Goal: Task Accomplishment & Management: Complete application form

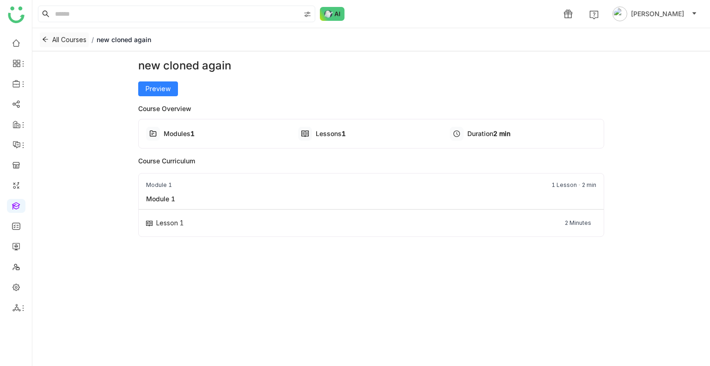
click at [67, 34] on button "All Courses" at bounding box center [64, 39] width 49 height 15
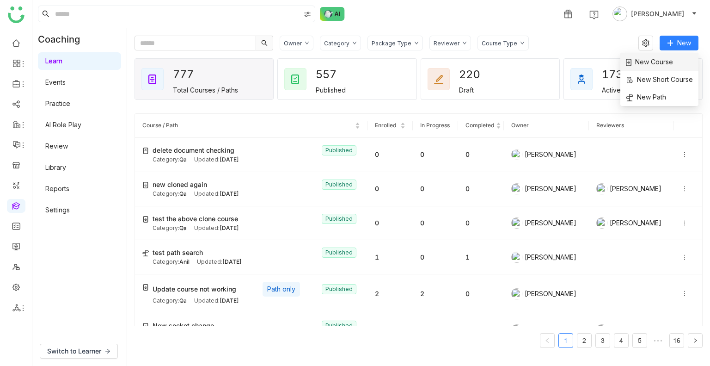
click at [663, 65] on span "New Course" at bounding box center [649, 62] width 47 height 10
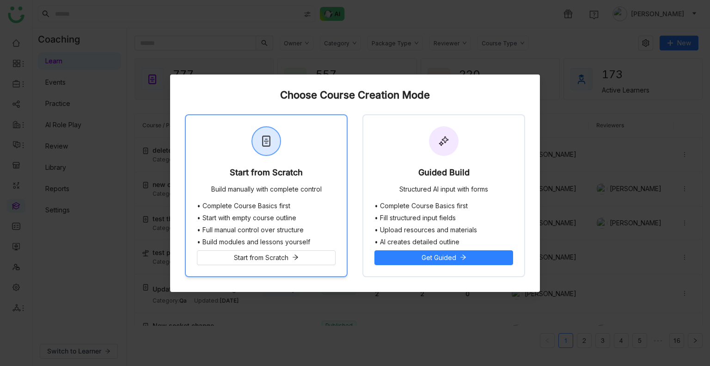
click at [332, 165] on div "Start from Scratch Build manually with complete control" at bounding box center [266, 158] width 161 height 87
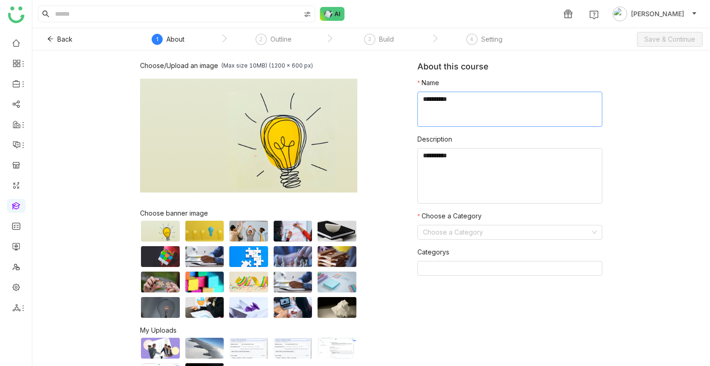
click at [531, 100] on textarea at bounding box center [510, 109] width 185 height 35
type textarea "**********"
click at [498, 231] on input at bounding box center [506, 232] width 167 height 14
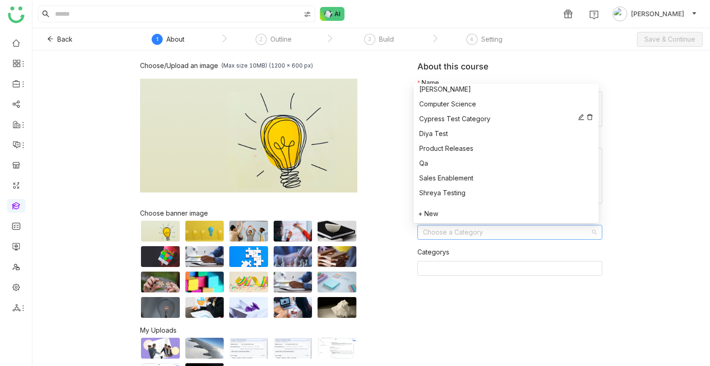
scroll to position [133, 0]
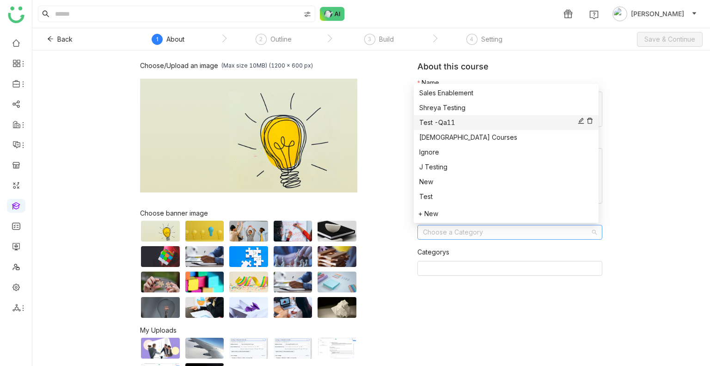
click at [447, 120] on div "Test -Qa11" at bounding box center [506, 122] width 174 height 10
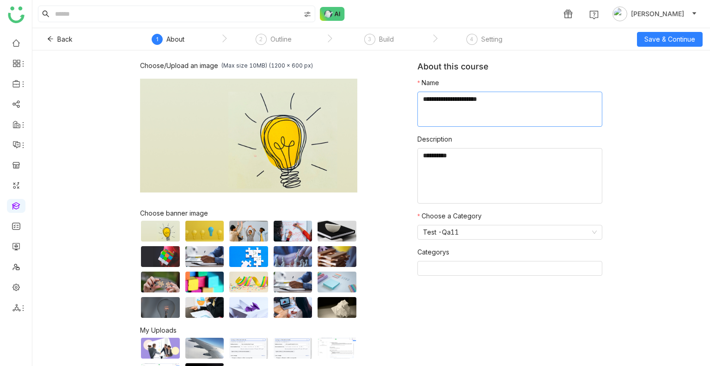
click at [487, 101] on textarea at bounding box center [510, 109] width 185 height 35
click at [642, 42] on button "Save & Continue" at bounding box center [670, 39] width 66 height 15
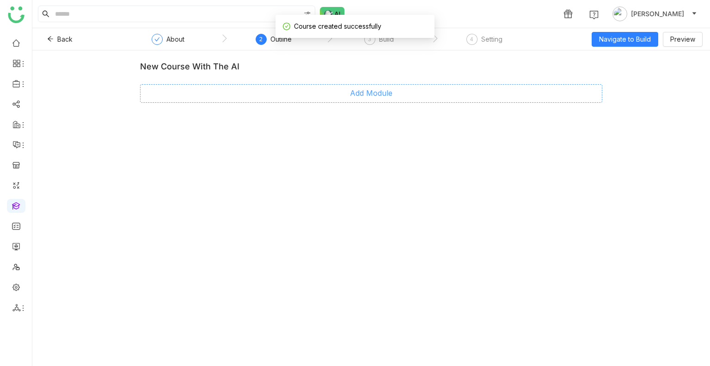
click at [385, 92] on span "Add Module" at bounding box center [371, 93] width 43 height 12
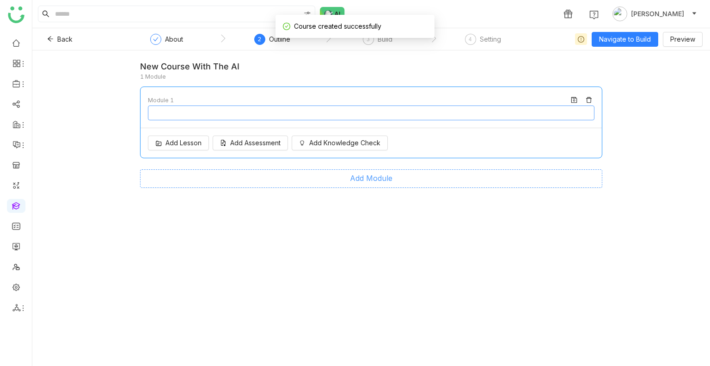
type input "********"
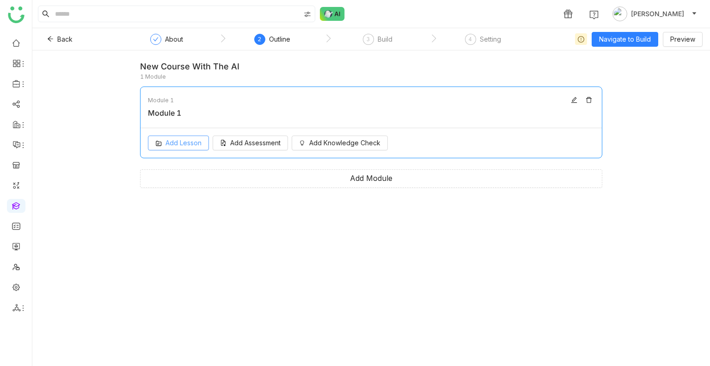
click at [198, 145] on span "Add Lesson" at bounding box center [184, 143] width 36 height 10
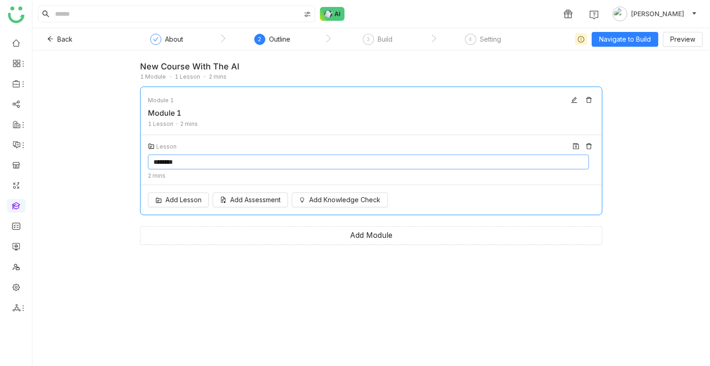
click at [241, 167] on input "********" at bounding box center [368, 161] width 441 height 15
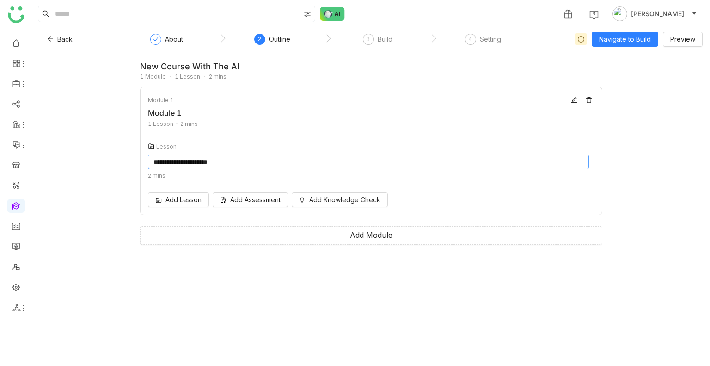
type input "**********"
click at [622, 55] on div "**********" at bounding box center [371, 207] width 678 height 315
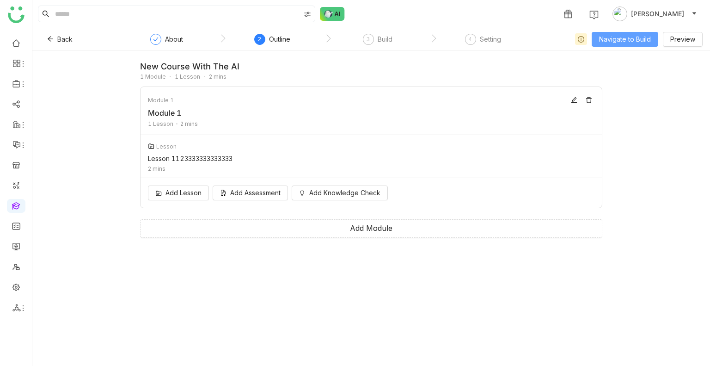
click at [607, 46] on button "Navigate to Build" at bounding box center [625, 39] width 67 height 15
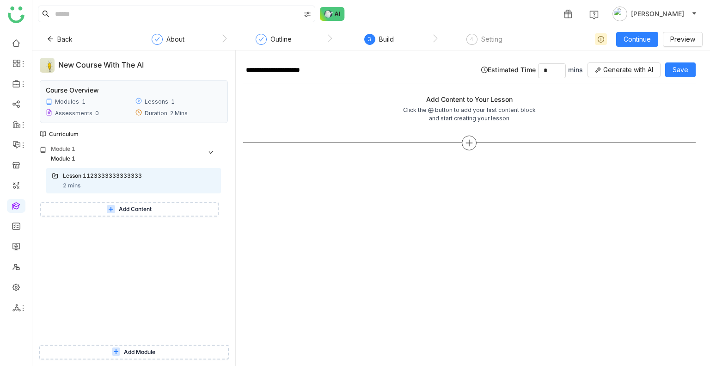
click at [475, 141] on div at bounding box center [469, 143] width 15 height 15
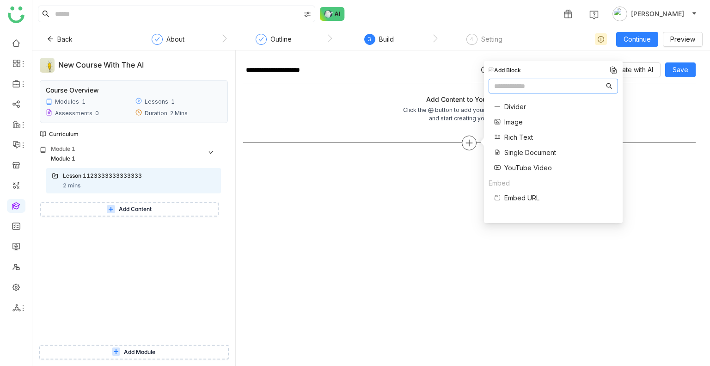
click at [475, 141] on div at bounding box center [469, 143] width 15 height 15
click at [542, 138] on div "Rich Text" at bounding box center [525, 137] width 62 height 10
click at [515, 159] on div "Divider Image Rich Text Single Document YouTube Video" at bounding box center [523, 137] width 68 height 81
click at [546, 151] on span "Single Document" at bounding box center [531, 153] width 52 height 10
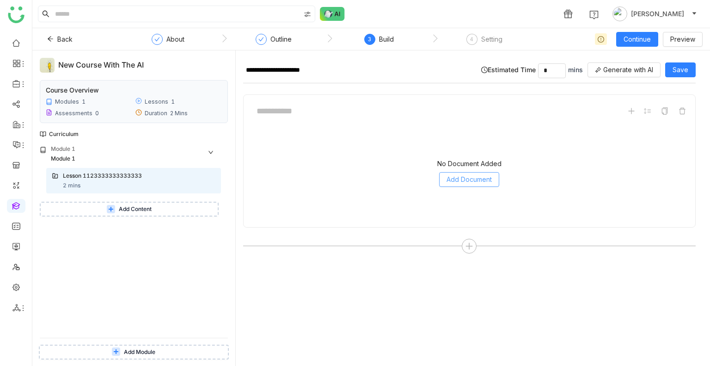
click at [479, 178] on span "Add Document" at bounding box center [469, 179] width 45 height 10
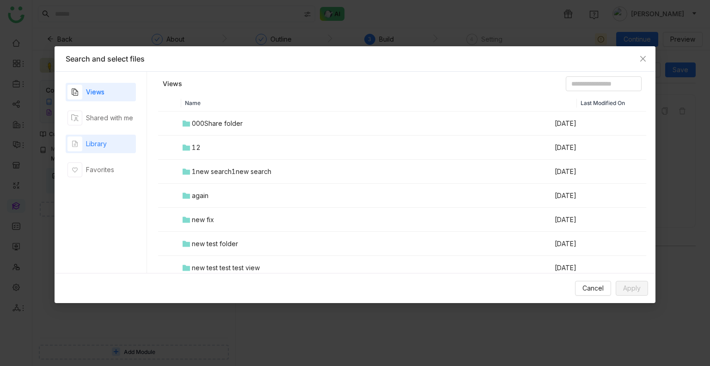
click at [117, 142] on div "Library" at bounding box center [101, 144] width 70 height 19
click at [201, 127] on td "00 Arif Folder" at bounding box center [367, 123] width 373 height 24
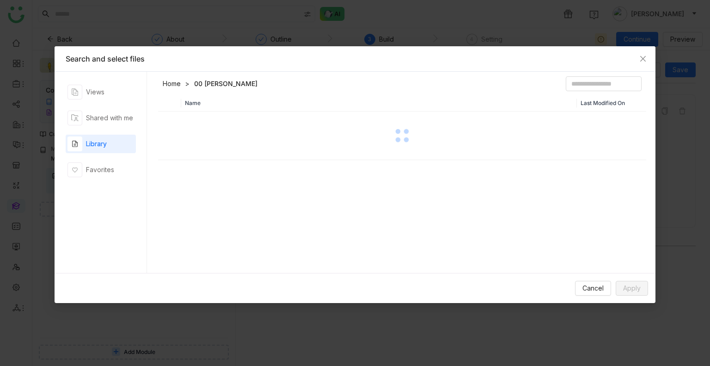
click at [202, 127] on div at bounding box center [402, 135] width 487 height 46
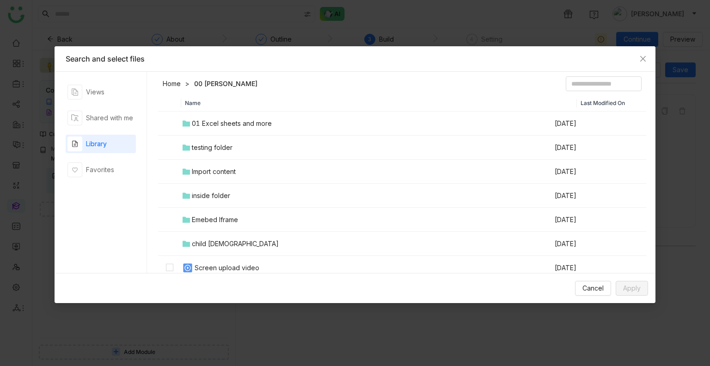
click at [205, 126] on div "01 Excel sheets and more" at bounding box center [232, 123] width 80 height 10
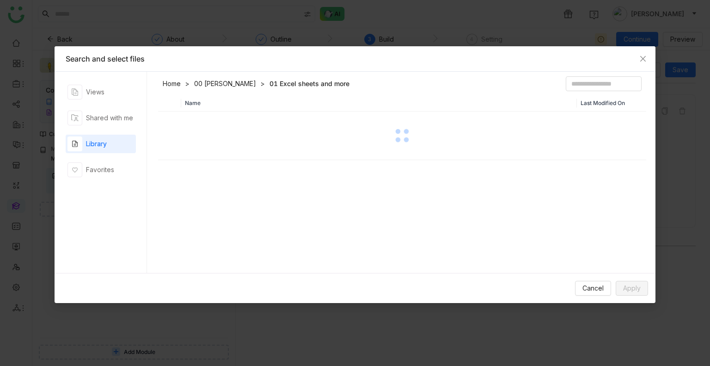
click at [205, 126] on div at bounding box center [402, 135] width 487 height 46
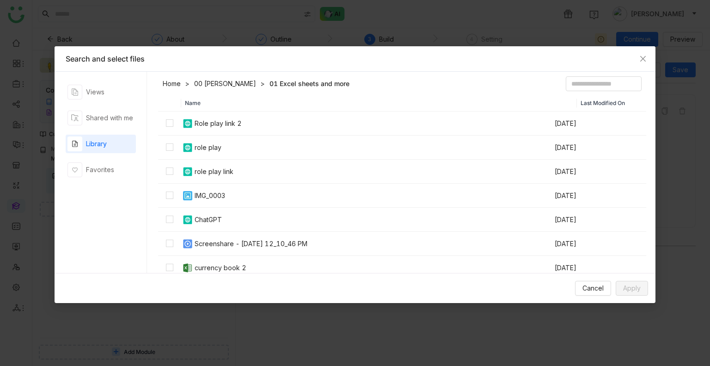
click at [205, 126] on div "Role play link 2" at bounding box center [218, 123] width 47 height 10
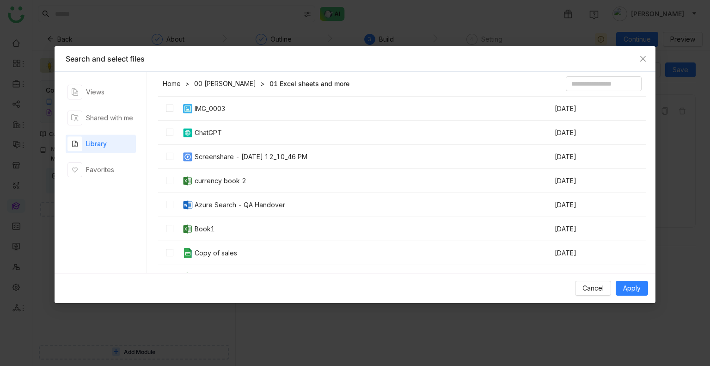
scroll to position [93, 0]
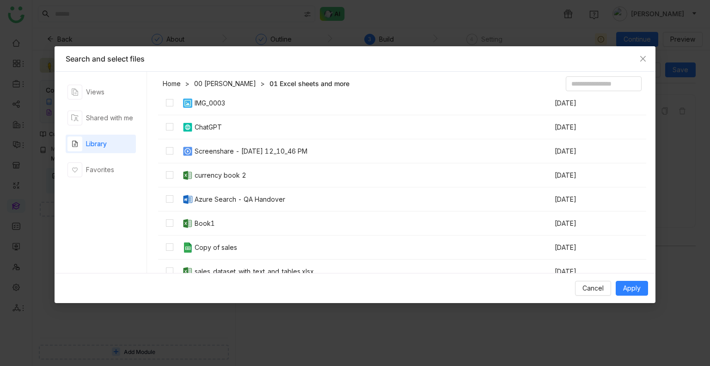
click at [197, 154] on div "Screenshare - 2025-09-25 12_10_46 PM" at bounding box center [251, 151] width 113 height 10
click at [197, 167] on td "currency book 2" at bounding box center [367, 175] width 373 height 24
drag, startPoint x: 210, startPoint y: 194, endPoint x: 222, endPoint y: 190, distance: 12.9
click at [210, 194] on div "Azure Search - QA Handover" at bounding box center [240, 199] width 91 height 10
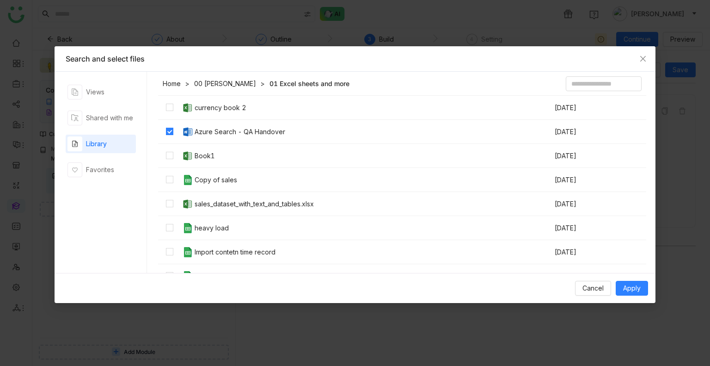
scroll to position [170, 0]
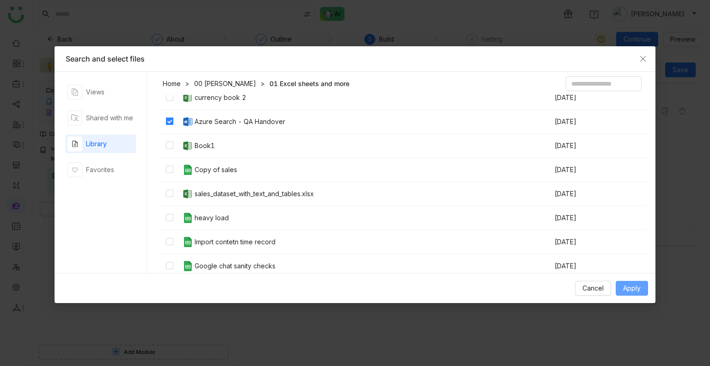
click at [640, 286] on span "Apply" at bounding box center [632, 288] width 18 height 10
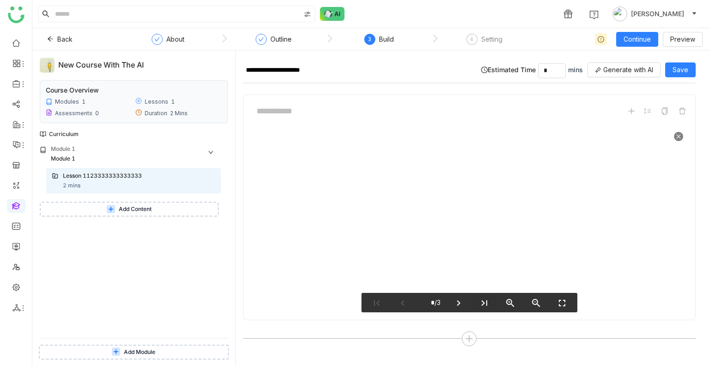
click at [488, 295] on button "last_page" at bounding box center [485, 302] width 26 height 15
type input "*"
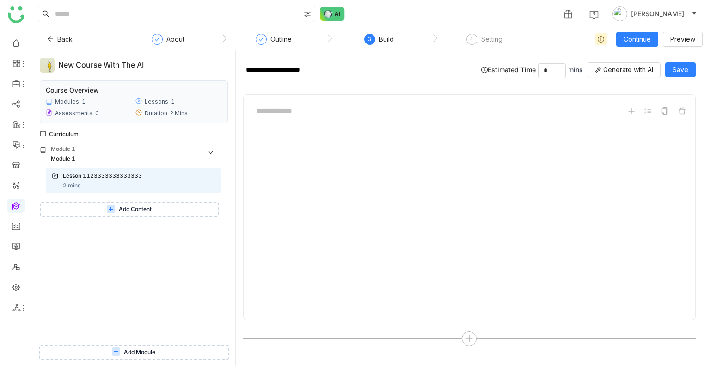
click at [697, 82] on gtmb-build-entity-course-section-lesson "**********" at bounding box center [473, 212] width 460 height 308
click at [679, 72] on span "Save" at bounding box center [681, 70] width 16 height 10
click at [154, 204] on button "Add Content" at bounding box center [129, 209] width 179 height 15
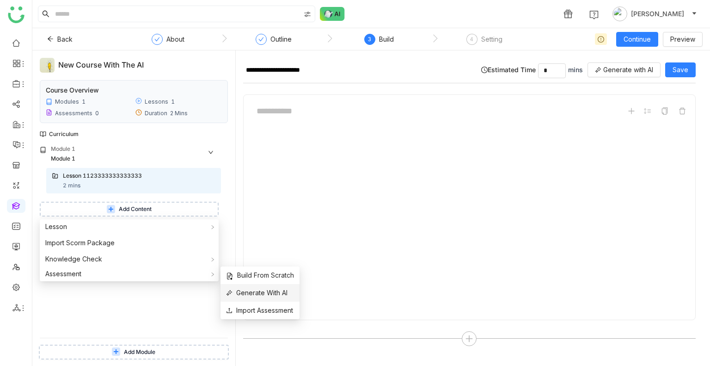
click at [256, 297] on span "Generate With AI" at bounding box center [257, 293] width 62 height 10
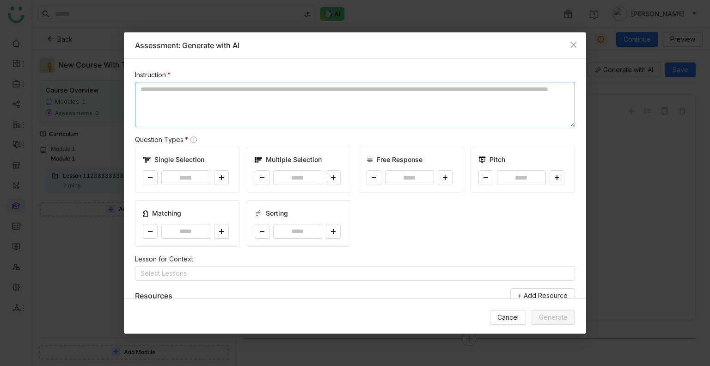
click at [278, 94] on textarea at bounding box center [355, 104] width 440 height 45
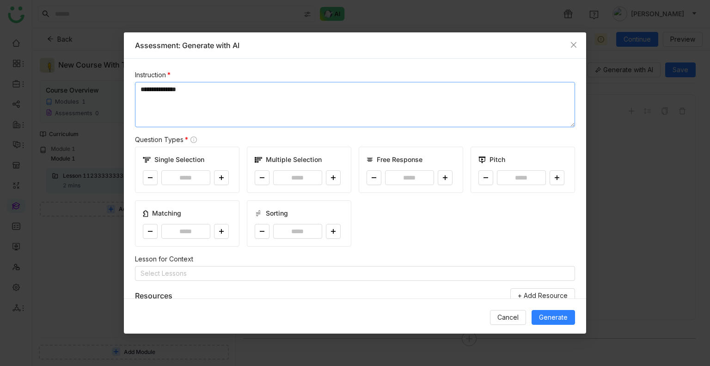
type textarea "**********"
click at [220, 183] on button at bounding box center [221, 177] width 15 height 15
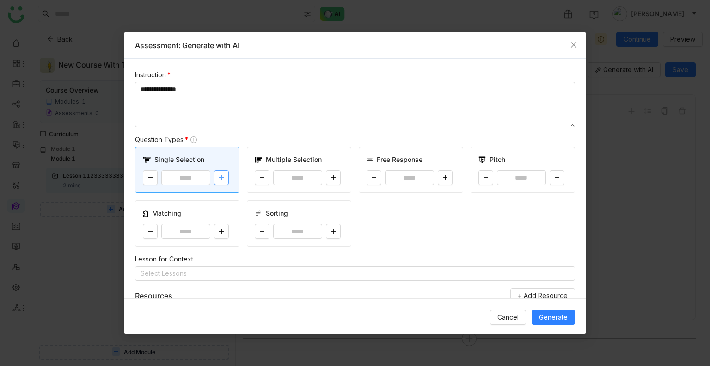
click at [220, 183] on button at bounding box center [221, 177] width 15 height 15
type input "*"
click at [204, 277] on nz-select-top-control "Select Lessons" at bounding box center [355, 273] width 440 height 15
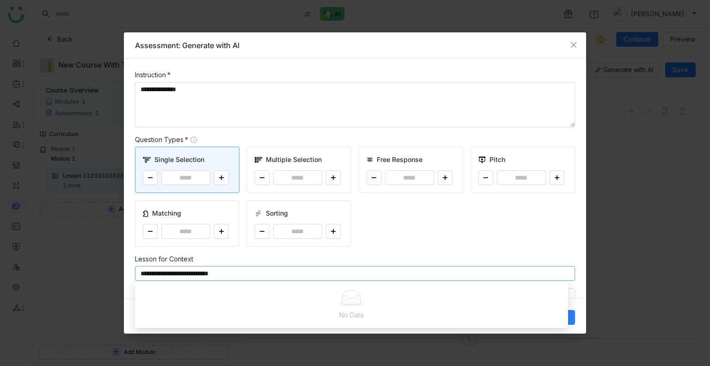
type input "**********"
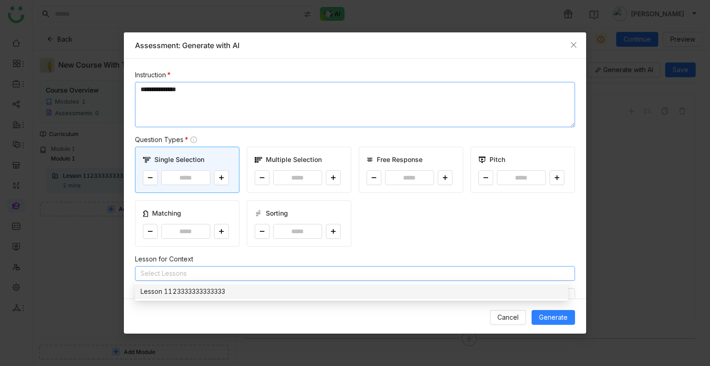
click at [388, 117] on textarea "**********" at bounding box center [355, 104] width 440 height 45
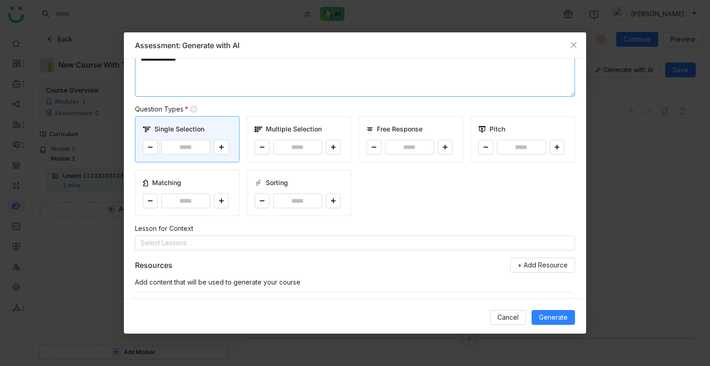
scroll to position [25, 0]
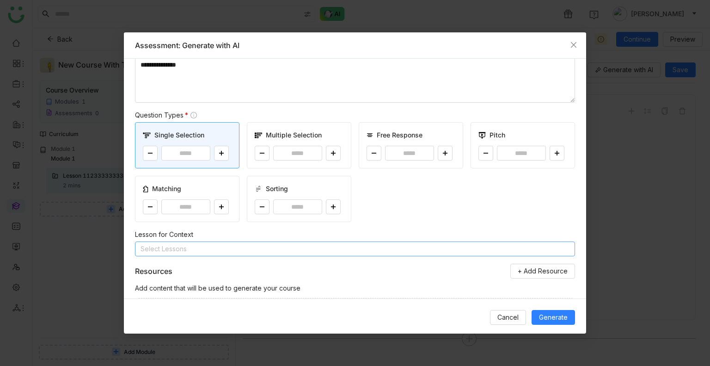
click at [189, 242] on nz-select-top-control "Select Lessons" at bounding box center [355, 248] width 440 height 15
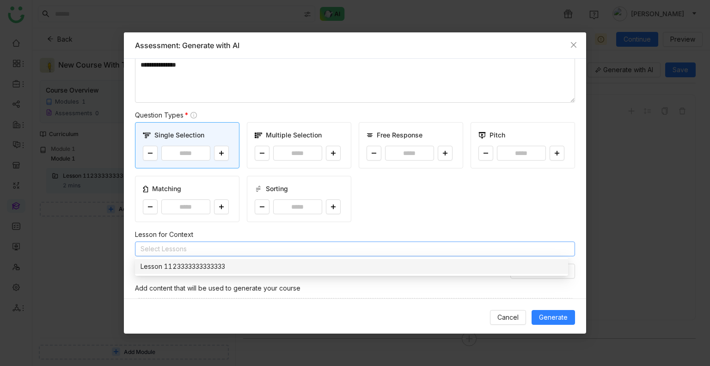
click at [176, 264] on div "Lesson 1123333333333333" at bounding box center [352, 266] width 422 height 10
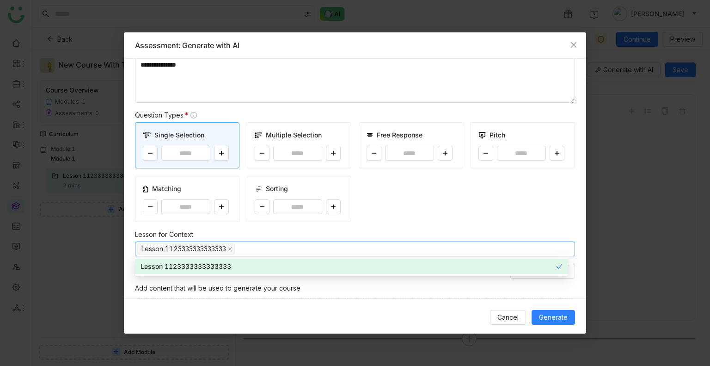
click at [300, 235] on div "Lesson for Context" at bounding box center [355, 234] width 440 height 10
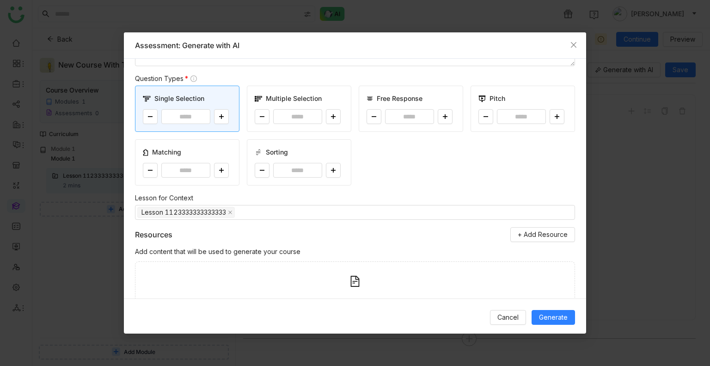
scroll to position [117, 0]
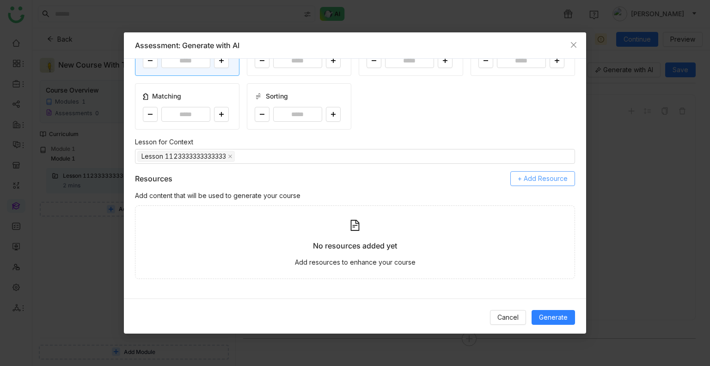
click at [521, 173] on span "+ Add Resource" at bounding box center [543, 178] width 50 height 10
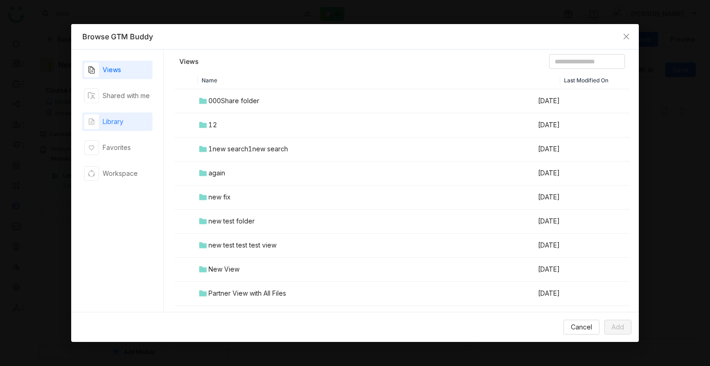
click at [115, 115] on div "Library" at bounding box center [103, 121] width 39 height 15
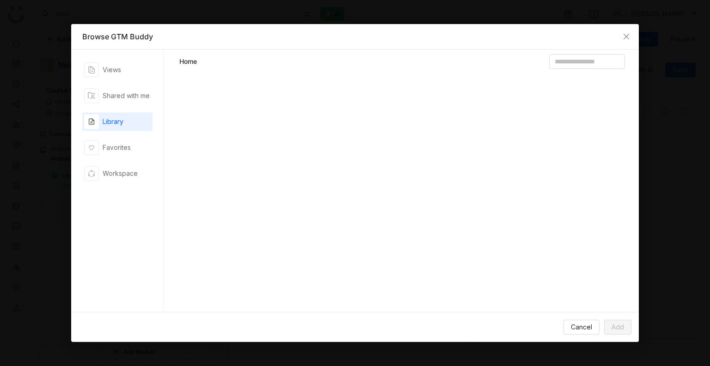
drag, startPoint x: 115, startPoint y: 115, endPoint x: 120, endPoint y: 112, distance: 5.6
click at [116, 114] on div "Library" at bounding box center [103, 121] width 39 height 15
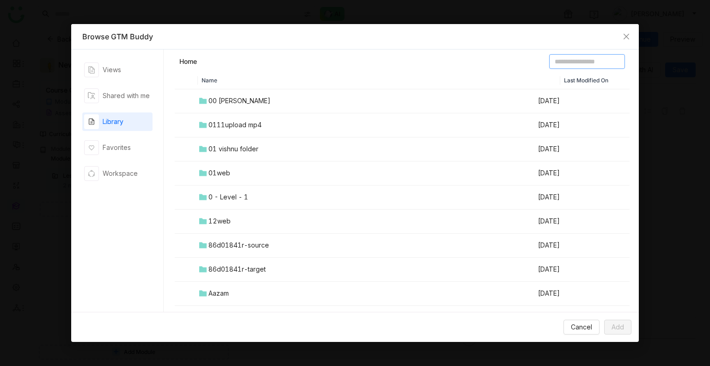
click at [549, 64] on input at bounding box center [587, 61] width 76 height 15
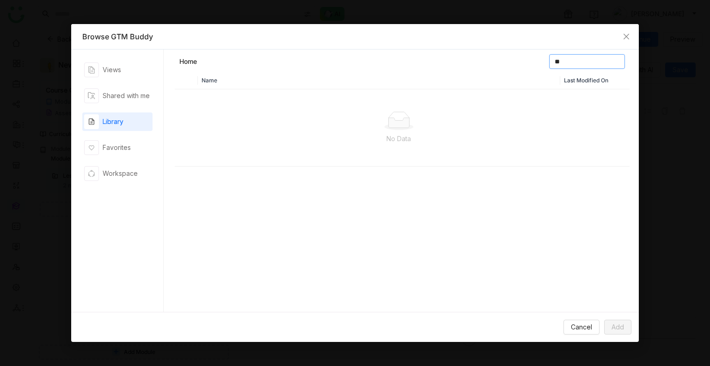
type input "*"
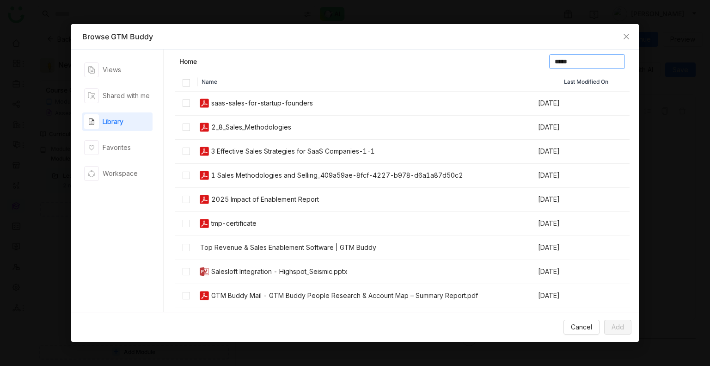
type input "*****"
click at [302, 103] on div "saas-sales-for-startup-founders" at bounding box center [262, 103] width 102 height 10
click at [285, 123] on div "2_8_Sales_Methodologies" at bounding box center [251, 127] width 80 height 10
click at [281, 146] on div "3 Effective Sales Strategies for SaaS Companies-1-1" at bounding box center [293, 151] width 164 height 10
click at [287, 179] on div "1 Sales Methodologies and Selling_409a59ae-8fcf-4227-b978-d6a1a87d50c2" at bounding box center [337, 175] width 252 height 10
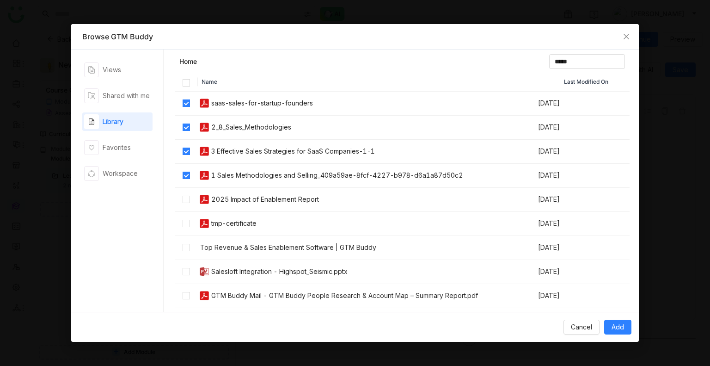
click at [287, 196] on div "2025 Impact of Enablement Report" at bounding box center [265, 199] width 108 height 10
click at [278, 220] on td "tmp-certificate" at bounding box center [368, 224] width 340 height 24
click at [290, 272] on div "Salesloft Integration - Highspot_Seismic.pptx" at bounding box center [279, 271] width 136 height 10
click at [293, 294] on div "GTM Buddy Mail - GTM Buddy People Research & Account Map – Summary Report.pdf" at bounding box center [344, 295] width 267 height 10
click at [617, 326] on span "Add" at bounding box center [618, 327] width 12 height 10
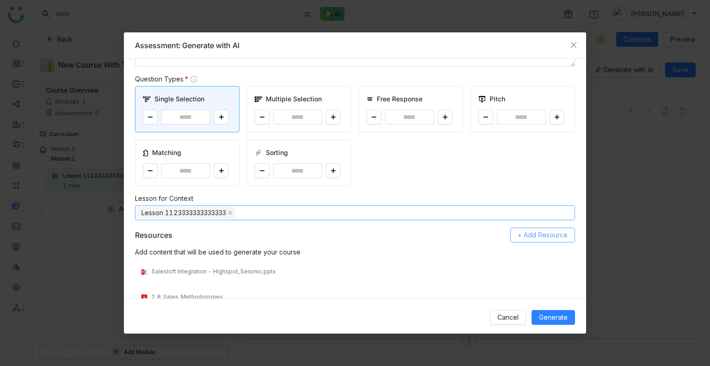
scroll to position [0, 0]
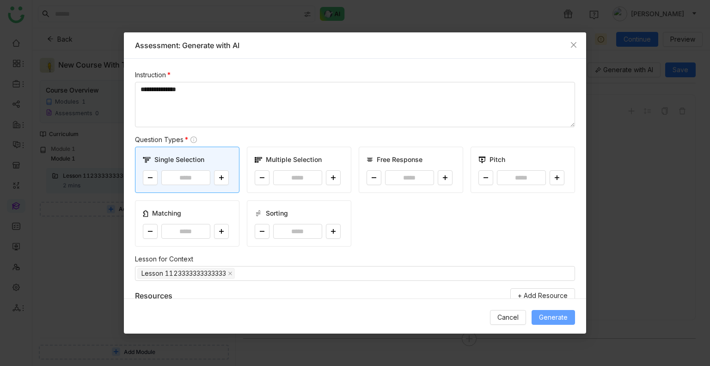
click at [540, 315] on span "Generate" at bounding box center [553, 317] width 29 height 10
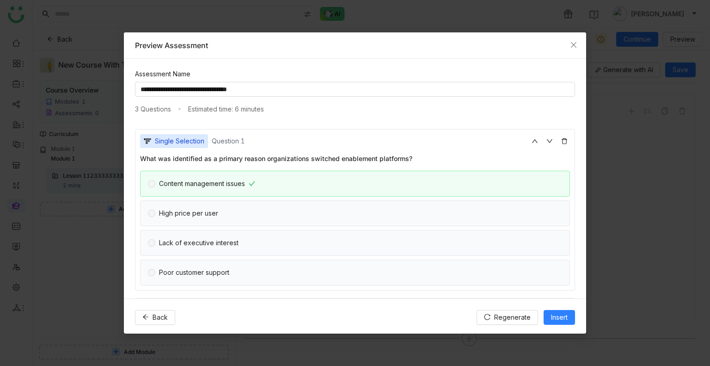
click at [89, 263] on nz-modal-container "**********" at bounding box center [355, 183] width 710 height 366
click at [574, 44] on icon "Close" at bounding box center [574, 45] width 6 height 6
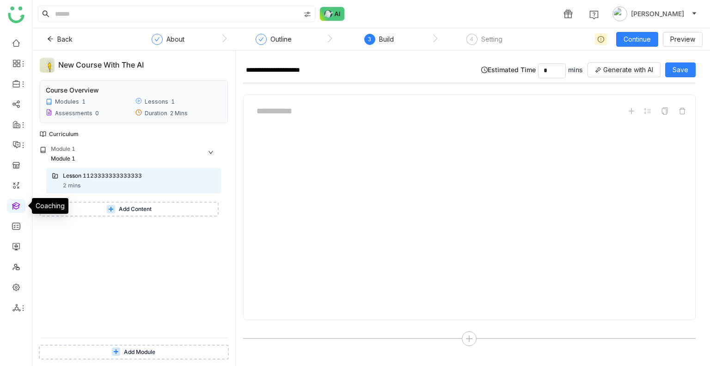
click at [12, 207] on link at bounding box center [16, 205] width 8 height 8
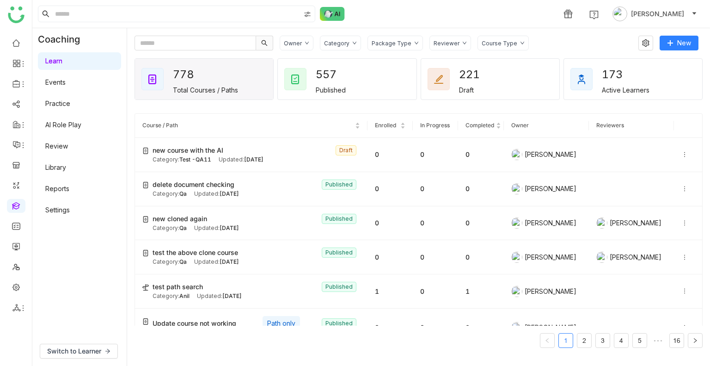
click at [81, 126] on link "AI Role Play" at bounding box center [63, 125] width 36 height 8
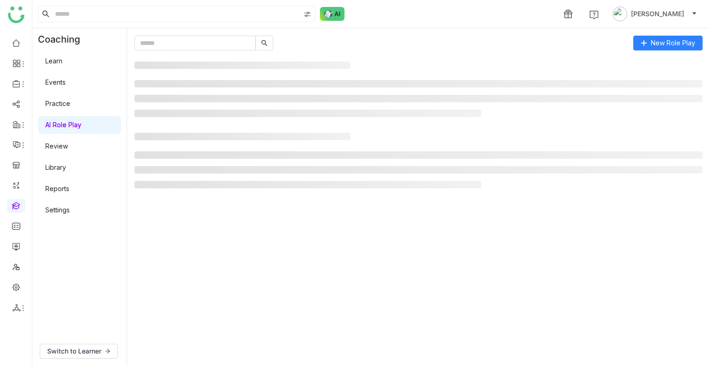
click at [81, 126] on link "AI Role Play" at bounding box center [63, 125] width 36 height 8
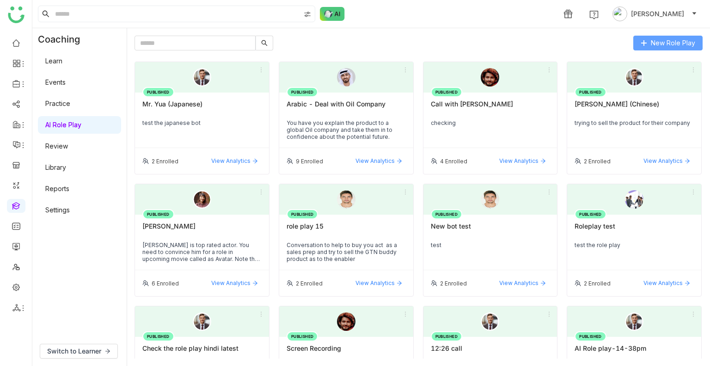
click at [653, 40] on span "New Role Play" at bounding box center [673, 43] width 44 height 10
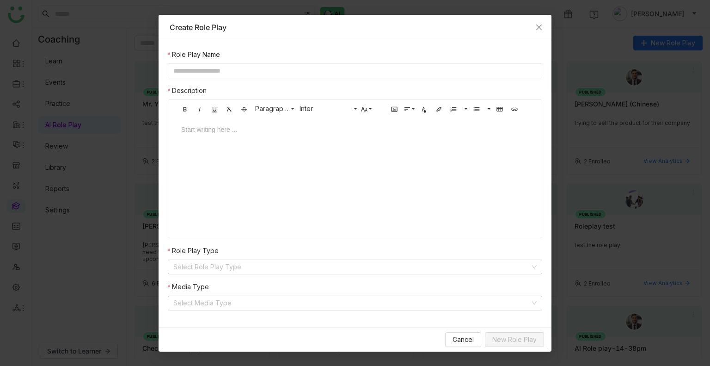
click at [346, 71] on input "text" at bounding box center [355, 70] width 375 height 15
click at [255, 65] on input "text" at bounding box center [355, 70] width 375 height 15
type input "**********"
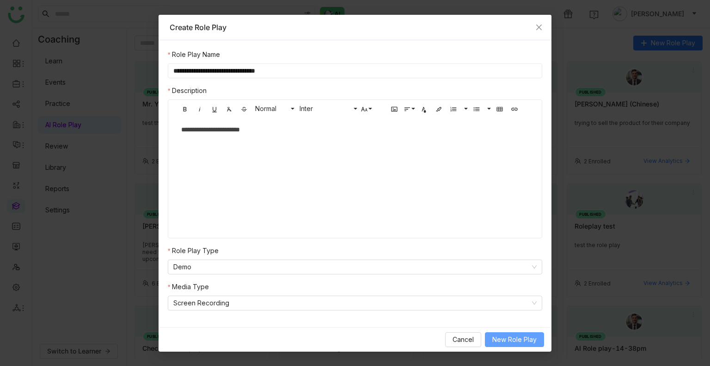
click at [534, 340] on span "New Role Play" at bounding box center [515, 339] width 44 height 10
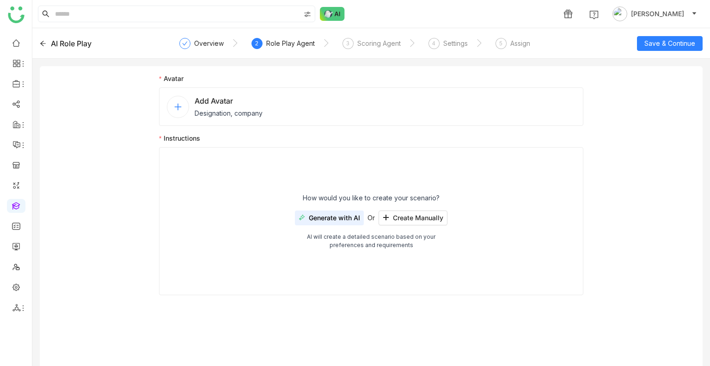
click at [250, 115] on span "Designation, company" at bounding box center [229, 113] width 68 height 10
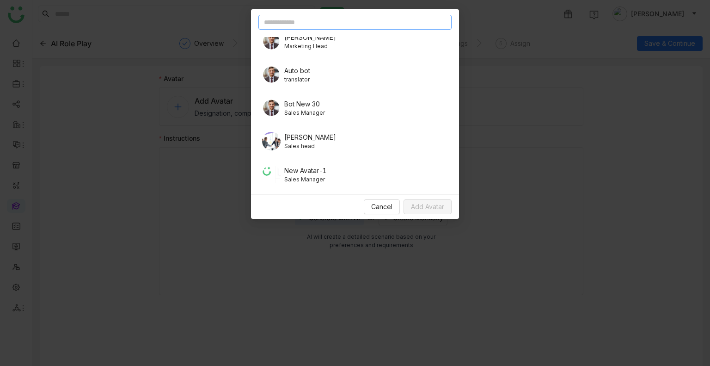
scroll to position [93, 0]
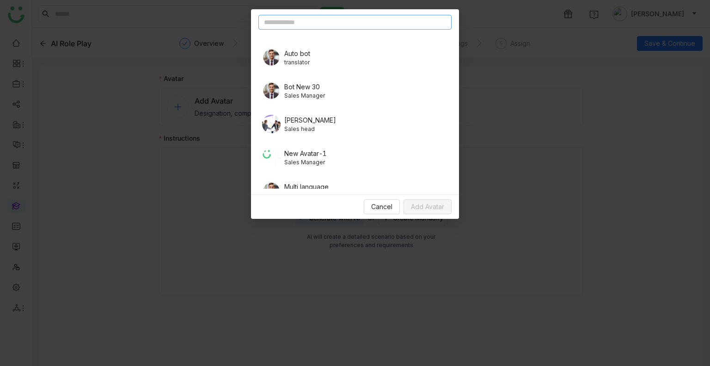
drag, startPoint x: 288, startPoint y: 26, endPoint x: 285, endPoint y: 14, distance: 11.9
click at [286, 19] on input "text" at bounding box center [355, 22] width 193 height 15
click at [376, 210] on span "Cancel" at bounding box center [381, 207] width 21 height 10
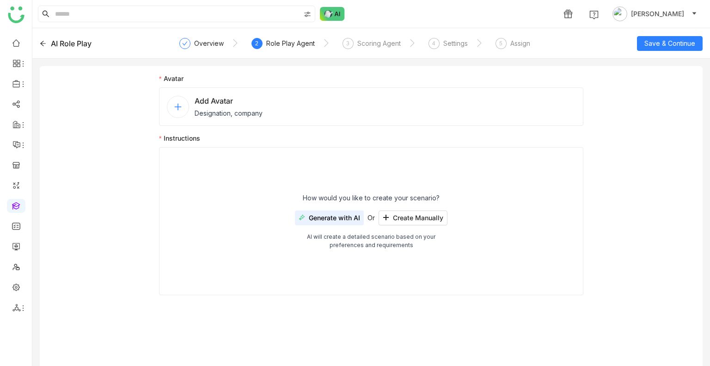
click at [254, 108] on span "Designation, company" at bounding box center [229, 113] width 68 height 10
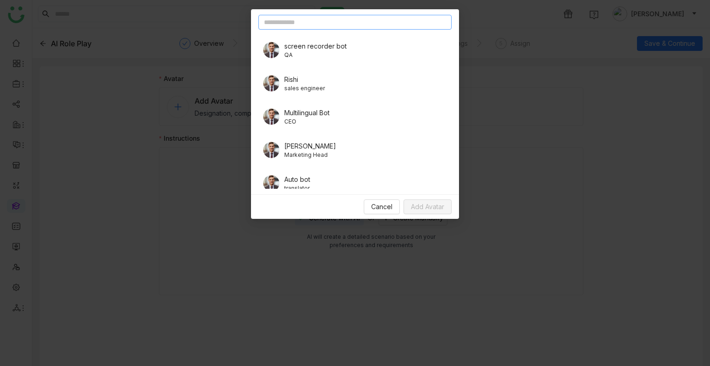
click at [309, 16] on input "text" at bounding box center [355, 22] width 193 height 15
type input "**"
click at [315, 49] on span "screen recorder bot" at bounding box center [315, 46] width 62 height 10
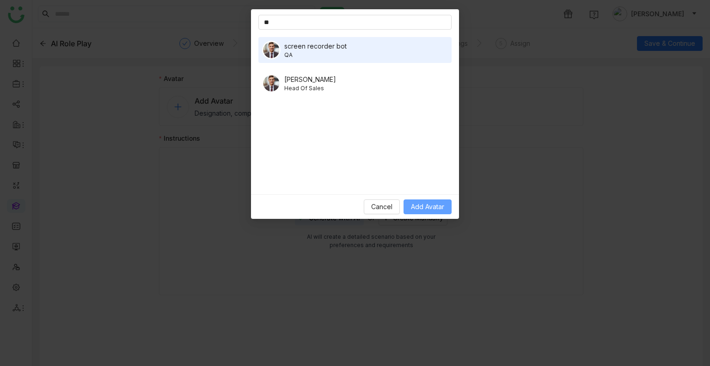
click at [423, 207] on span "Add Avatar" at bounding box center [427, 207] width 33 height 10
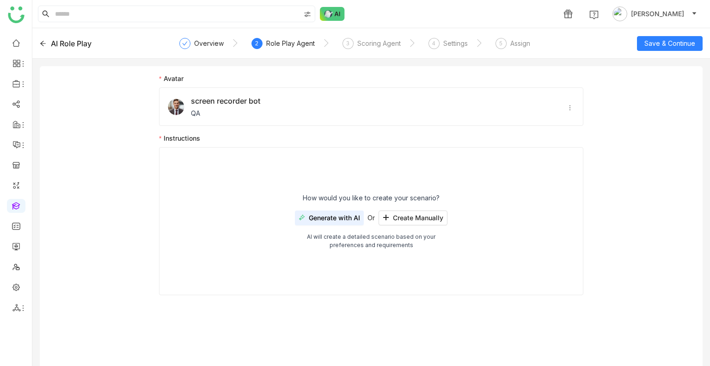
click at [331, 216] on span "Generate with AI" at bounding box center [334, 217] width 51 height 7
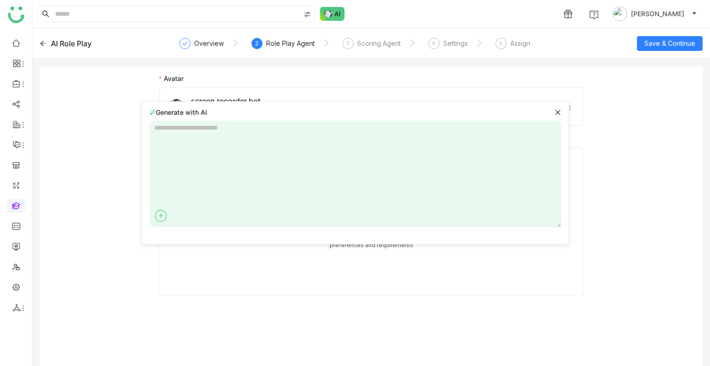
click at [246, 132] on textarea at bounding box center [355, 174] width 412 height 106
type textarea "**********"
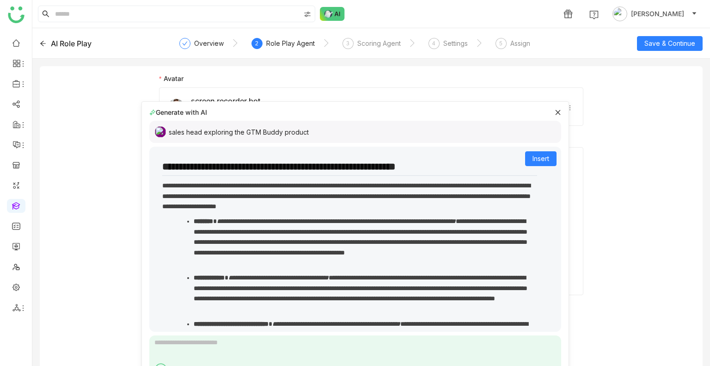
click at [518, 155] on div "**********" at bounding box center [355, 328] width 405 height 348
click at [525, 155] on button "Insert" at bounding box center [540, 158] width 31 height 15
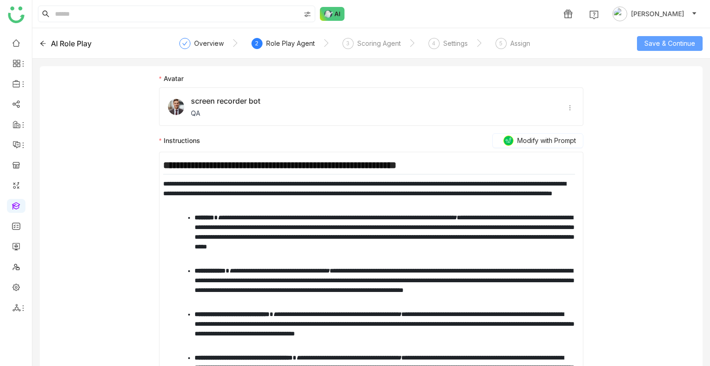
click at [670, 43] on span "Save & Continue" at bounding box center [670, 43] width 51 height 10
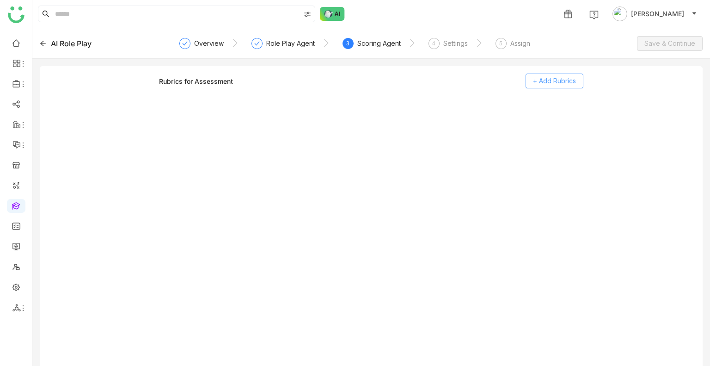
click at [543, 86] on button "+ Add Rubrics" at bounding box center [555, 81] width 58 height 15
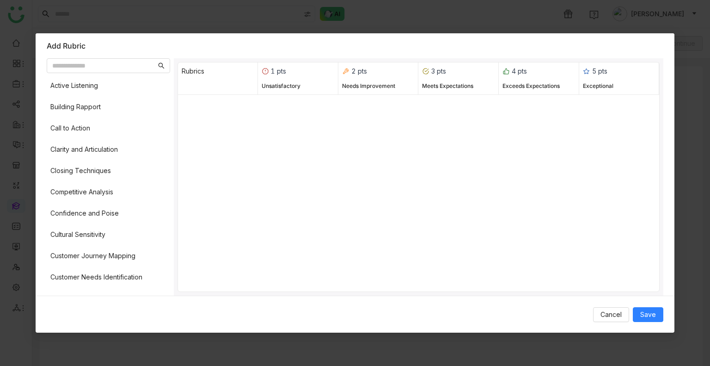
click at [84, 140] on div "Active Listening Building Rapport Call to Action Clarity and Articulation Closi…" at bounding box center [108, 184] width 123 height 215
click at [84, 182] on div "Active Listening Building Rapport Call to Action Clarity and Articulation Closi…" at bounding box center [108, 184] width 123 height 215
click at [95, 114] on div "Building Rapport" at bounding box center [108, 107] width 123 height 18
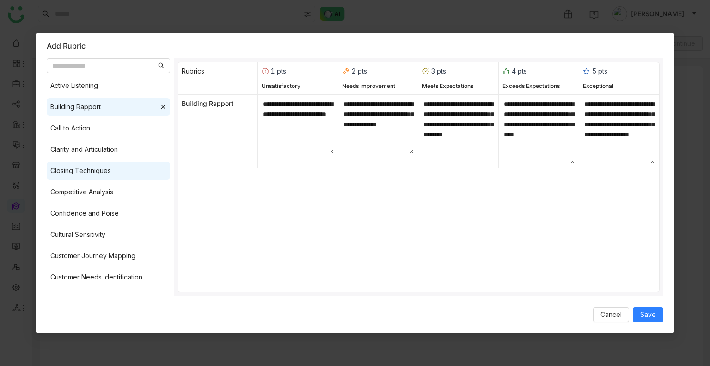
click at [109, 169] on div "Closing Techniques" at bounding box center [80, 171] width 61 height 10
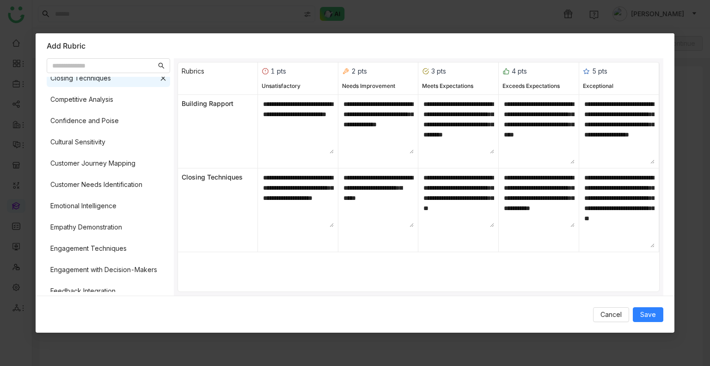
click at [120, 194] on div "Active Listening Building Rapport Call to Action Clarity and Articulation Closi…" at bounding box center [108, 184] width 123 height 215
click at [120, 188] on div "Customer Needs Identification" at bounding box center [96, 184] width 92 height 10
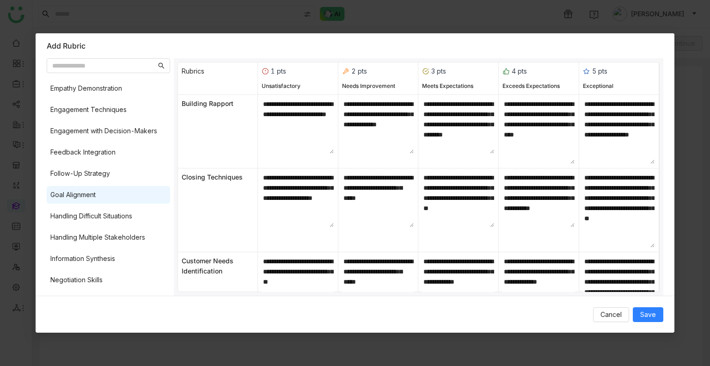
click at [120, 188] on div "Goal Alignment" at bounding box center [108, 195] width 123 height 18
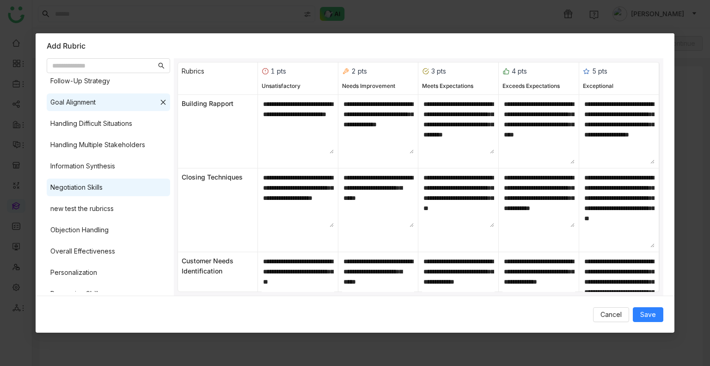
click at [121, 185] on div "Negotiation Skills" at bounding box center [108, 188] width 123 height 18
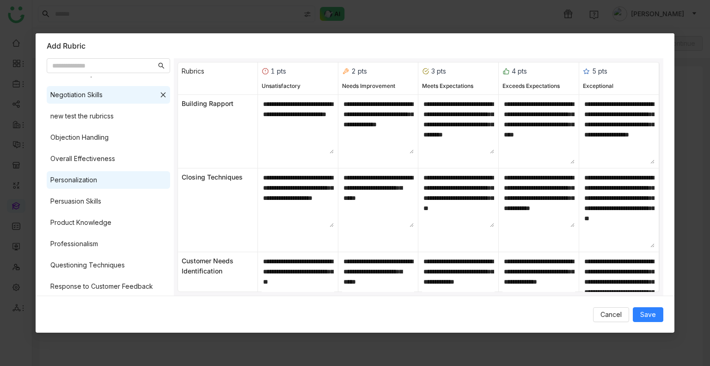
click at [120, 181] on div "Personalization" at bounding box center [108, 180] width 123 height 18
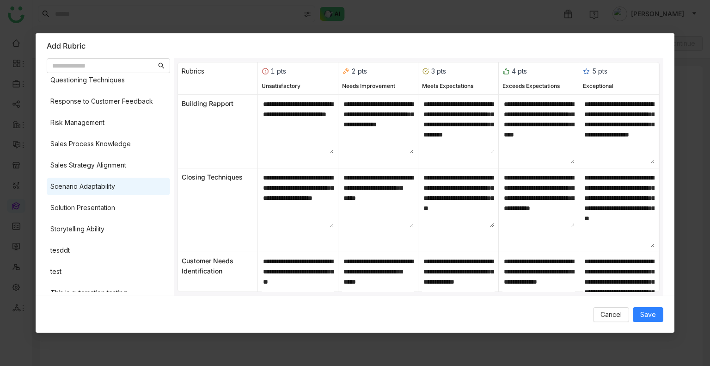
click at [121, 181] on div "Scenario Adaptability" at bounding box center [108, 187] width 123 height 18
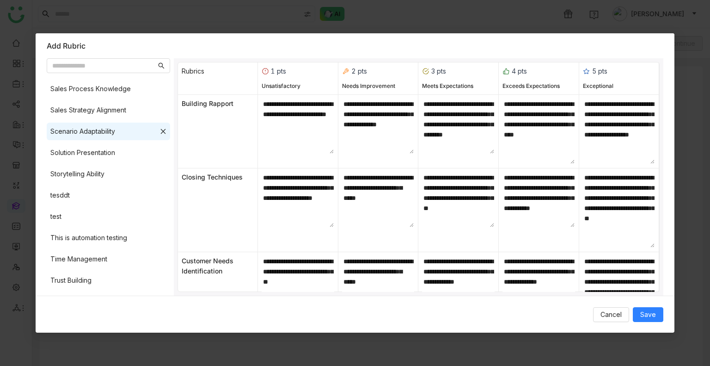
scroll to position [717, 0]
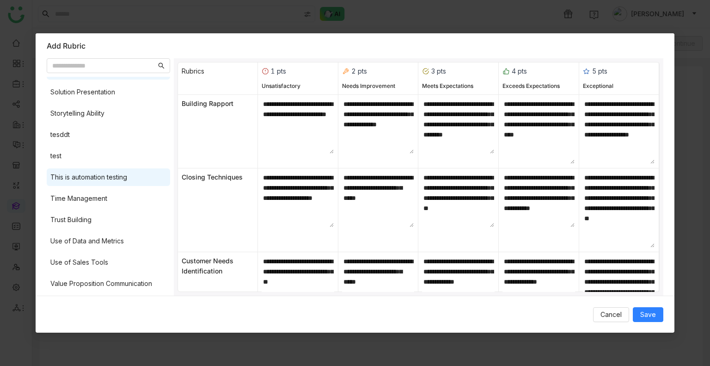
click at [121, 179] on div "This is automation testing" at bounding box center [88, 177] width 77 height 10
click at [646, 312] on span "Save" at bounding box center [649, 314] width 16 height 10
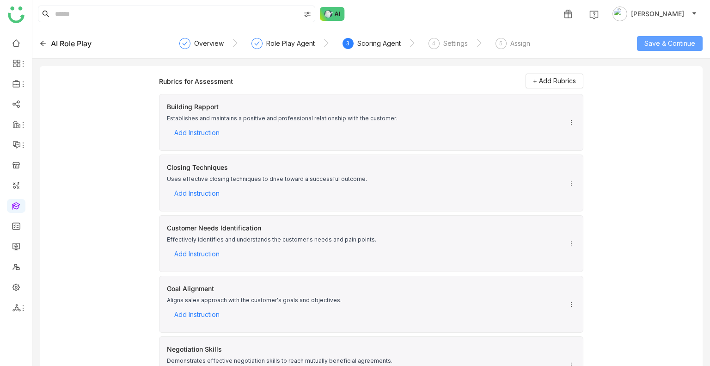
click at [648, 38] on span "Save & Continue" at bounding box center [670, 43] width 51 height 10
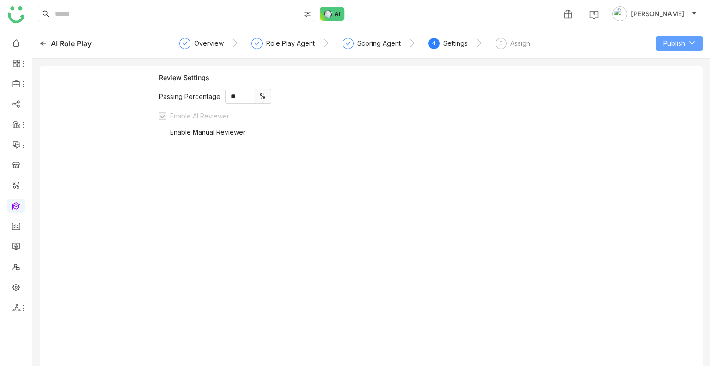
click at [664, 43] on span "Publish" at bounding box center [675, 43] width 22 height 10
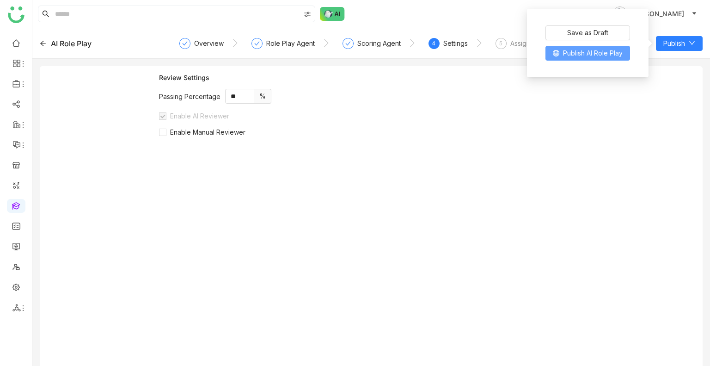
click at [563, 56] on span "Publish AI Role Play" at bounding box center [593, 53] width 60 height 10
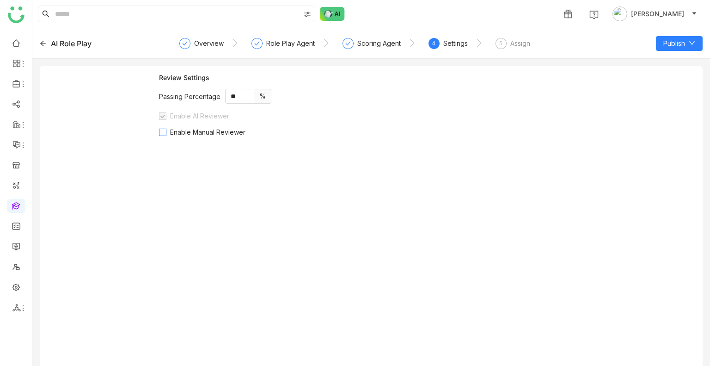
click at [201, 131] on span "Enable Manual Reviewer" at bounding box center [208, 132] width 83 height 8
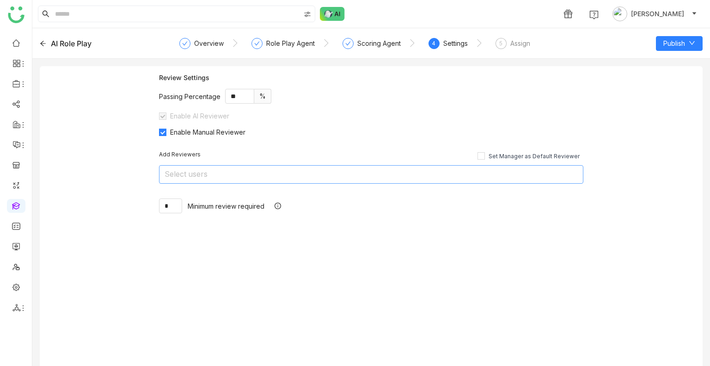
click at [211, 170] on nz-select-top-control "Select users" at bounding box center [371, 174] width 425 height 19
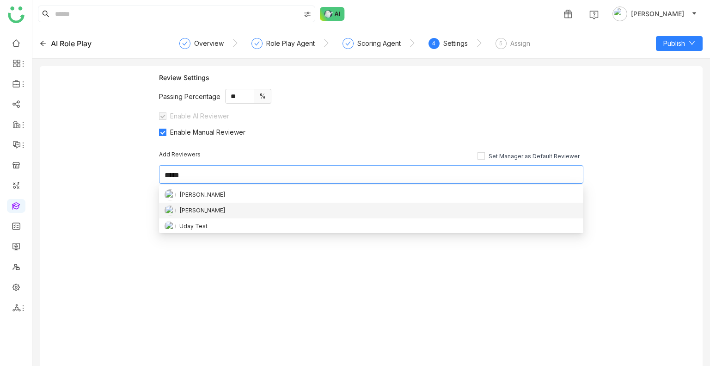
type input "*****"
click at [204, 211] on div "[PERSON_NAME]" at bounding box center [202, 210] width 46 height 10
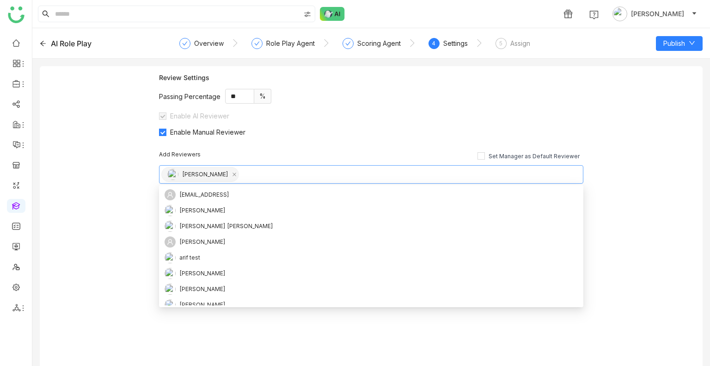
click at [298, 148] on div "Add Reviewers Set Manager as Default Reviewer Uday Bhanu * Minimum review requi…" at bounding box center [371, 182] width 425 height 92
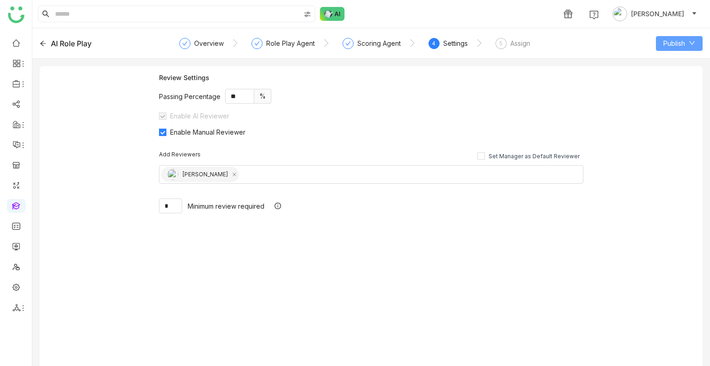
click at [681, 43] on span "Publish" at bounding box center [675, 43] width 22 height 10
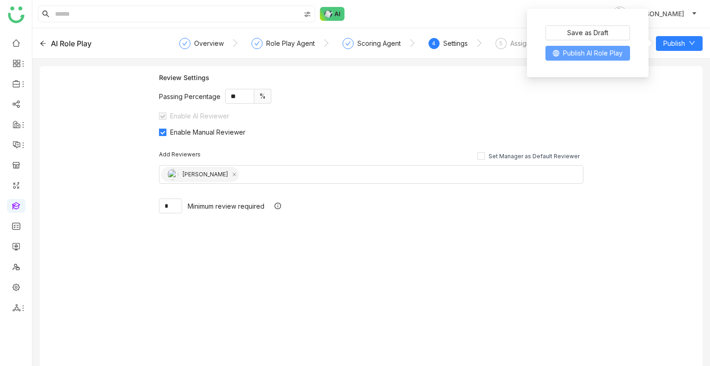
click at [588, 59] on button "Publish AI Role Play" at bounding box center [588, 53] width 85 height 15
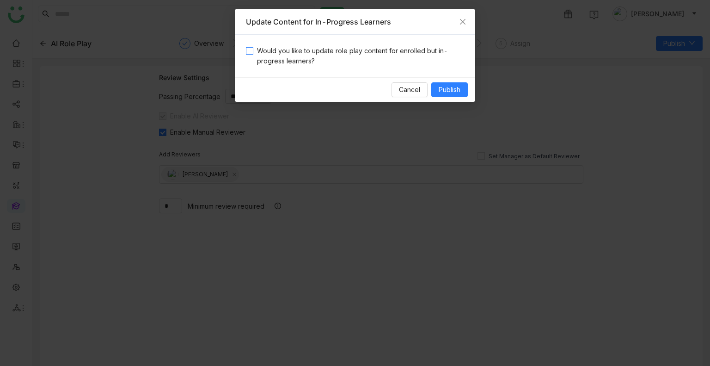
click at [446, 60] on span "Would you like to update role play content for enrolled but in-progress learner…" at bounding box center [358, 56] width 211 height 20
click at [455, 89] on span "Publish" at bounding box center [450, 90] width 22 height 10
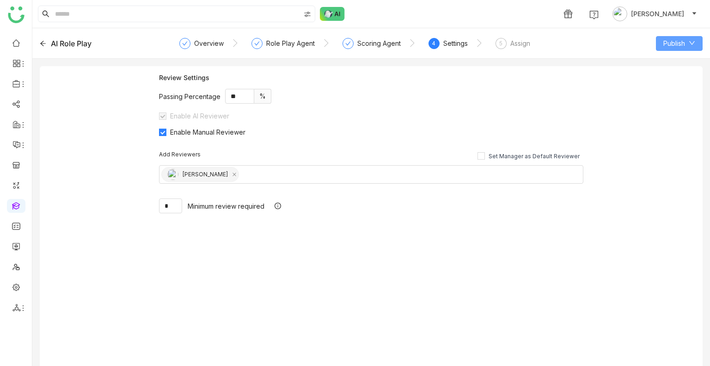
click at [672, 38] on span "Publish" at bounding box center [675, 43] width 22 height 10
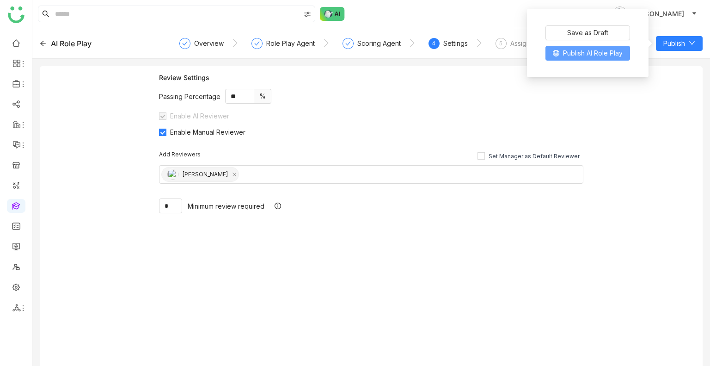
click at [586, 51] on span "Publish AI Role Play" at bounding box center [593, 53] width 60 height 10
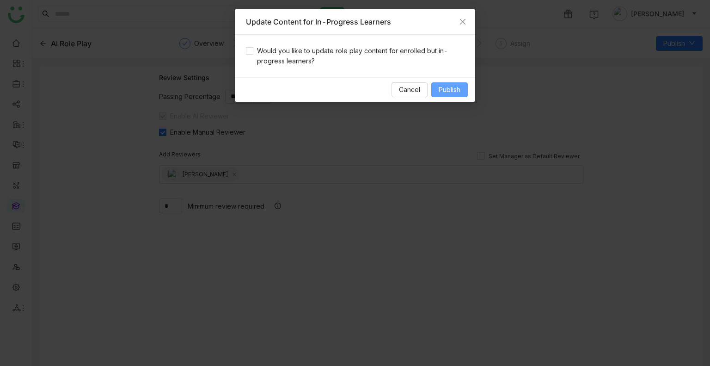
click at [447, 96] on button "Publish" at bounding box center [450, 89] width 37 height 15
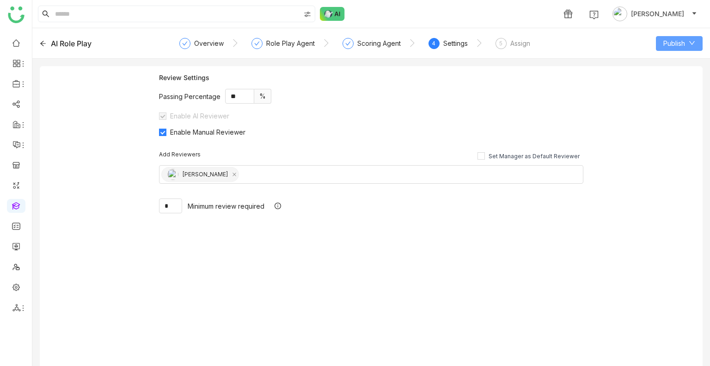
click at [669, 40] on span "Publish" at bounding box center [675, 43] width 22 height 10
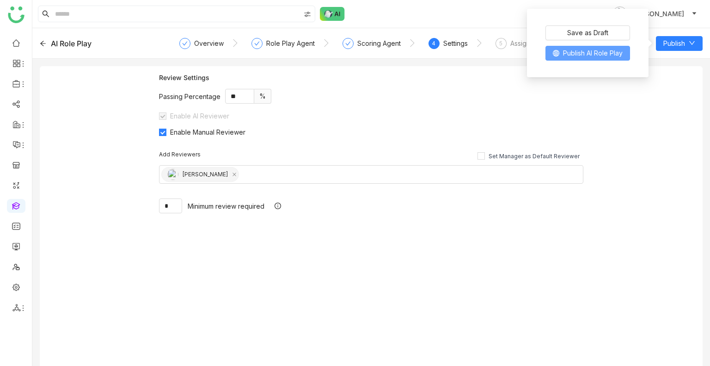
click at [606, 59] on button "Publish AI Role Play" at bounding box center [588, 53] width 85 height 15
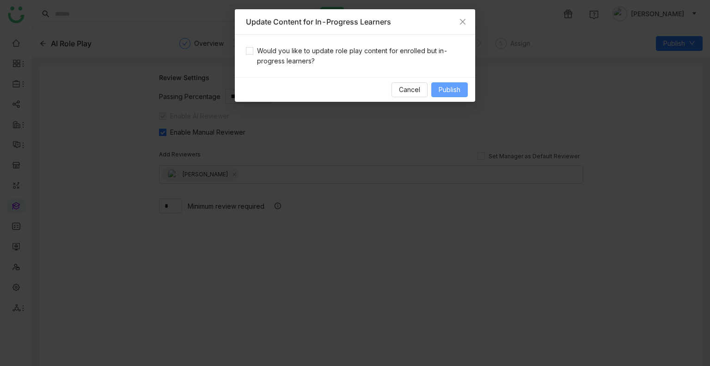
click at [459, 87] on span "Publish" at bounding box center [450, 90] width 22 height 10
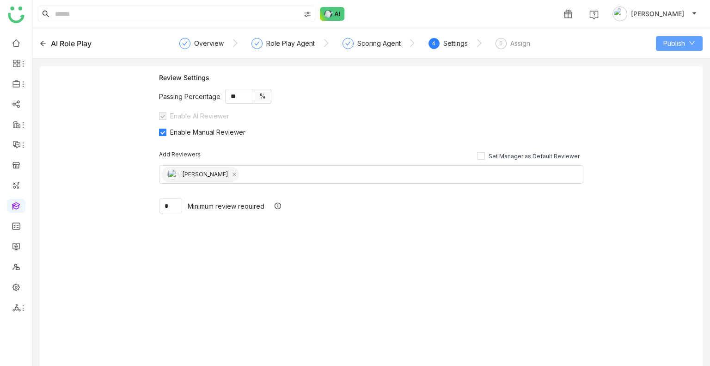
click at [684, 36] on button "Publish" at bounding box center [679, 43] width 47 height 15
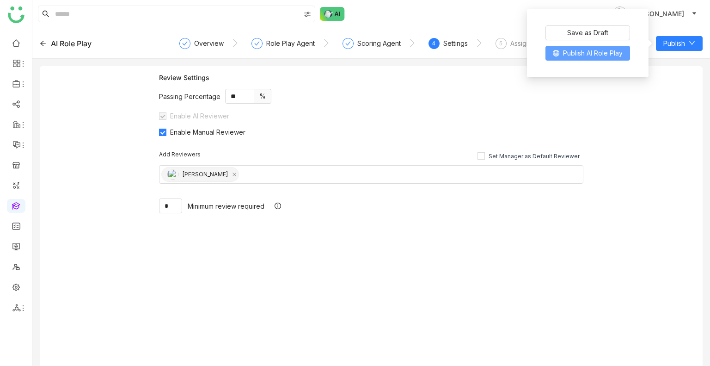
click at [578, 60] on button "Publish AI Role Play" at bounding box center [588, 53] width 85 height 15
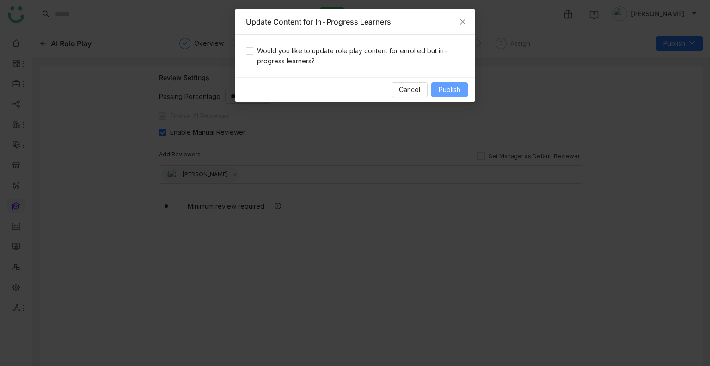
click at [454, 90] on span "Publish" at bounding box center [450, 90] width 22 height 10
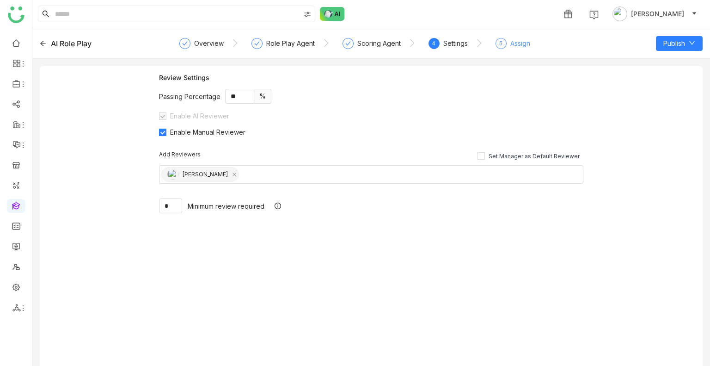
click at [524, 46] on div "Assign" at bounding box center [521, 43] width 20 height 11
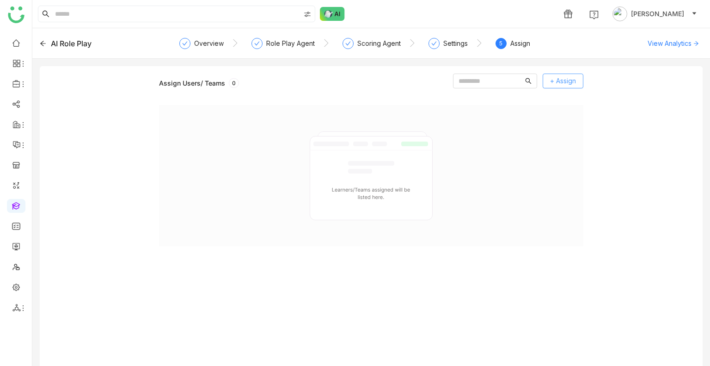
click at [558, 79] on span "+ Assign" at bounding box center [563, 81] width 26 height 10
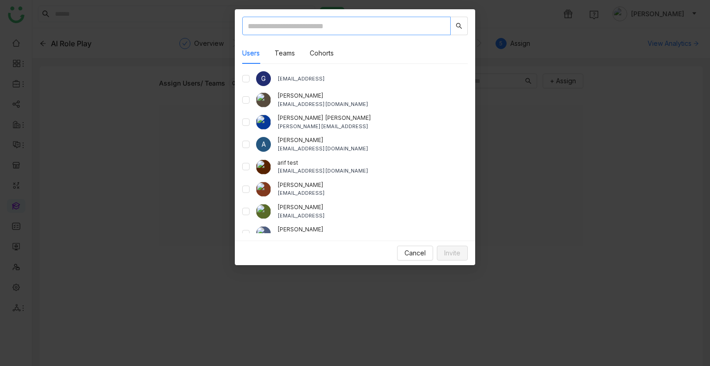
click at [285, 31] on input "text" at bounding box center [346, 26] width 209 height 19
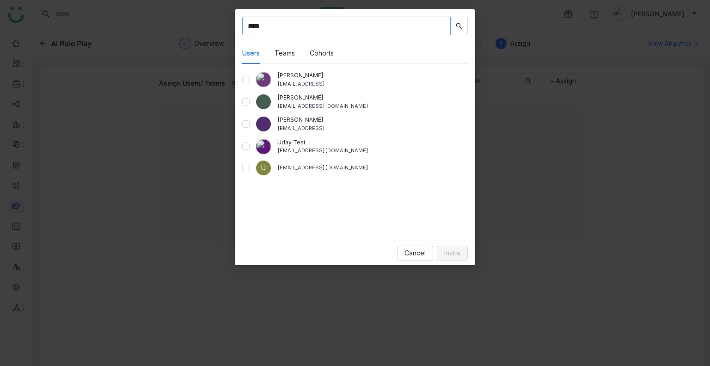
type input "****"
click at [466, 255] on button "Invite" at bounding box center [452, 253] width 31 height 15
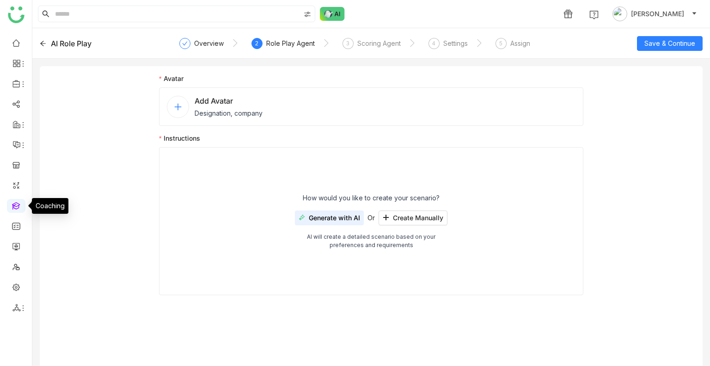
click at [12, 208] on link at bounding box center [16, 205] width 8 height 8
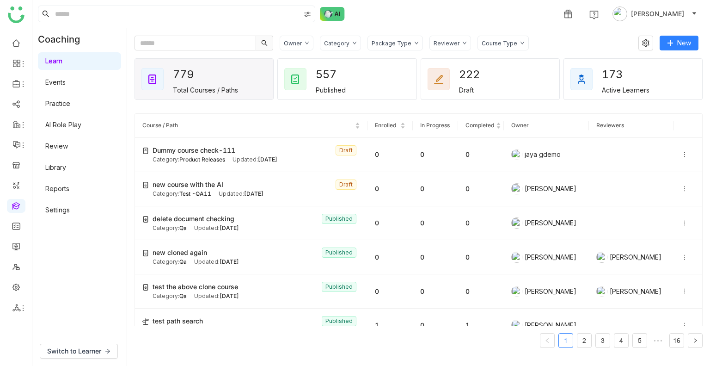
click at [68, 206] on link "Settings" at bounding box center [57, 210] width 25 height 8
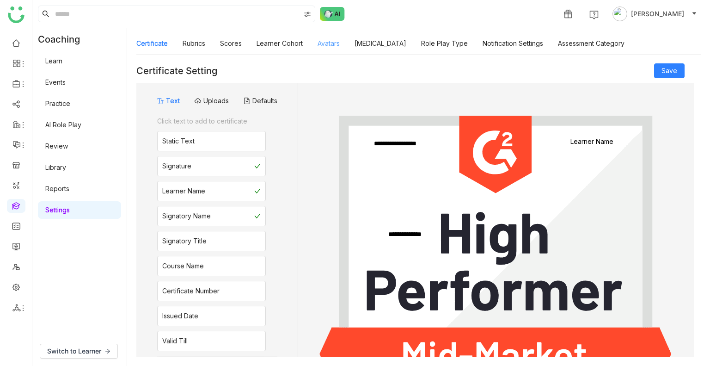
click at [336, 39] on link "Avatars" at bounding box center [329, 43] width 22 height 8
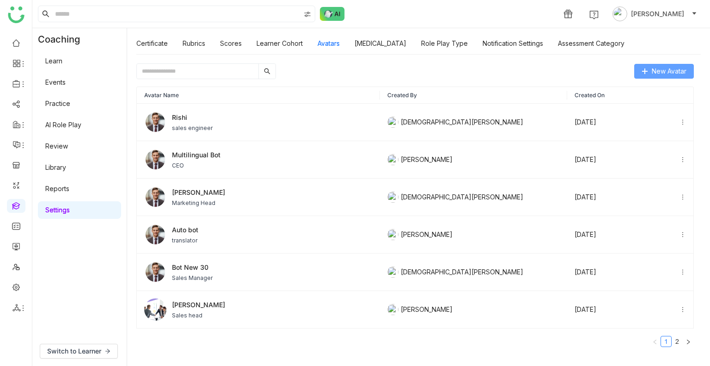
click at [646, 68] on icon at bounding box center [645, 71] width 6 height 6
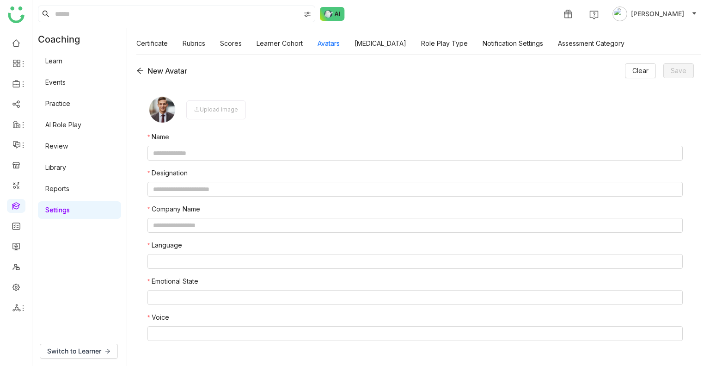
click at [136, 76] on div "New Avatar" at bounding box center [161, 70] width 51 height 11
click at [136, 66] on div "New Avatar Clear Save Upload Image Name Designation Company Name Language Emoti…" at bounding box center [418, 210] width 583 height 312
click at [140, 75] on div "New Avatar" at bounding box center [161, 70] width 51 height 11
click at [141, 71] on icon at bounding box center [139, 70] width 7 height 7
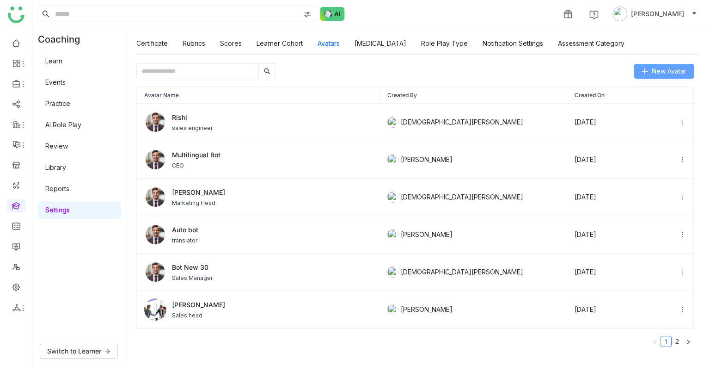
click at [670, 74] on span "New Avatar" at bounding box center [669, 71] width 35 height 10
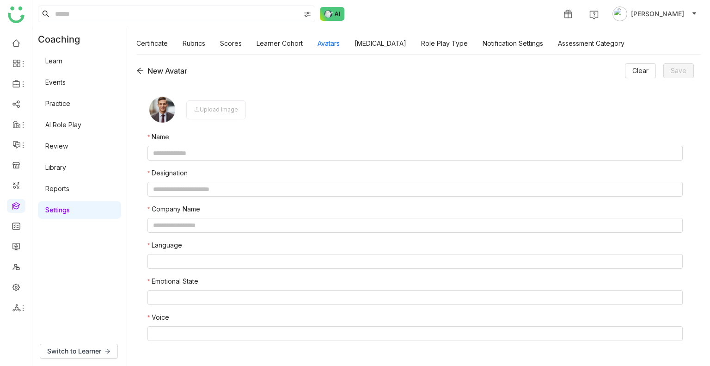
click at [141, 71] on icon at bounding box center [139, 70] width 7 height 7
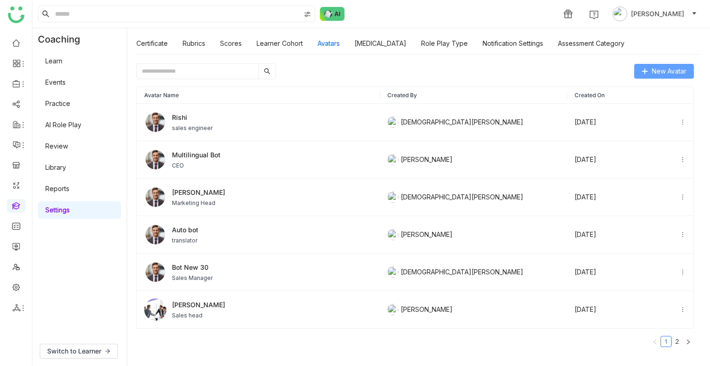
click at [675, 73] on span "New Avatar" at bounding box center [669, 71] width 35 height 10
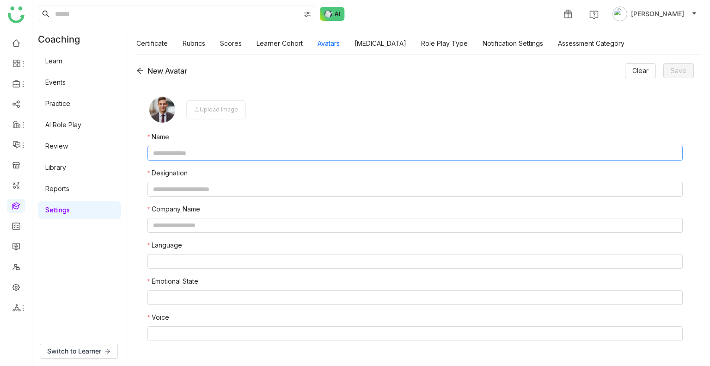
click at [241, 159] on input "text" at bounding box center [416, 153] width 536 height 15
type input "*"
type input "**********"
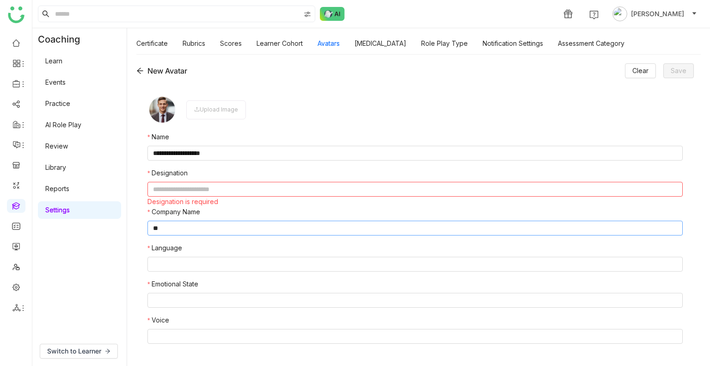
type input "**"
click at [160, 185] on input "text" at bounding box center [416, 189] width 536 height 15
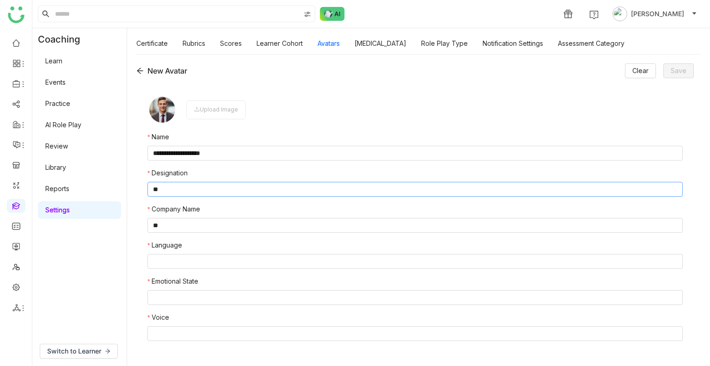
type input "*"
type input "**"
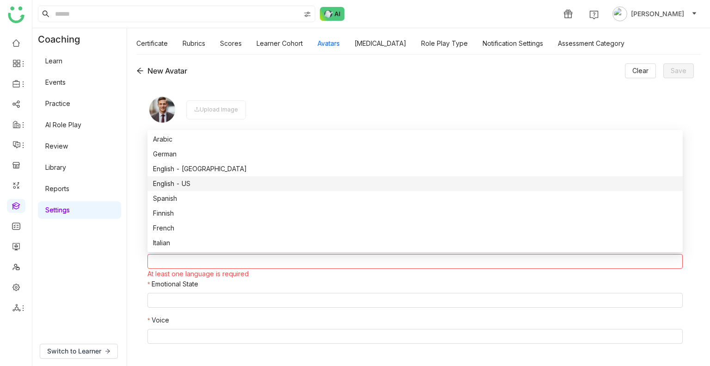
click at [190, 180] on div "English - US" at bounding box center [415, 184] width 524 height 10
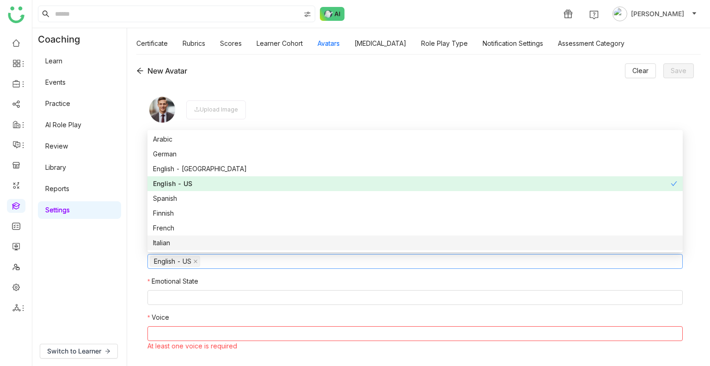
click at [135, 218] on div "**********" at bounding box center [418, 210] width 583 height 312
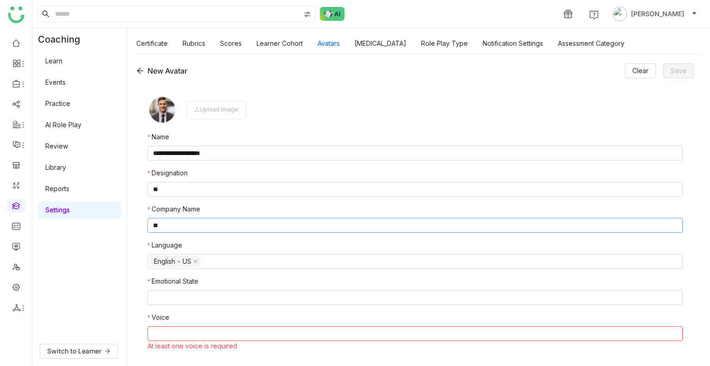
click at [176, 226] on input "**" at bounding box center [416, 225] width 536 height 15
type input "*"
type input "*********"
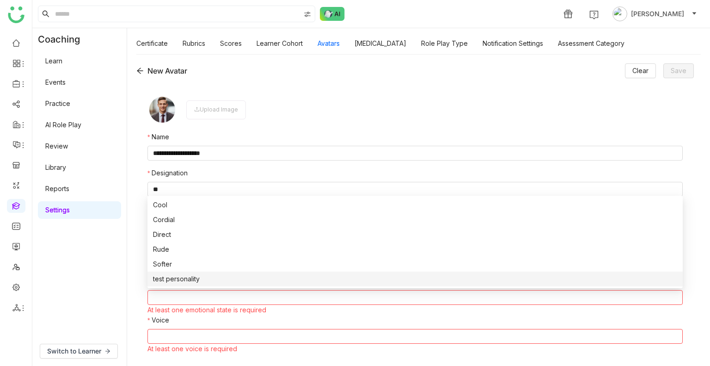
click at [211, 286] on nz-option-item "test personality" at bounding box center [416, 278] width 536 height 15
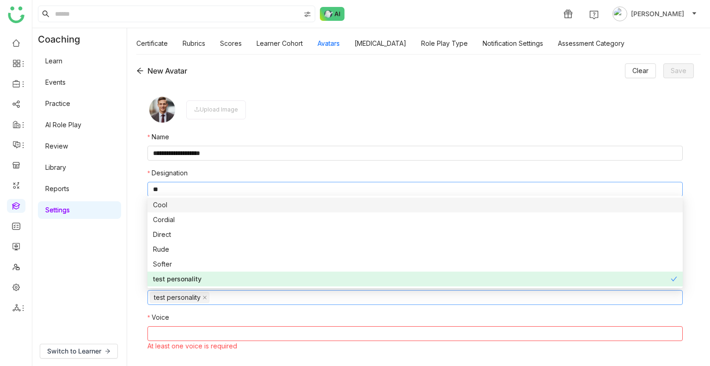
click at [191, 188] on input "**" at bounding box center [416, 189] width 536 height 15
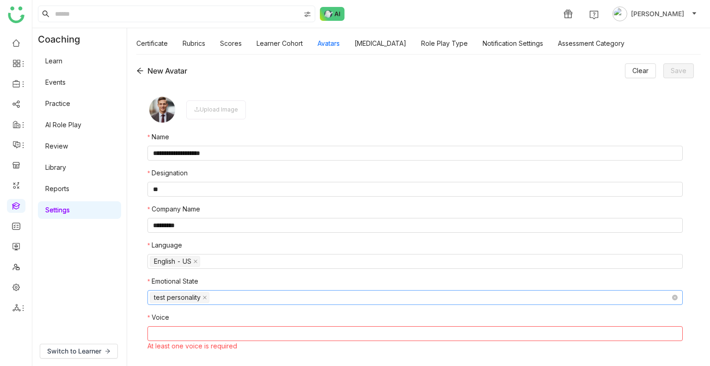
click at [219, 290] on nz-select-top-control "test personality" at bounding box center [416, 297] width 536 height 15
click at [194, 337] on nz-select-top-control at bounding box center [416, 333] width 536 height 15
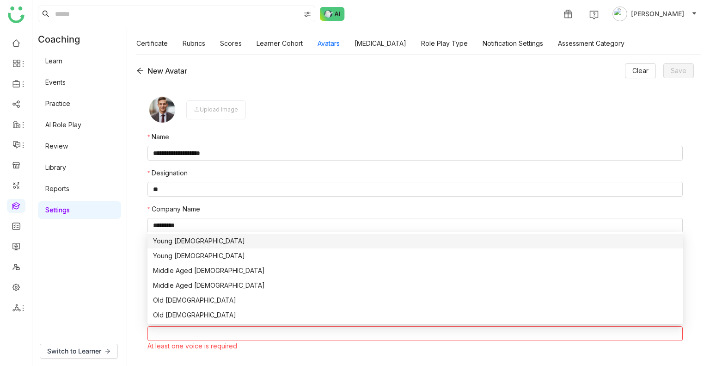
click at [167, 237] on div "Young Male" at bounding box center [415, 241] width 524 height 10
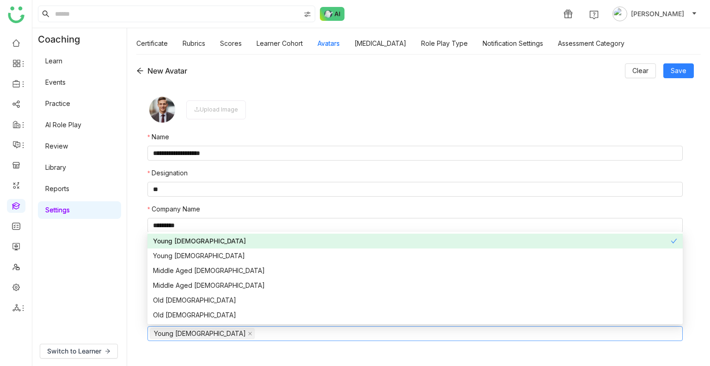
click at [264, 109] on nz-form-item "Upload Image" at bounding box center [416, 110] width 536 height 30
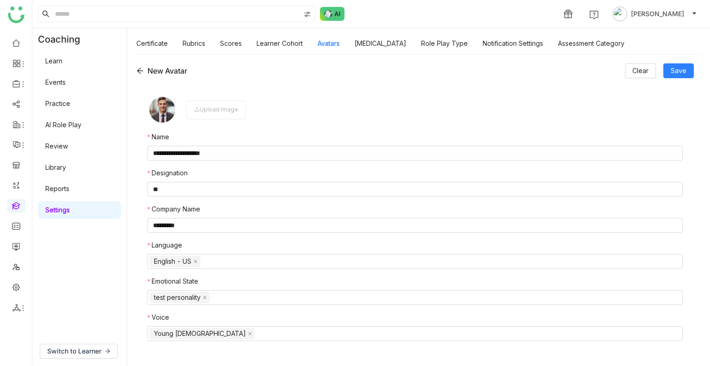
click at [219, 103] on div "Upload Image" at bounding box center [216, 109] width 60 height 19
click at [677, 68] on span "Save" at bounding box center [679, 71] width 16 height 10
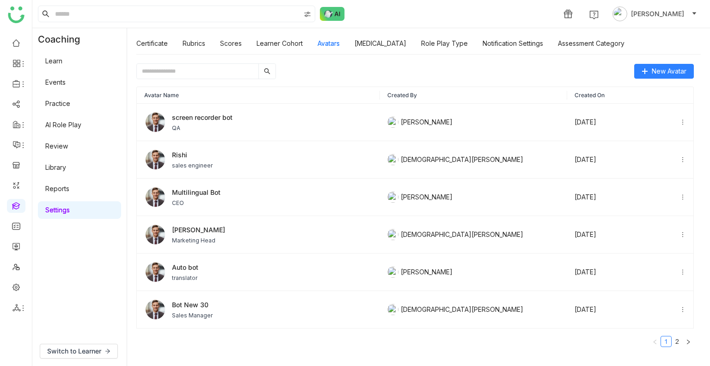
click at [189, 69] on input "text" at bounding box center [198, 71] width 122 height 15
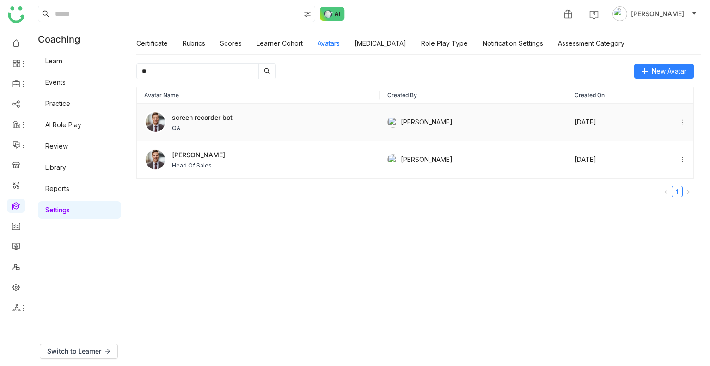
type input "**"
click at [233, 125] on div "screen recorder bot QA" at bounding box center [258, 122] width 228 height 22
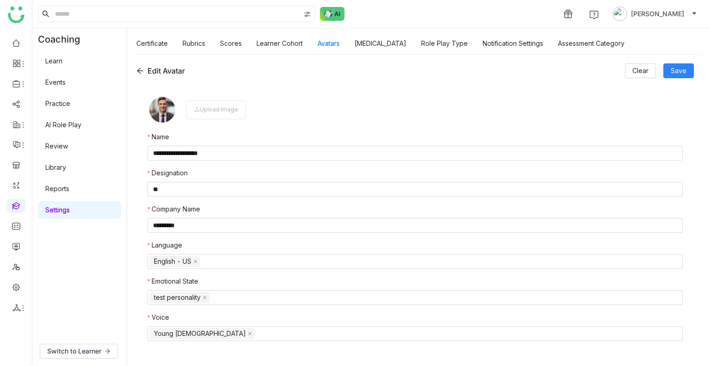
click at [67, 143] on link "Review" at bounding box center [56, 146] width 23 height 8
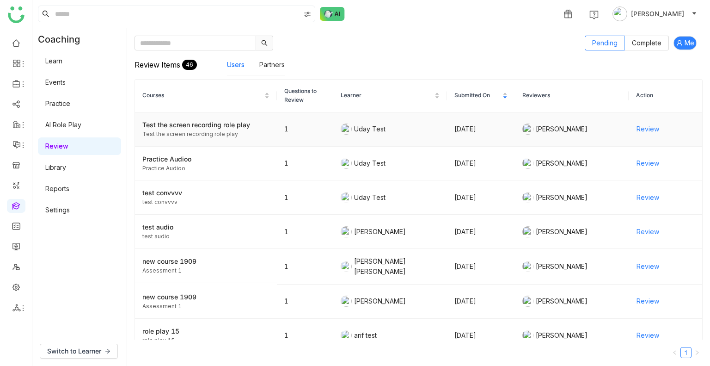
click at [638, 130] on span "Review" at bounding box center [648, 129] width 23 height 10
click at [642, 130] on span "Review" at bounding box center [648, 129] width 23 height 10
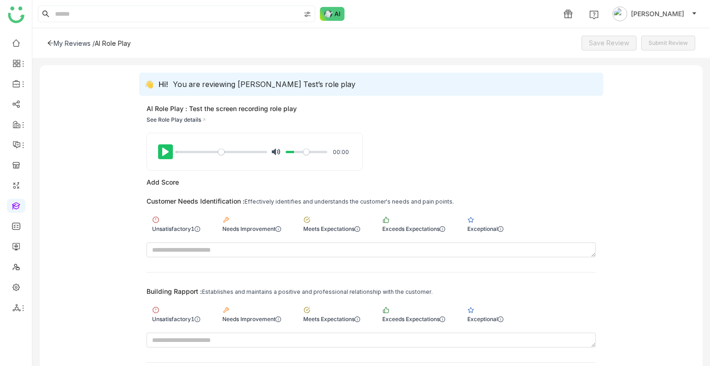
click at [161, 153] on button "Pause Play" at bounding box center [165, 151] width 15 height 15
click at [187, 151] on input "Seek" at bounding box center [221, 152] width 92 height 9
click at [186, 151] on input "Seek" at bounding box center [221, 152] width 92 height 9
click at [187, 151] on input "Seek" at bounding box center [221, 152] width 92 height 9
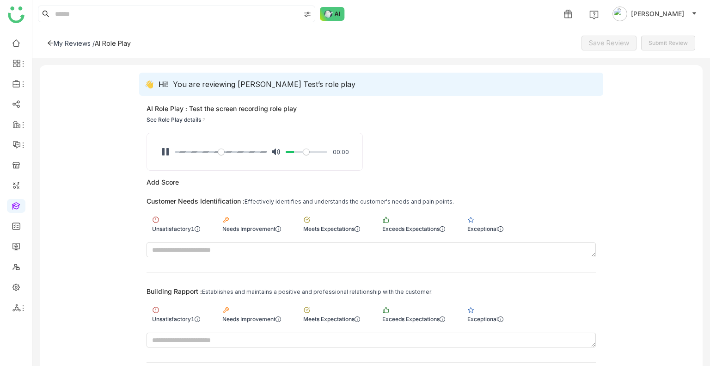
click at [190, 151] on input "Seek" at bounding box center [221, 152] width 92 height 9
drag, startPoint x: 190, startPoint y: 151, endPoint x: 178, endPoint y: 152, distance: 12.5
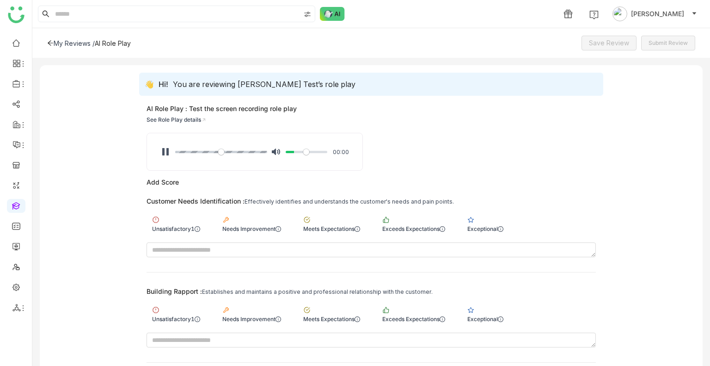
click at [189, 151] on input "Seek" at bounding box center [221, 152] width 92 height 9
click at [169, 153] on button "Pause Play" at bounding box center [165, 151] width 15 height 15
type input "*"
click at [166, 150] on button "Pause Play" at bounding box center [165, 151] width 15 height 15
click at [196, 117] on div "See Role Play details" at bounding box center [222, 119] width 150 height 11
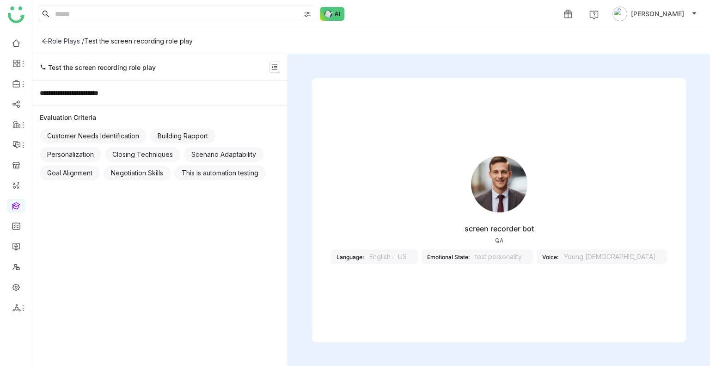
click at [54, 39] on div "Role Plays /" at bounding box center [63, 41] width 43 height 8
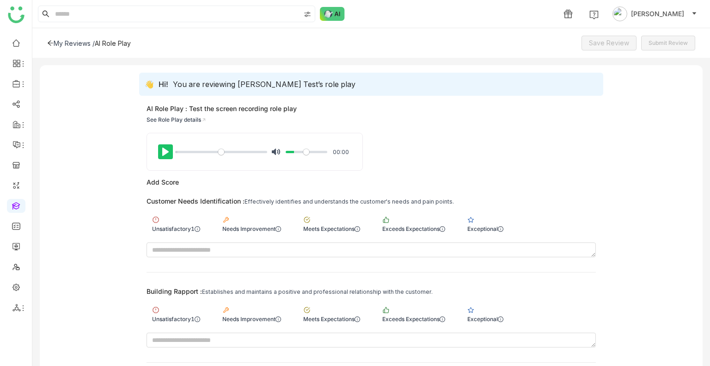
click at [167, 151] on button "Pause Play" at bounding box center [165, 151] width 15 height 15
click at [175, 154] on input "Seek" at bounding box center [221, 152] width 92 height 9
click at [170, 153] on button "Pause Play" at bounding box center [165, 151] width 15 height 15
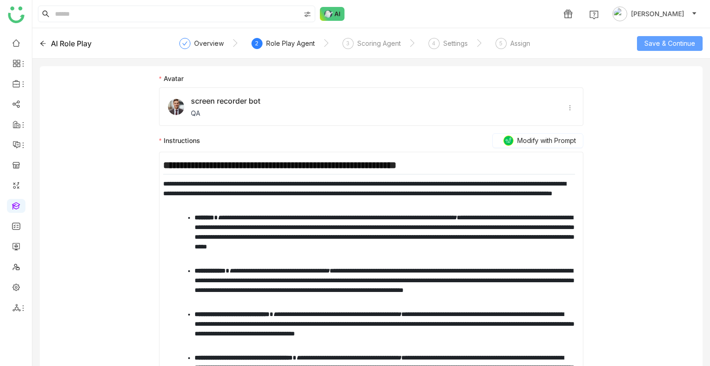
click at [650, 37] on button "Save & Continue" at bounding box center [670, 43] width 66 height 15
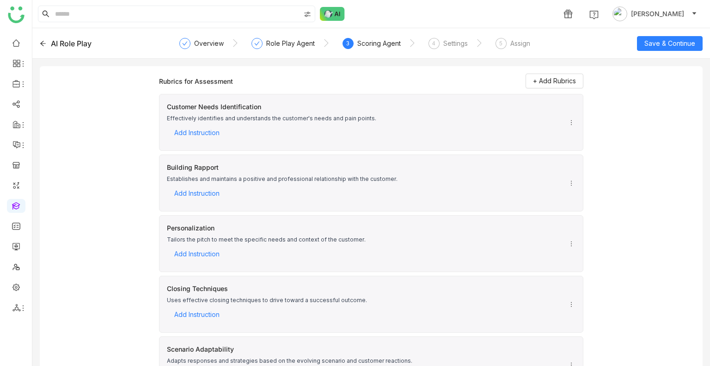
click at [42, 44] on div "AI Role Play" at bounding box center [106, 43] width 133 height 11
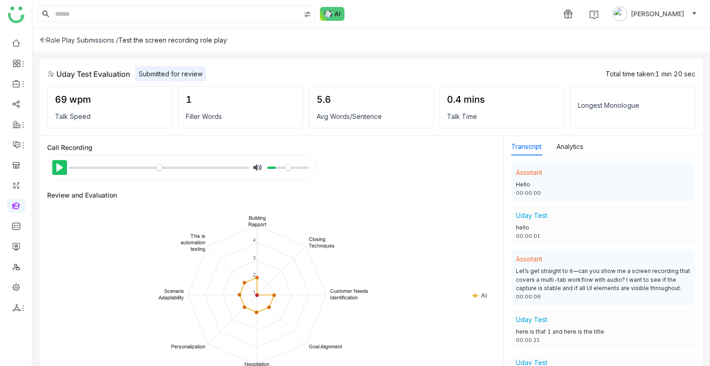
click at [60, 164] on button "Pause Play" at bounding box center [59, 167] width 15 height 15
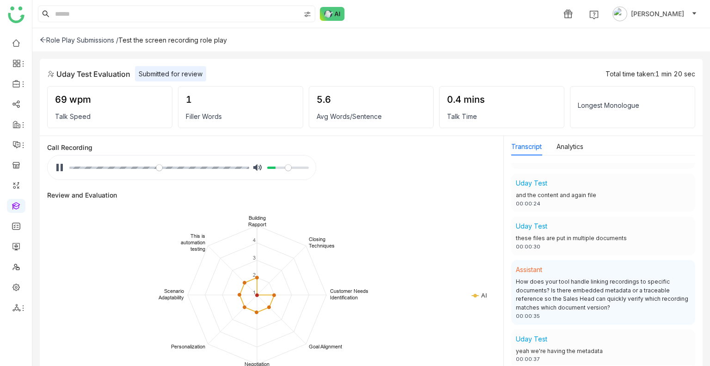
scroll to position [58, 0]
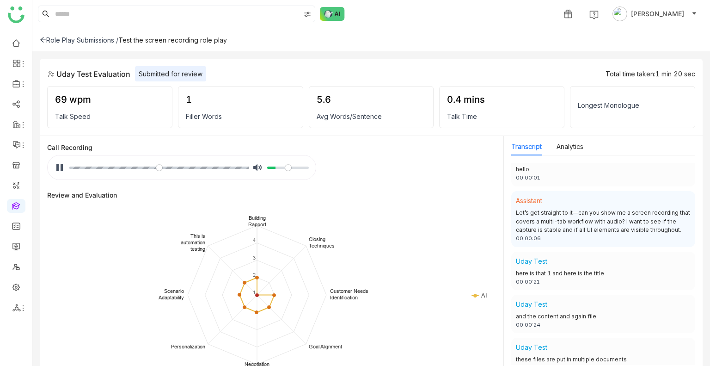
click at [471, 74] on div "Uday Test Evaluation Submitted for review Total time taken: 1 min 20 sec" at bounding box center [371, 73] width 648 height 15
click at [74, 41] on div "Role Play Submissions /" at bounding box center [79, 40] width 79 height 8
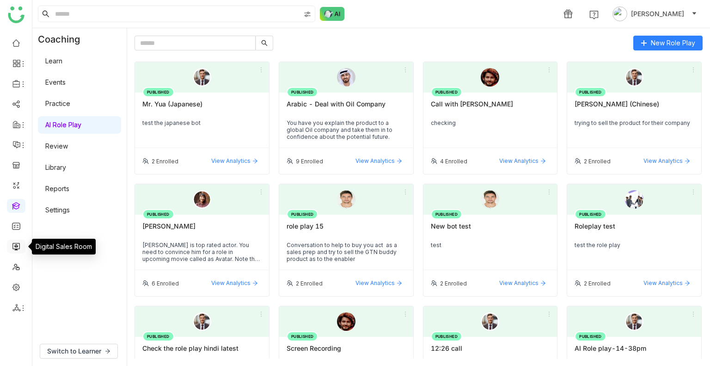
click at [17, 248] on link at bounding box center [16, 246] width 8 height 8
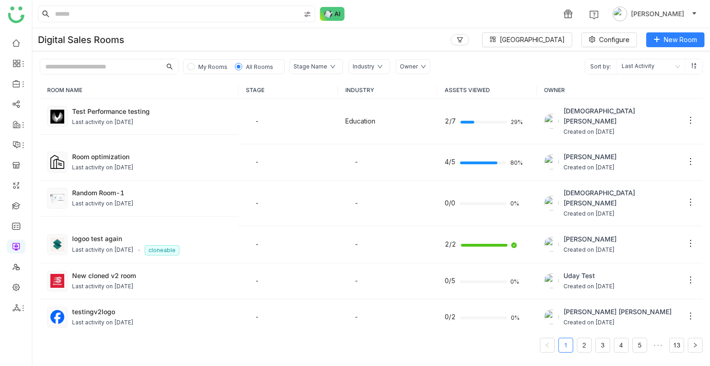
drag, startPoint x: 165, startPoint y: 160, endPoint x: 65, endPoint y: 364, distance: 226.3
click at [65, 331] on div "ROOM NAME STAGE INDUSTRY ASSETS VIEWED OWNER Test Performance testing Last acti…" at bounding box center [371, 217] width 663 height 271
click at [141, 109] on div "Test Performance testing" at bounding box center [151, 111] width 159 height 10
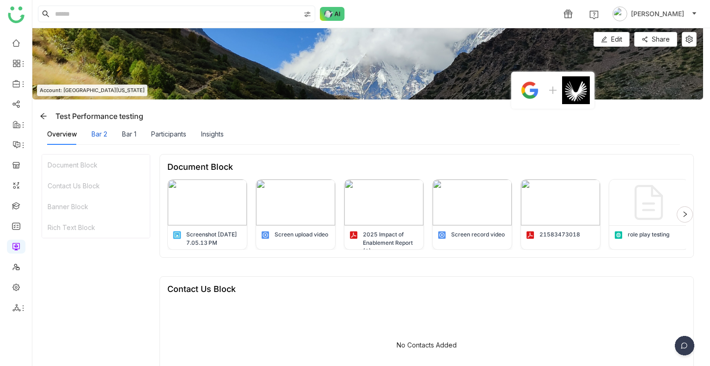
click at [100, 135] on div "Bar 2" at bounding box center [100, 134] width 16 height 10
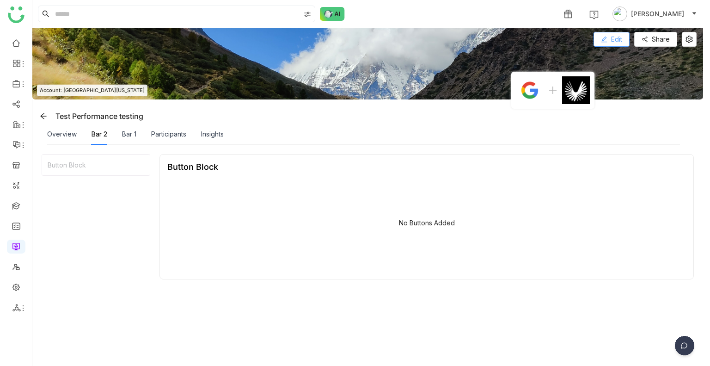
click at [610, 45] on button "Edit" at bounding box center [612, 39] width 36 height 15
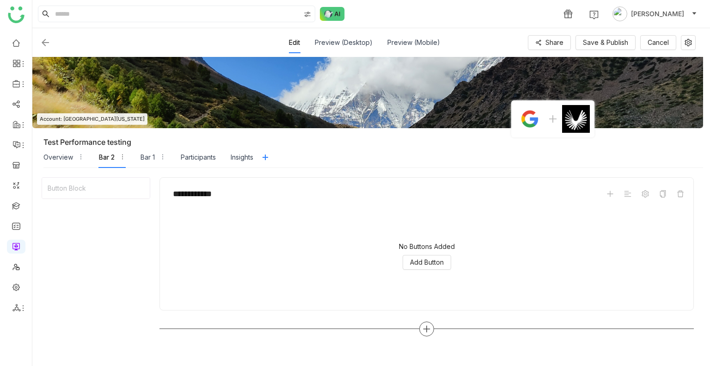
click at [431, 326] on div at bounding box center [426, 328] width 15 height 15
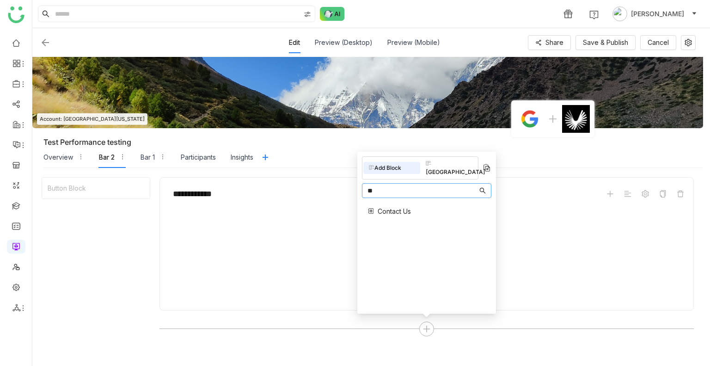
type input "*"
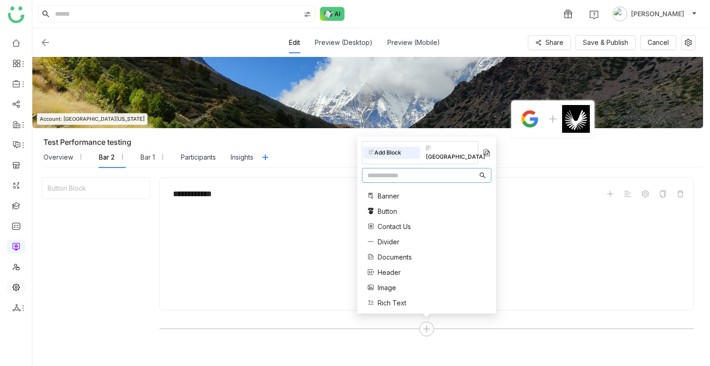
click at [12, 288] on link at bounding box center [16, 287] width 8 height 8
click at [12, 287] on link at bounding box center [16, 287] width 8 height 8
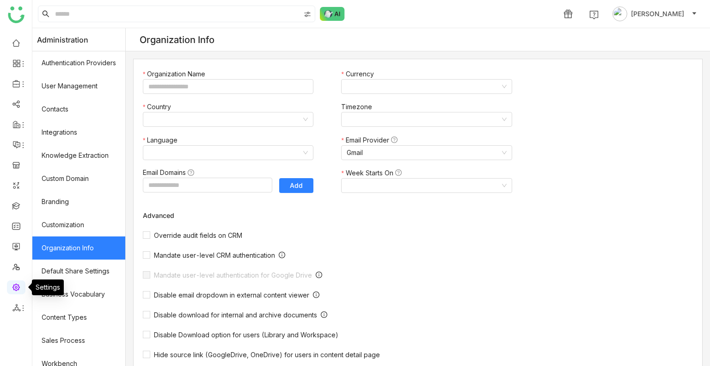
click at [12, 286] on link at bounding box center [16, 287] width 8 height 8
type input "*******"
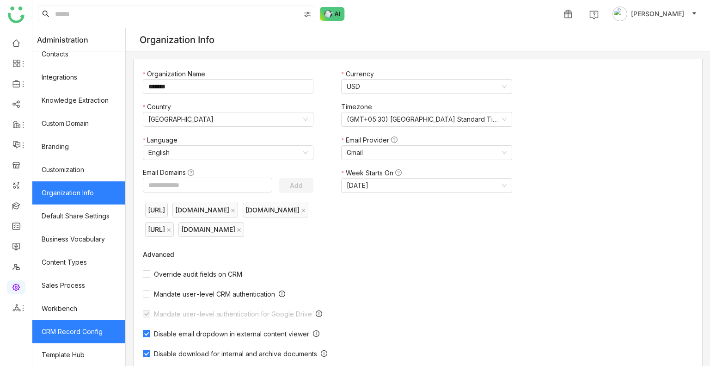
scroll to position [124, 0]
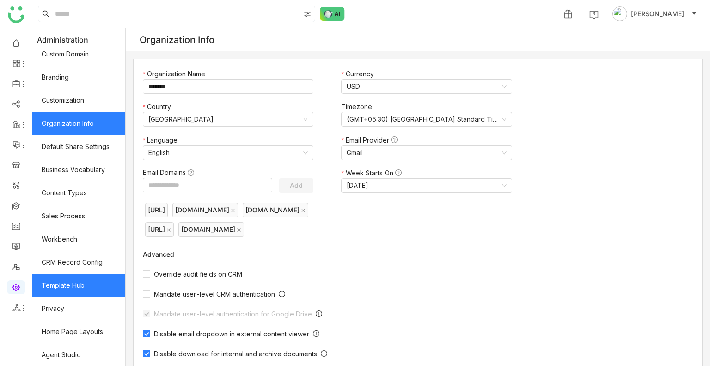
click at [78, 290] on link "Template Hub" at bounding box center [78, 285] width 93 height 23
click at [78, 289] on link "Template Hub" at bounding box center [78, 285] width 93 height 23
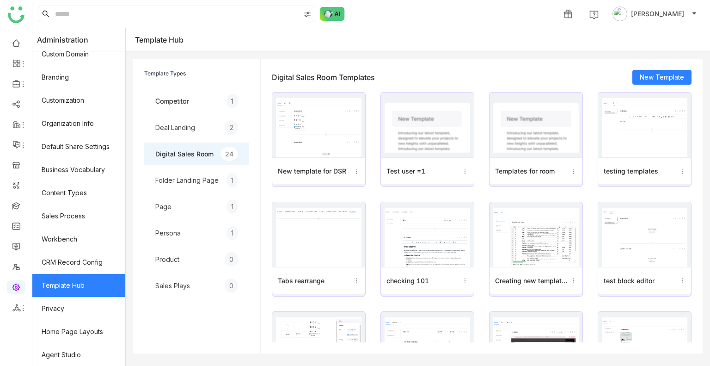
click at [343, 140] on img at bounding box center [319, 127] width 86 height 59
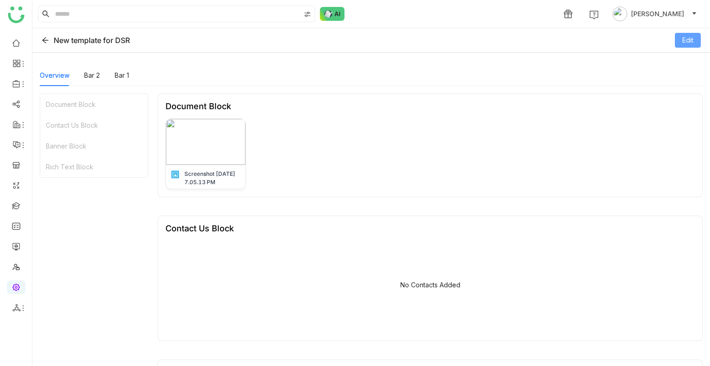
click at [681, 40] on button "Edit" at bounding box center [688, 40] width 26 height 15
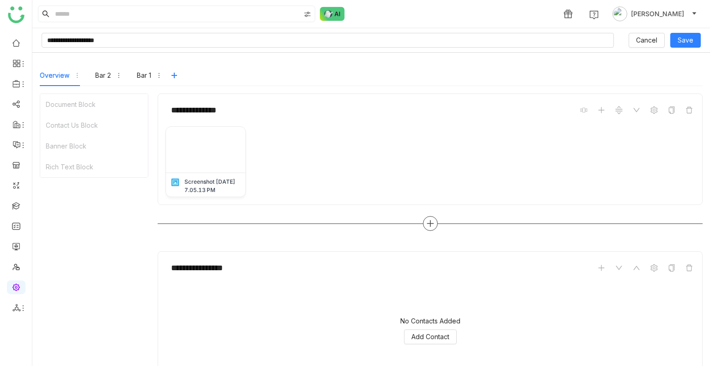
click at [430, 227] on div at bounding box center [430, 223] width 15 height 15
type input "*"
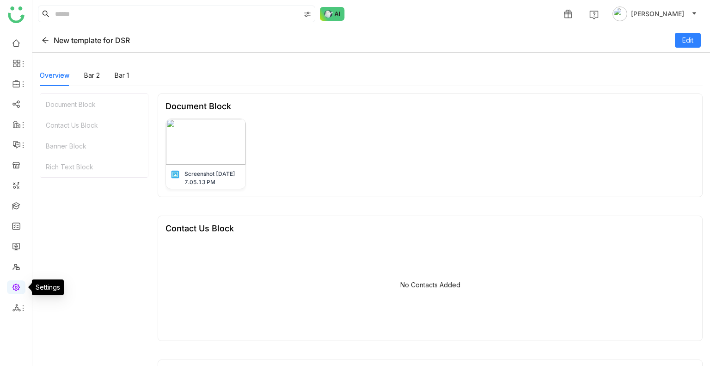
click at [16, 290] on link at bounding box center [16, 287] width 8 height 8
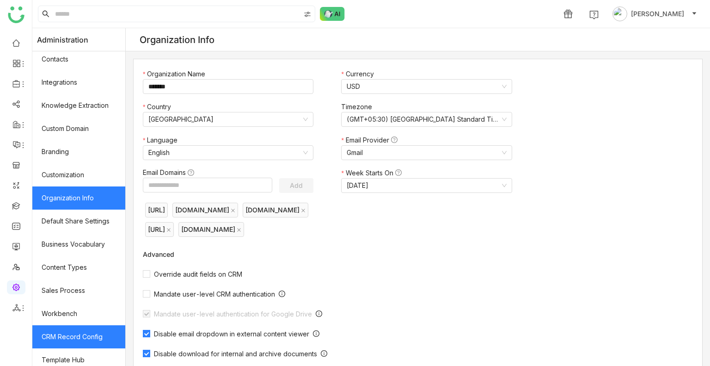
scroll to position [124, 0]
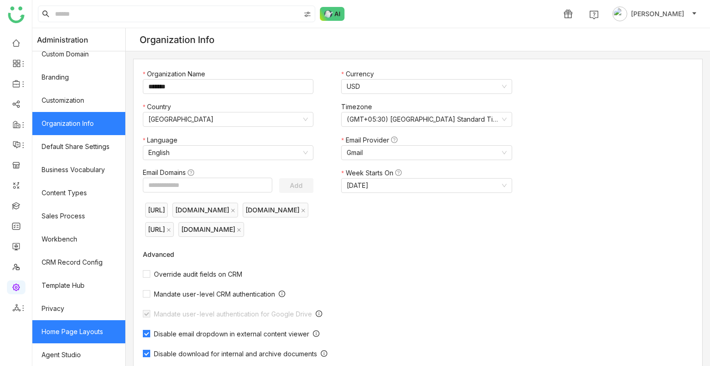
click at [89, 328] on link "Home Page Layouts" at bounding box center [78, 331] width 93 height 23
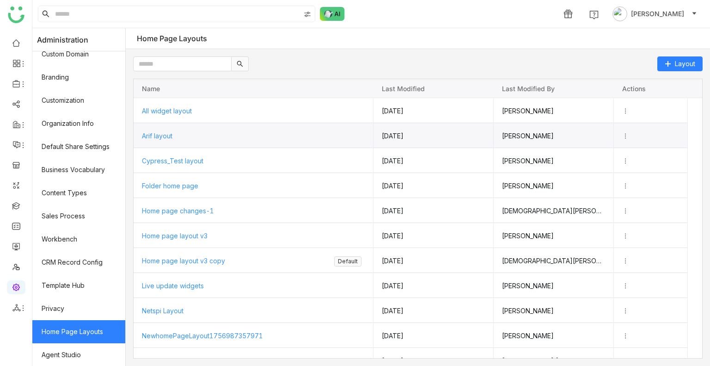
click at [167, 136] on span "Arif layout" at bounding box center [157, 136] width 31 height 8
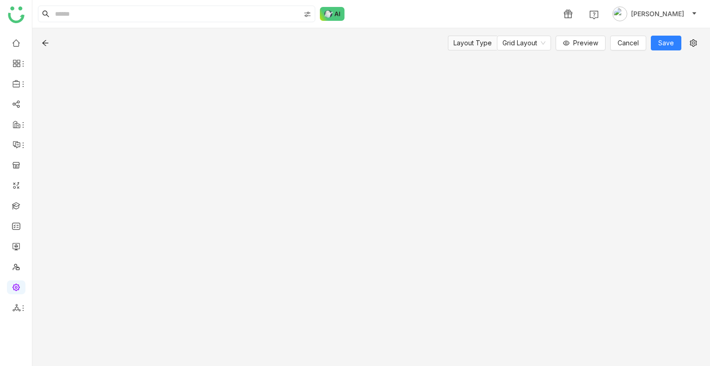
click at [167, 136] on div "Layout Type Grid Layout Preview Cancel Save" at bounding box center [371, 197] width 678 height 338
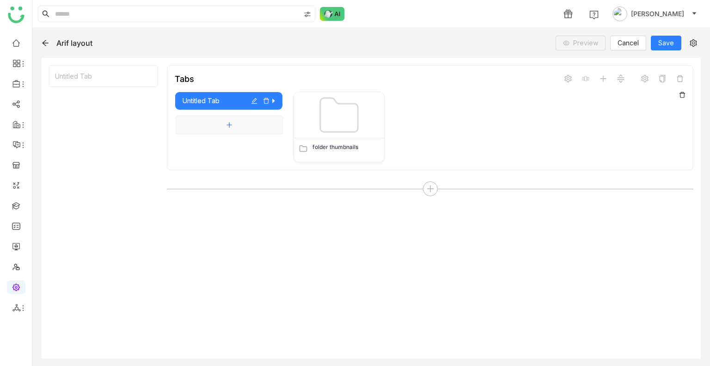
click at [226, 123] on icon "Add tab" at bounding box center [229, 125] width 6 height 6
click at [229, 117] on div "Untitled Tab" at bounding box center [229, 126] width 108 height 19
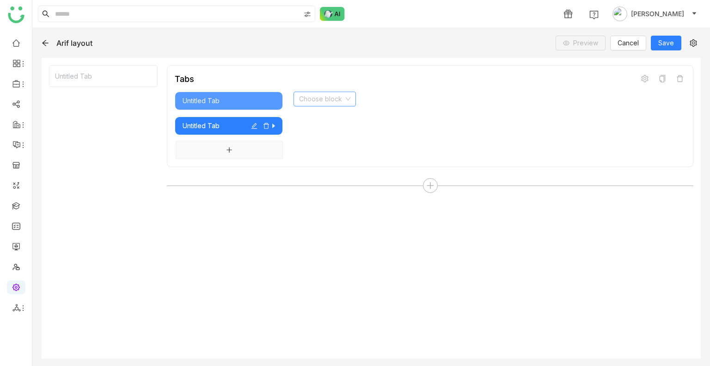
click at [326, 102] on input at bounding box center [321, 99] width 45 height 14
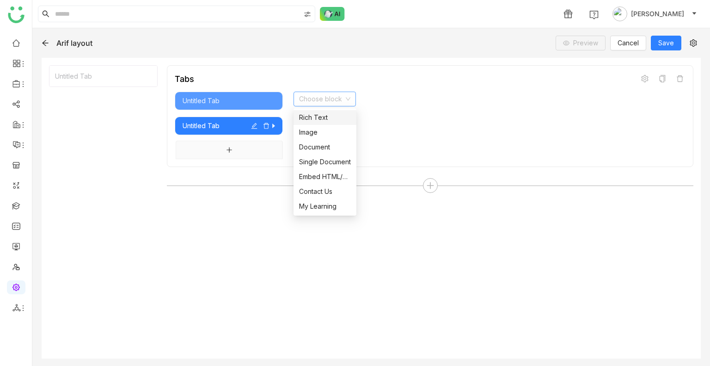
click at [317, 120] on div "Rich Text" at bounding box center [325, 117] width 52 height 10
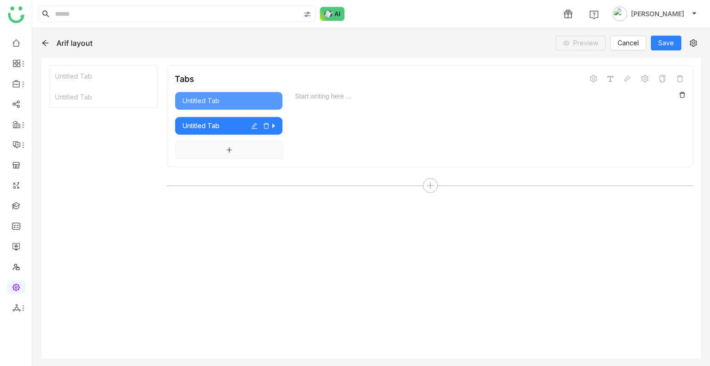
click at [358, 127] on div "Start writing here ..." at bounding box center [484, 126] width 403 height 68
click at [320, 98] on div at bounding box center [490, 97] width 392 height 10
click at [430, 181] on icon at bounding box center [430, 185] width 8 height 8
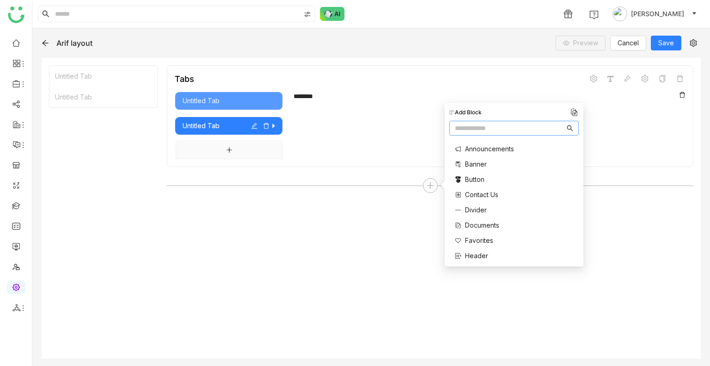
click at [487, 126] on input "text" at bounding box center [510, 128] width 110 height 10
click at [389, 265] on div "Tabs Untitled Tab Untitled Tab ******** Start writing here ..." at bounding box center [430, 208] width 527 height 286
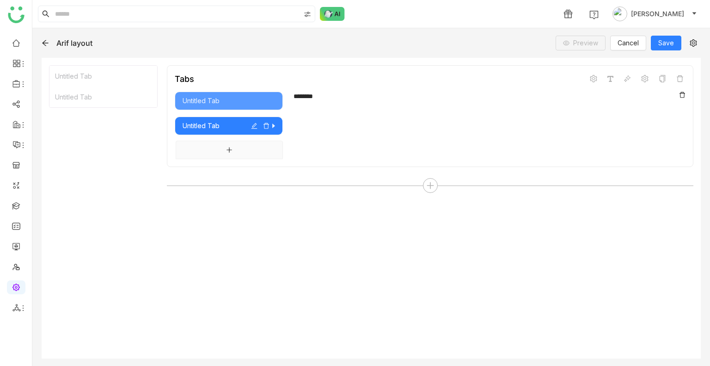
click at [241, 126] on div "Untitled Tab" at bounding box center [229, 126] width 93 height 10
click at [309, 99] on div "********" at bounding box center [490, 97] width 393 height 10
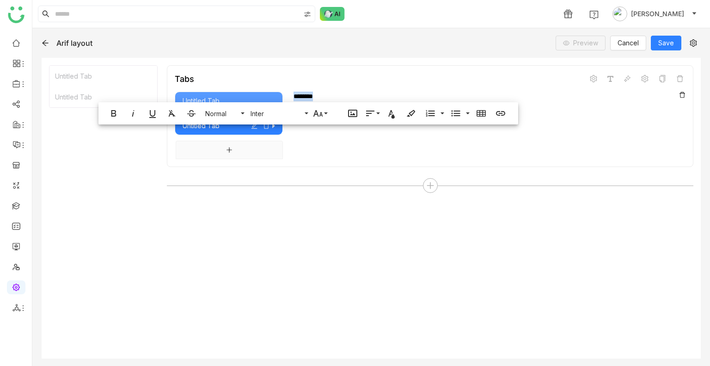
click at [328, 95] on div "********" at bounding box center [490, 97] width 393 height 10
click at [485, 116] on icon "button" at bounding box center [481, 113] width 9 height 6
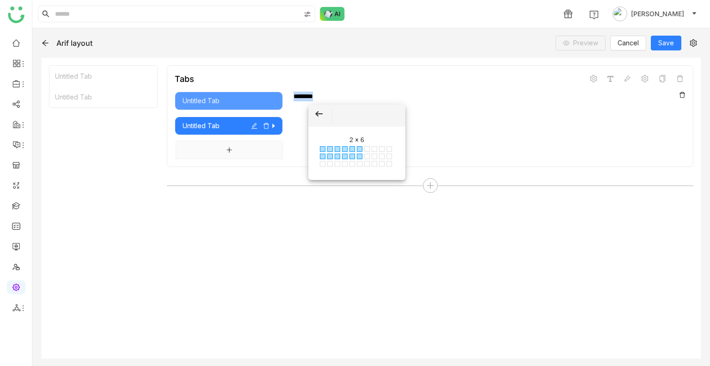
drag, startPoint x: 337, startPoint y: 149, endPoint x: 361, endPoint y: 159, distance: 25.8
click at [361, 159] on div "1 × 1 1 × 2 1 × 3 1 × 4 1 × 5 1 × 6 1 × 7 1 × 8 1 × 9 1 × 10 2 × 1 2 × 2 2 × 3 …" at bounding box center [357, 157] width 79 height 27
click at [361, 159] on span "2 × 6" at bounding box center [360, 157] width 7 height 7
click at [216, 94] on div "Untitled Tab" at bounding box center [229, 101] width 108 height 19
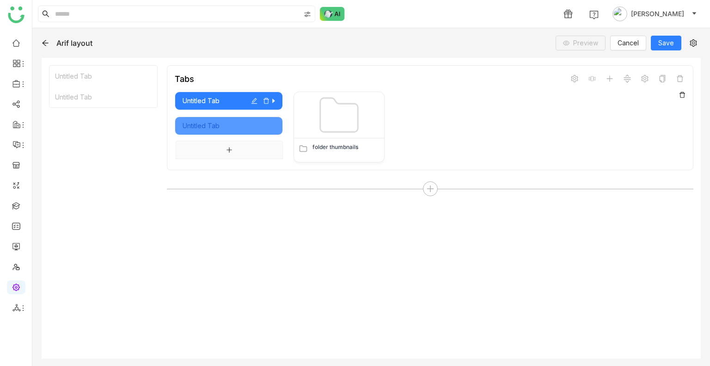
click at [214, 123] on div "Untitled Tab" at bounding box center [229, 126] width 93 height 10
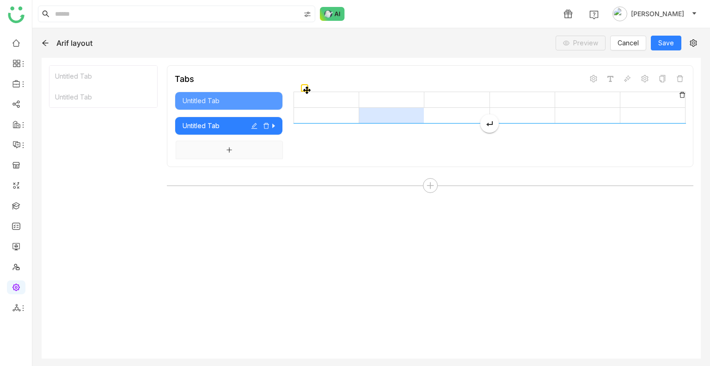
click at [370, 122] on td at bounding box center [391, 116] width 65 height 16
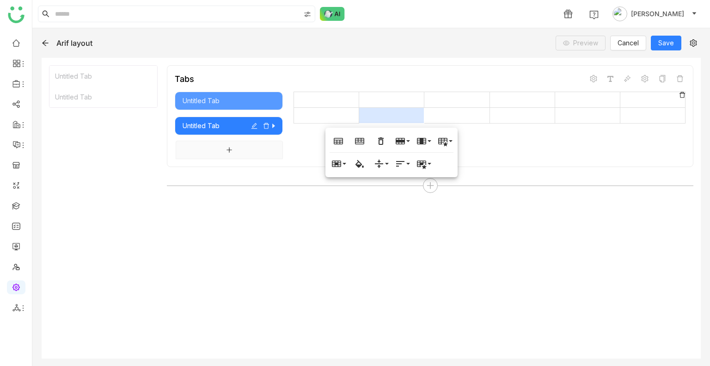
drag, startPoint x: 311, startPoint y: 131, endPoint x: 306, endPoint y: 129, distance: 5.6
click at [311, 131] on div at bounding box center [484, 126] width 403 height 68
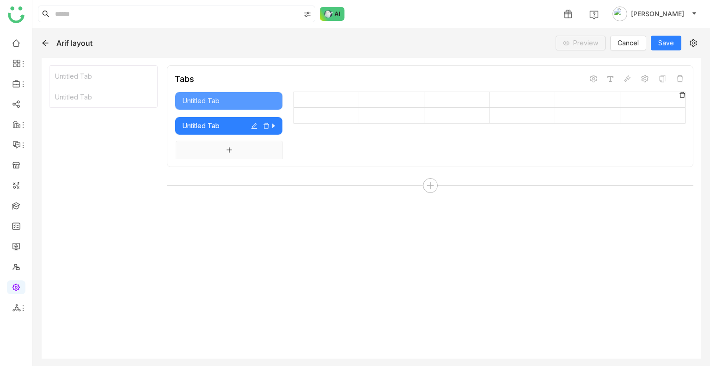
click at [297, 133] on div at bounding box center [484, 126] width 403 height 68
click at [684, 93] on icon at bounding box center [682, 95] width 6 height 6
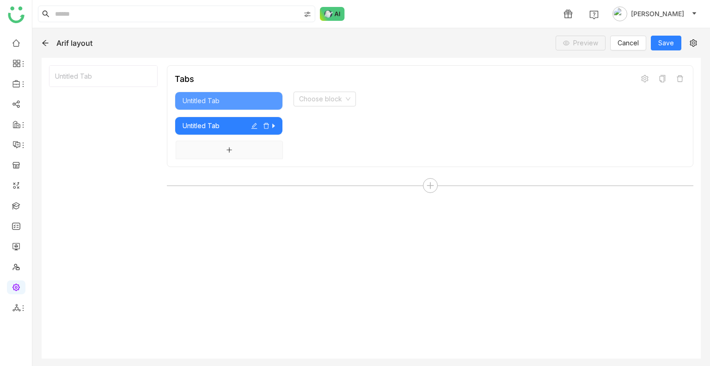
click at [211, 125] on div "Untitled Tab" at bounding box center [229, 126] width 93 height 10
click at [217, 99] on div "Untitled Tab" at bounding box center [229, 101] width 93 height 10
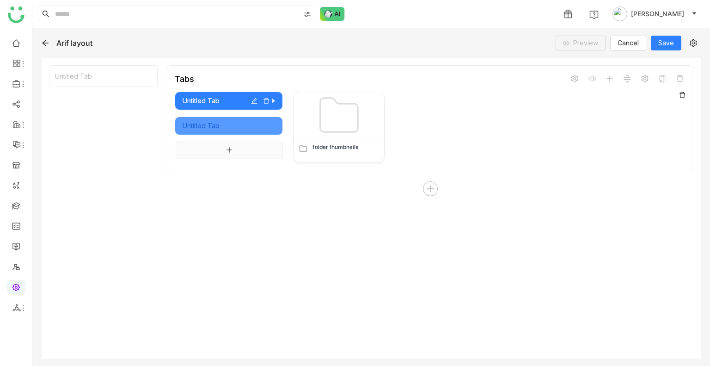
click at [217, 122] on div "Untitled Tab" at bounding box center [229, 126] width 93 height 10
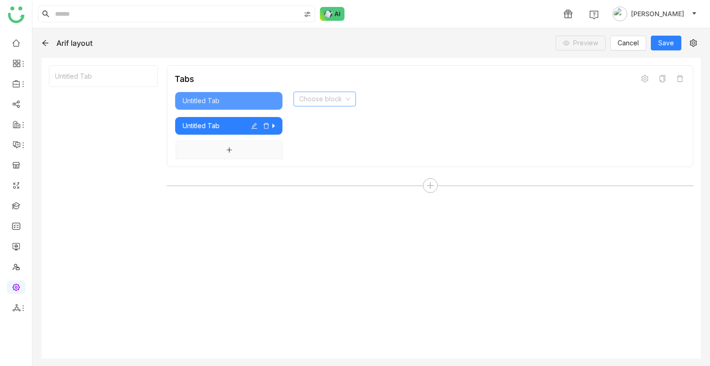
click at [322, 105] on div "Choose block" at bounding box center [484, 126] width 403 height 68
click at [323, 100] on input at bounding box center [321, 99] width 45 height 14
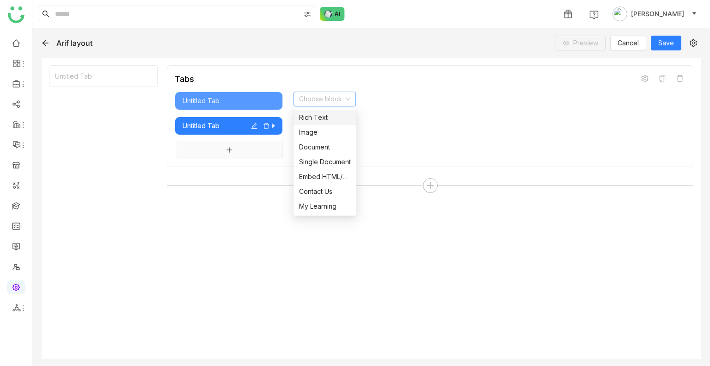
click at [319, 117] on div "Rich Text" at bounding box center [325, 117] width 52 height 10
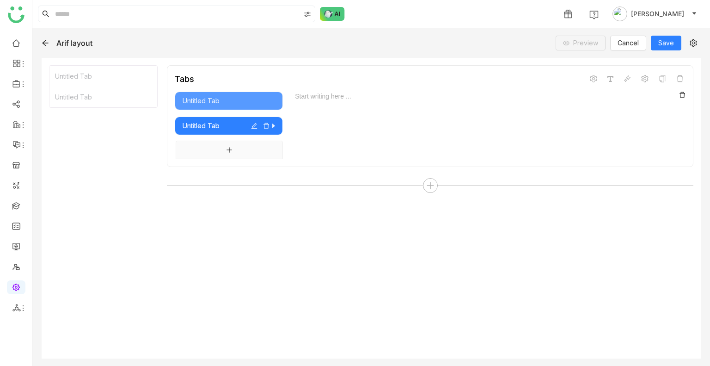
click at [353, 114] on div "Start writing here ..." at bounding box center [484, 126] width 403 height 68
drag, startPoint x: 349, startPoint y: 100, endPoint x: 316, endPoint y: 96, distance: 33.1
click at [316, 96] on div at bounding box center [490, 97] width 392 height 10
click at [316, 96] on div "*********" at bounding box center [490, 97] width 393 height 10
click at [312, 96] on div "*********" at bounding box center [490, 97] width 393 height 10
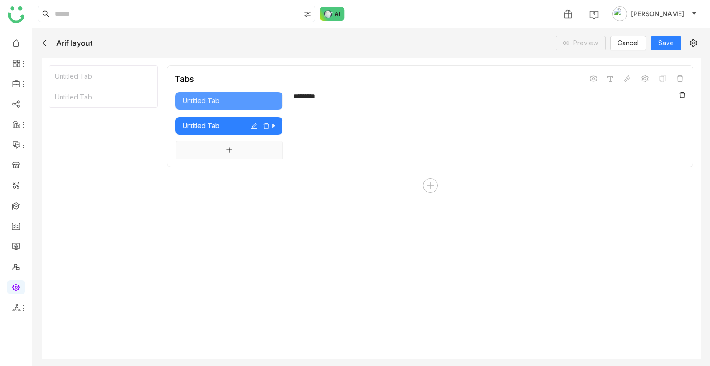
click at [311, 96] on div "*********" at bounding box center [490, 97] width 393 height 10
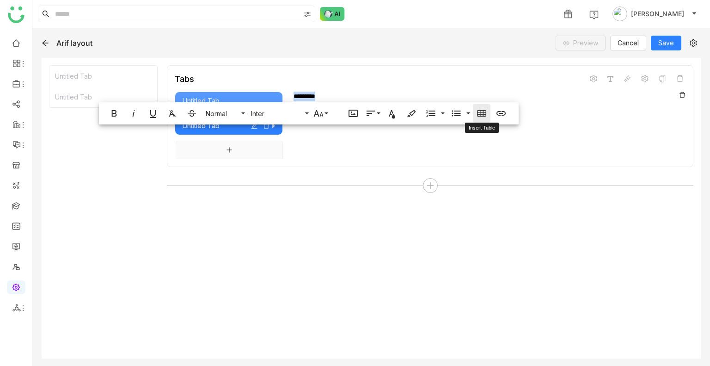
click at [487, 113] on icon "button" at bounding box center [481, 113] width 11 height 11
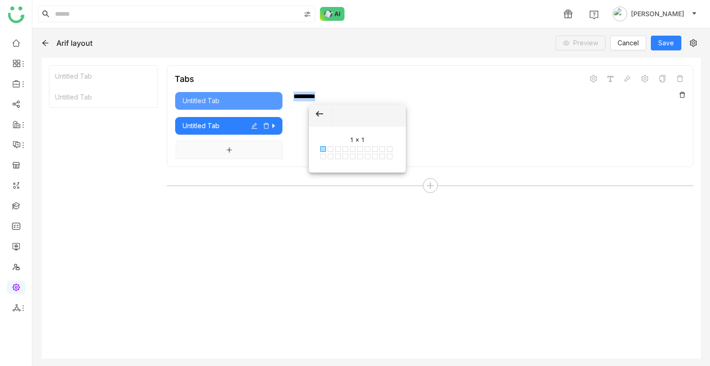
click at [318, 98] on div "*********" at bounding box center [490, 97] width 393 height 10
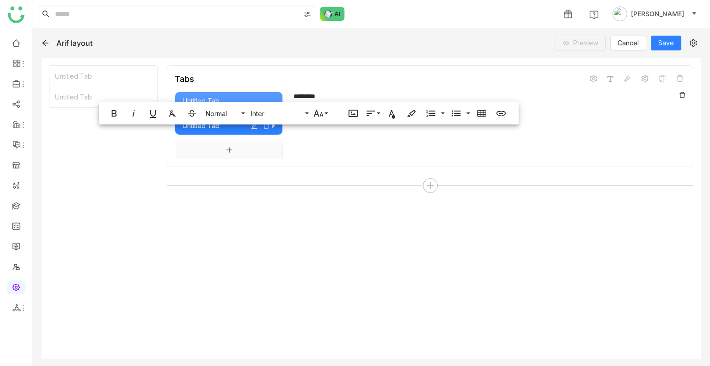
click at [596, 102] on div "********* Start writing here ..." at bounding box center [484, 126] width 403 height 68
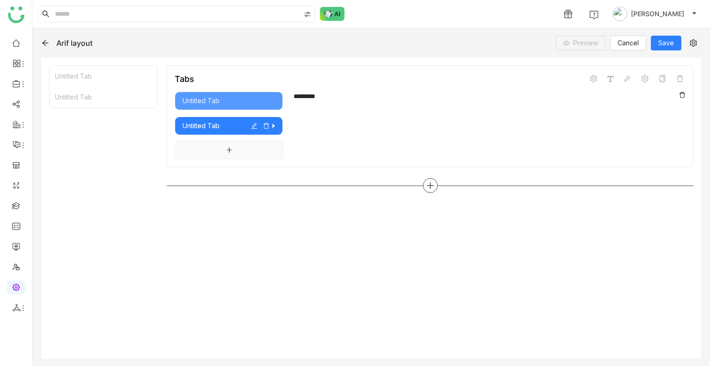
click at [432, 183] on icon at bounding box center [430, 185] width 8 height 8
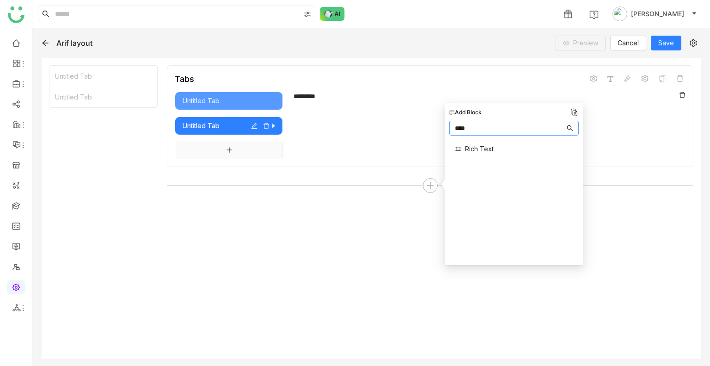
type input "****"
click at [474, 148] on span "Rich Text" at bounding box center [479, 149] width 29 height 10
click at [475, 146] on span "Rich Text" at bounding box center [479, 149] width 29 height 10
click at [93, 114] on div "Rich Text Block" at bounding box center [103, 117] width 108 height 21
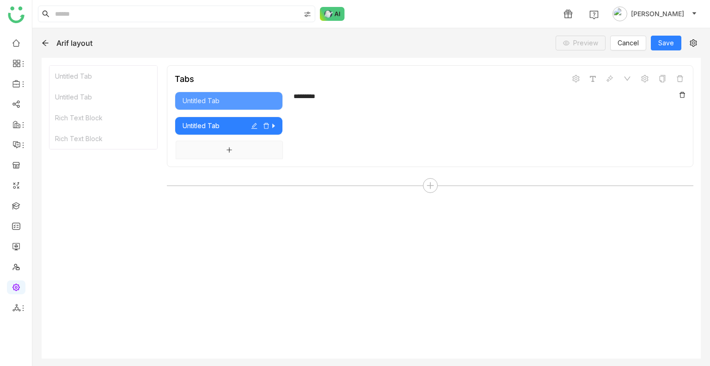
scroll to position [16, 0]
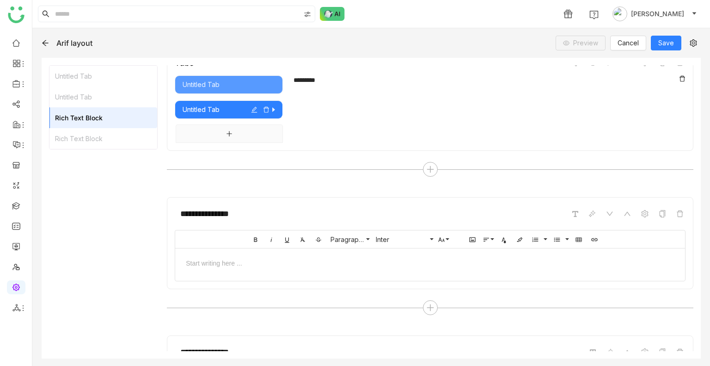
click at [317, 79] on div "*********" at bounding box center [486, 80] width 385 height 10
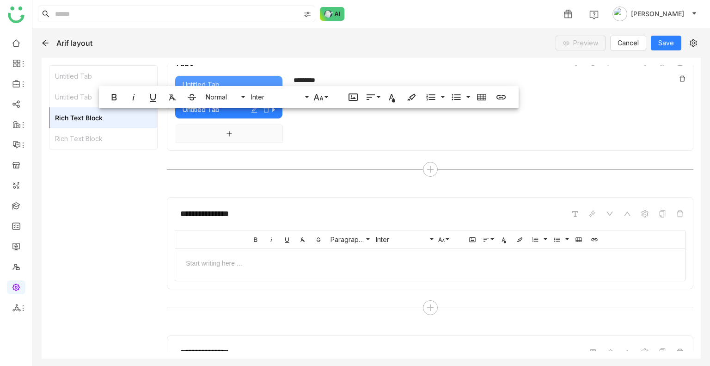
click at [349, 147] on div "Tabs Untitled Tab Untitled Tab ********* Start writing here ..." at bounding box center [430, 100] width 527 height 102
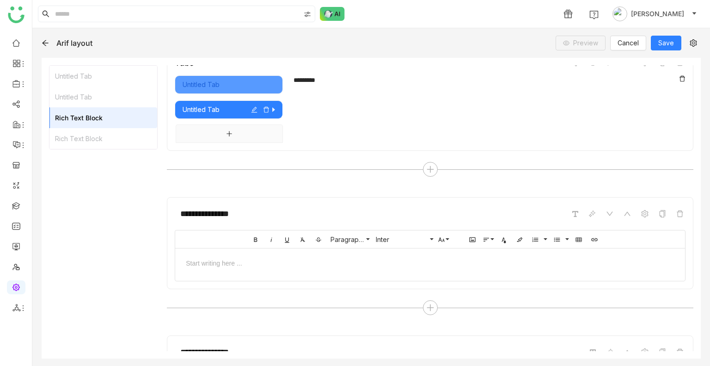
click at [194, 82] on div "Untitled Tab" at bounding box center [229, 85] width 93 height 10
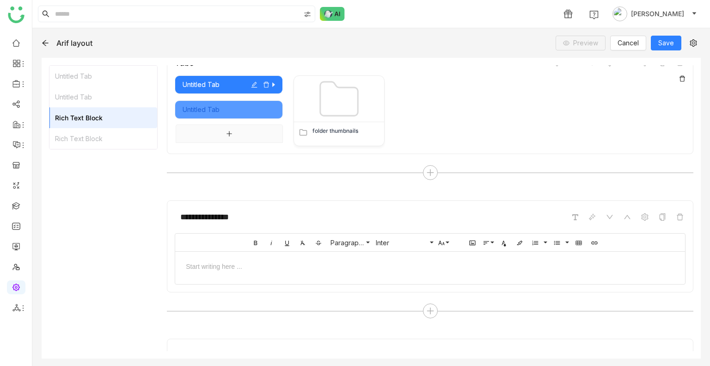
click at [198, 107] on div "Untitled Tab" at bounding box center [229, 110] width 93 height 10
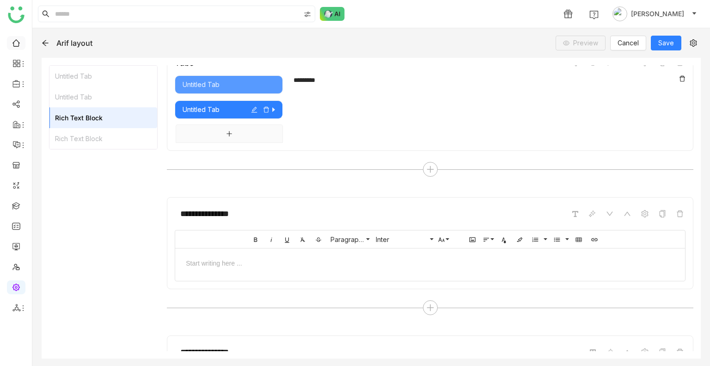
click at [19, 46] on link at bounding box center [16, 42] width 8 height 8
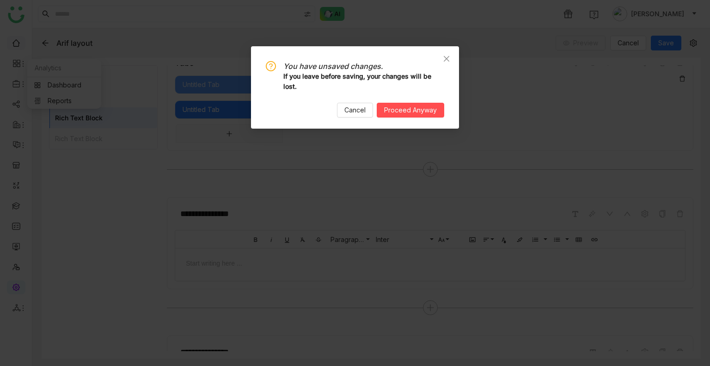
click at [19, 48] on nz-modal-confirm-container "You have unsaved changes. If you leave before saving, your changes will be lost…" at bounding box center [355, 183] width 710 height 366
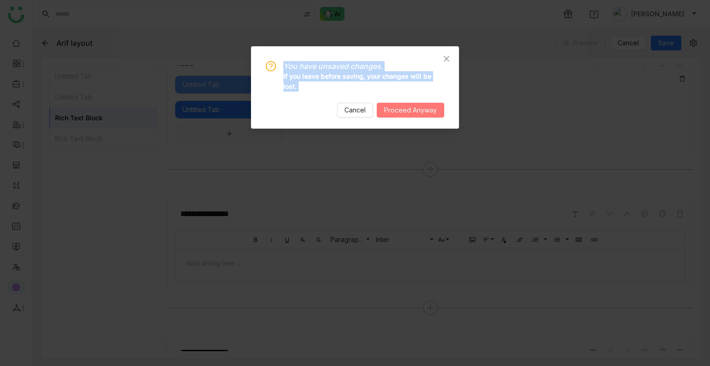
click at [418, 110] on span "Proceed Anyway" at bounding box center [410, 110] width 53 height 10
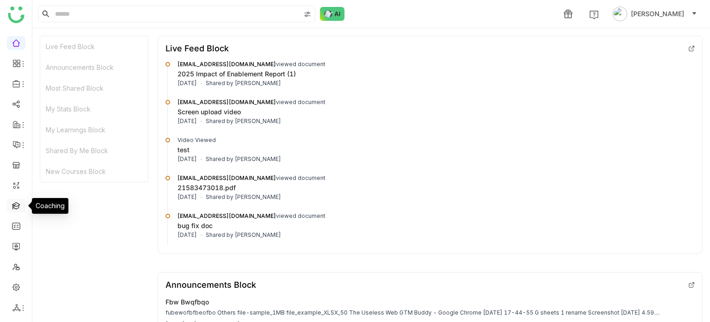
click at [19, 206] on link at bounding box center [16, 205] width 8 height 8
click at [19, 205] on link at bounding box center [16, 205] width 8 height 8
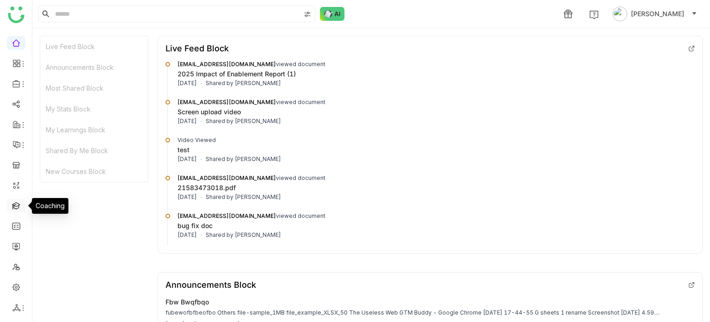
click at [19, 205] on link at bounding box center [16, 205] width 8 height 8
click at [18, 204] on link at bounding box center [16, 205] width 8 height 8
click at [15, 202] on link at bounding box center [16, 205] width 8 height 8
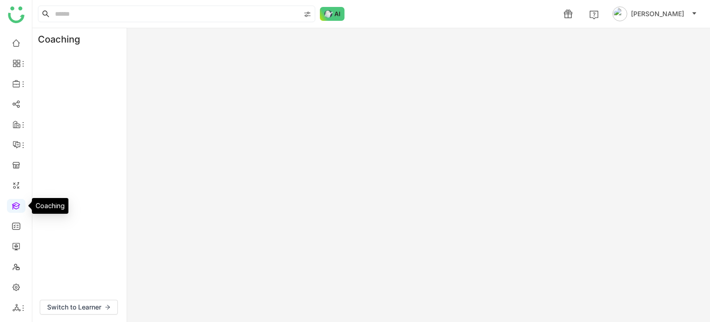
click at [15, 203] on link at bounding box center [16, 205] width 8 height 8
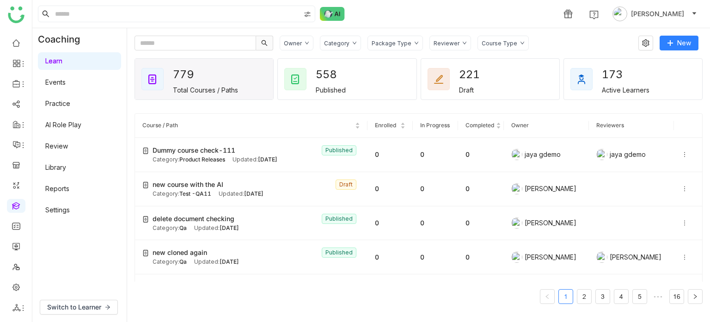
click at [81, 121] on link "AI Role Play" at bounding box center [63, 125] width 36 height 8
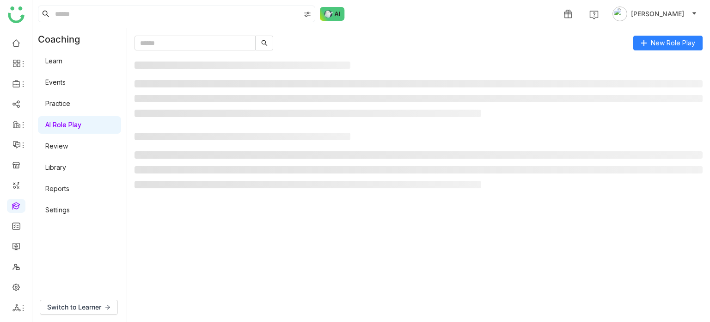
click at [74, 123] on link "AI Role Play" at bounding box center [63, 125] width 36 height 8
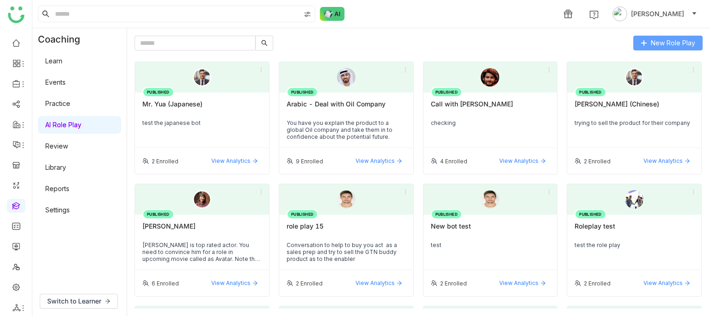
click at [660, 43] on span "New Role Play" at bounding box center [673, 43] width 44 height 10
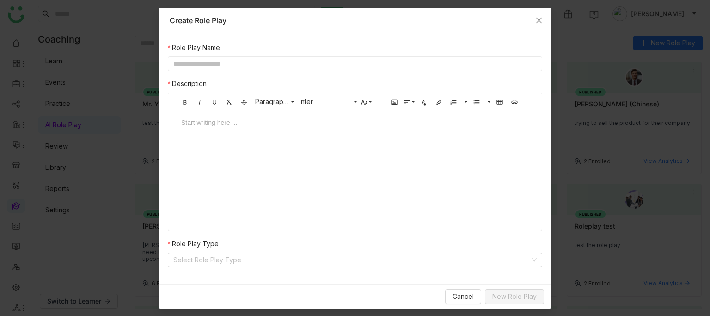
click at [289, 59] on input "text" at bounding box center [355, 63] width 375 height 15
type input "**********"
drag, startPoint x: 377, startPoint y: 150, endPoint x: 391, endPoint y: 167, distance: 21.4
click at [379, 151] on div "Start writing here ..." at bounding box center [355, 157] width 366 height 93
click at [320, 139] on div at bounding box center [355, 131] width 366 height 28
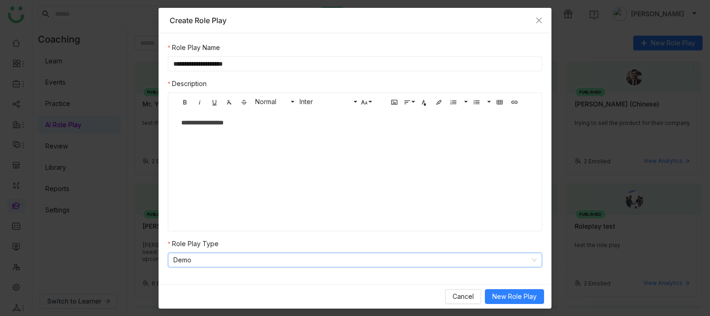
click at [537, 305] on div "Cancel New Role Play" at bounding box center [355, 296] width 393 height 25
click at [536, 298] on span "New Role Play" at bounding box center [515, 296] width 44 height 10
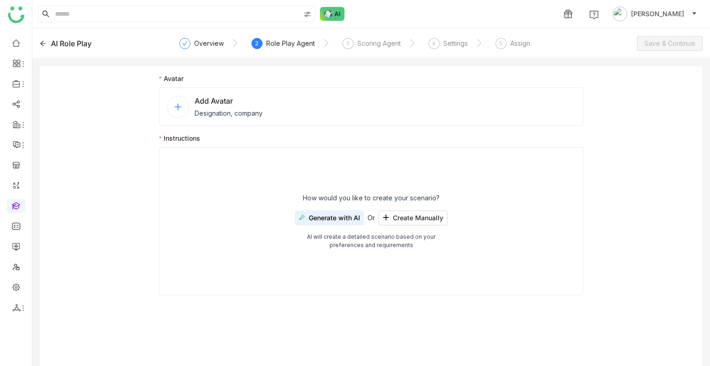
click at [220, 103] on span "Add Avatar" at bounding box center [229, 100] width 68 height 11
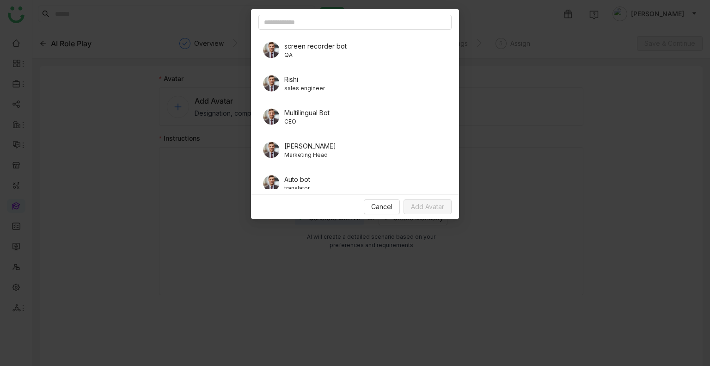
click at [346, 47] on div "screen recorder bot QA" at bounding box center [355, 50] width 193 height 26
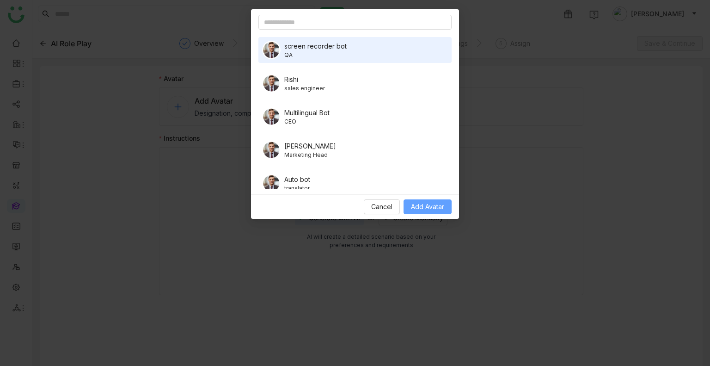
click at [430, 209] on span "Add Avatar" at bounding box center [427, 207] width 33 height 10
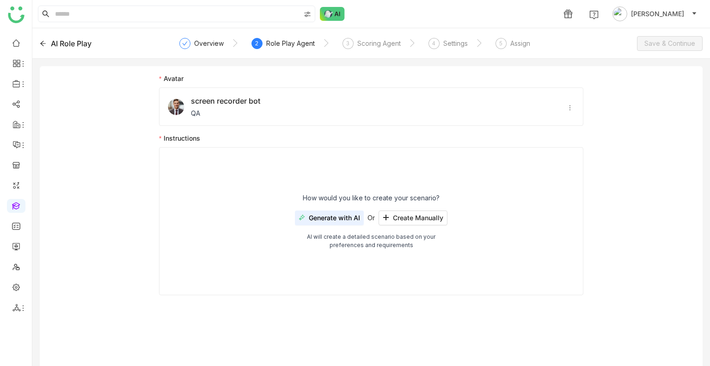
click at [341, 218] on span "Generate with AI" at bounding box center [334, 217] width 51 height 7
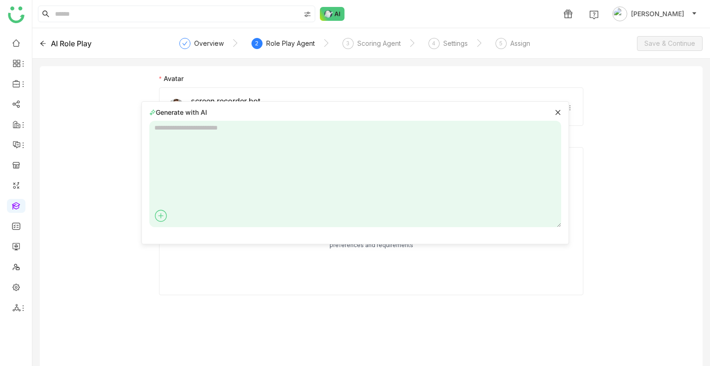
click at [239, 155] on textarea at bounding box center [355, 174] width 412 height 106
type textarea "**********"
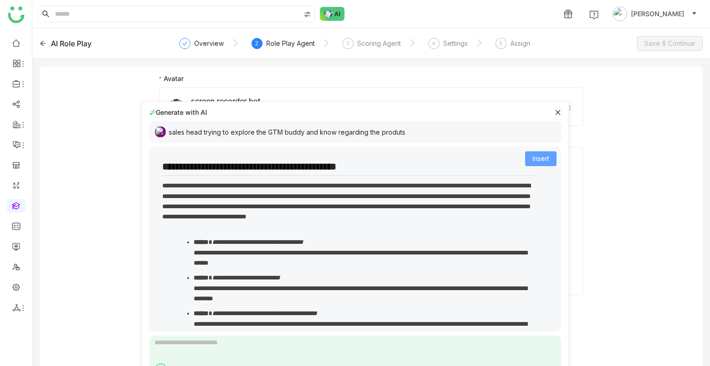
click at [536, 155] on span "Insert" at bounding box center [541, 159] width 17 height 10
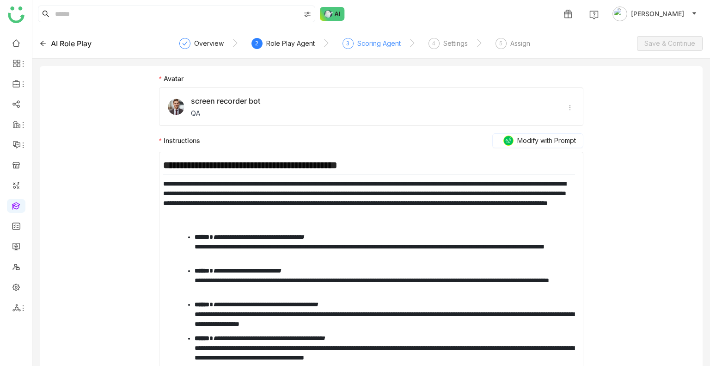
click at [382, 40] on div "Scoring Agent" at bounding box center [379, 43] width 43 height 11
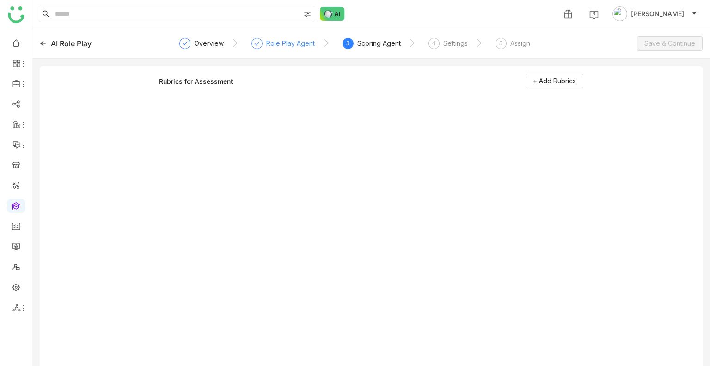
click at [294, 39] on div "Role Play Agent" at bounding box center [290, 43] width 49 height 11
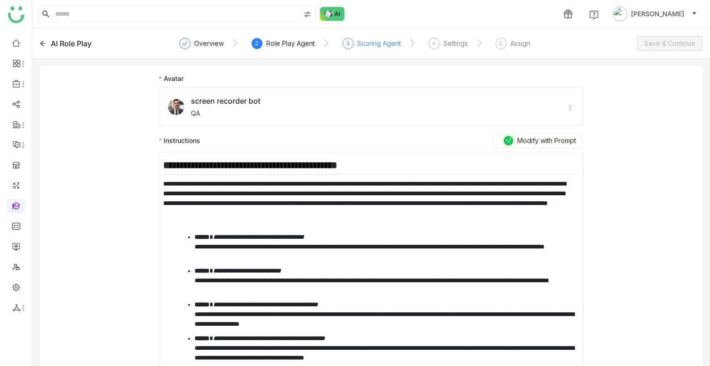
click at [349, 45] on div "3" at bounding box center [348, 43] width 11 height 11
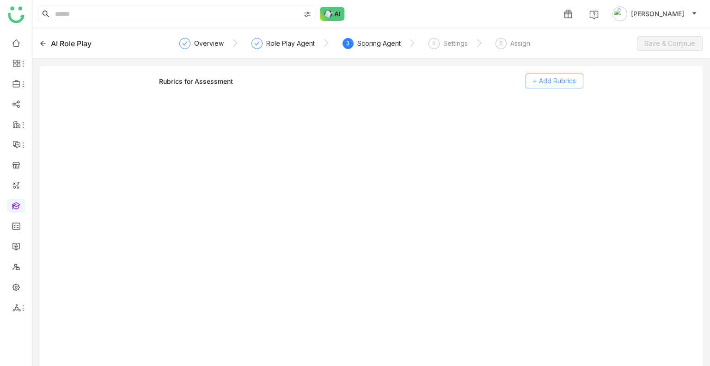
click at [549, 83] on span "+ Add Rubrics" at bounding box center [554, 81] width 43 height 10
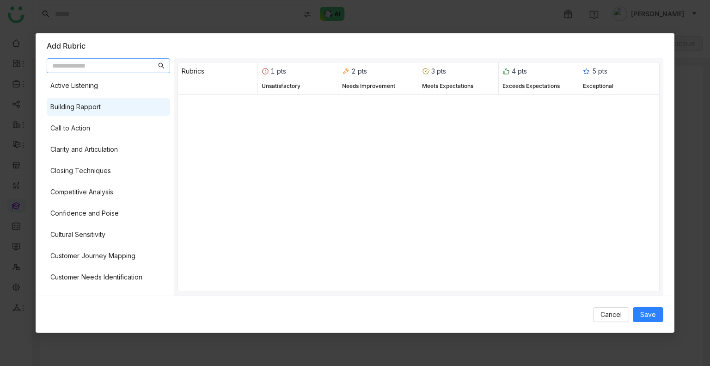
click at [72, 114] on div "Building Rapport" at bounding box center [108, 107] width 123 height 18
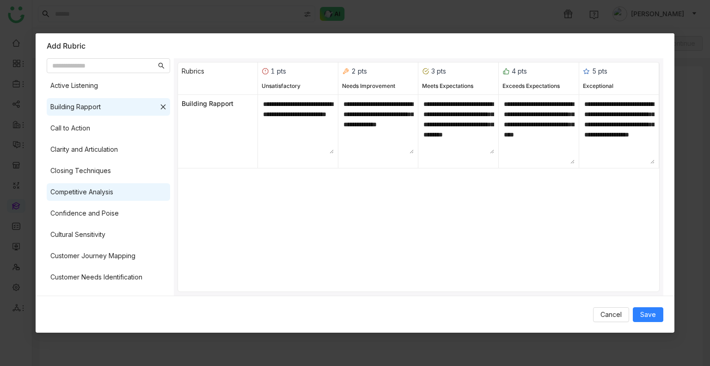
click at [113, 188] on div "Competitive Analysis" at bounding box center [81, 192] width 63 height 10
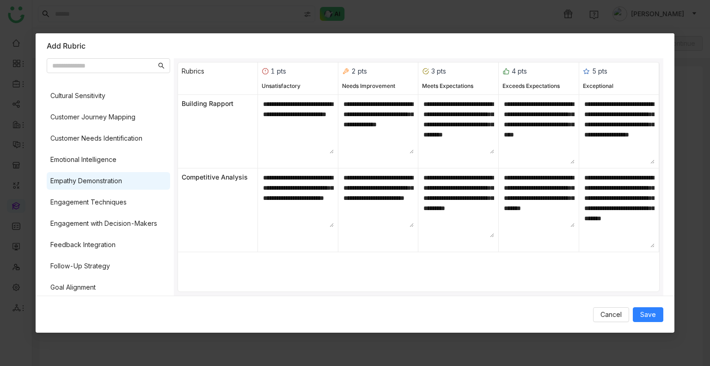
click at [102, 189] on div "Empathy Demonstration" at bounding box center [108, 181] width 123 height 18
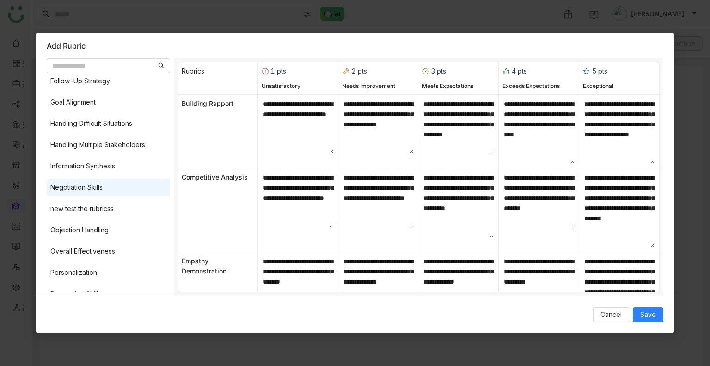
click at [92, 179] on div "Negotiation Skills" at bounding box center [108, 188] width 123 height 18
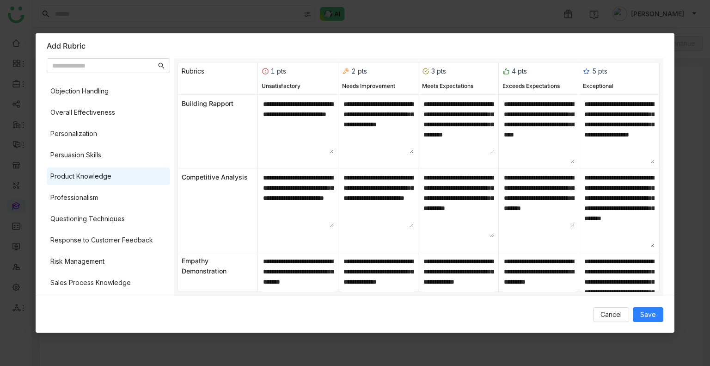
click at [94, 174] on div "Product Knowledge" at bounding box center [80, 176] width 61 height 10
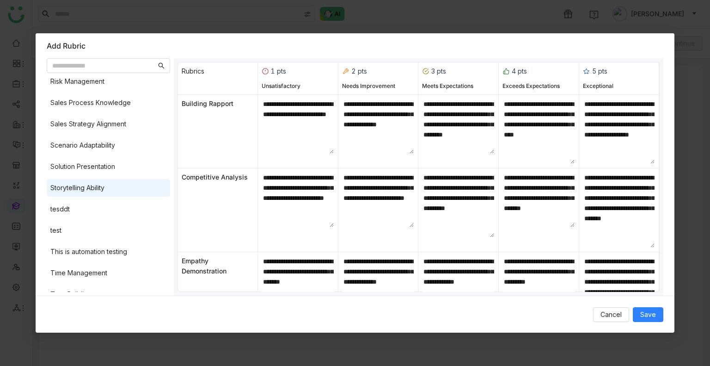
scroll to position [648, 0]
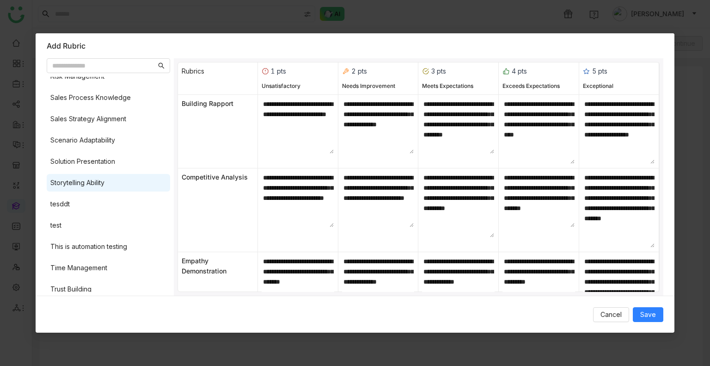
click at [89, 174] on div "Storytelling Ability" at bounding box center [108, 183] width 123 height 18
click at [635, 311] on button "Save" at bounding box center [648, 314] width 31 height 15
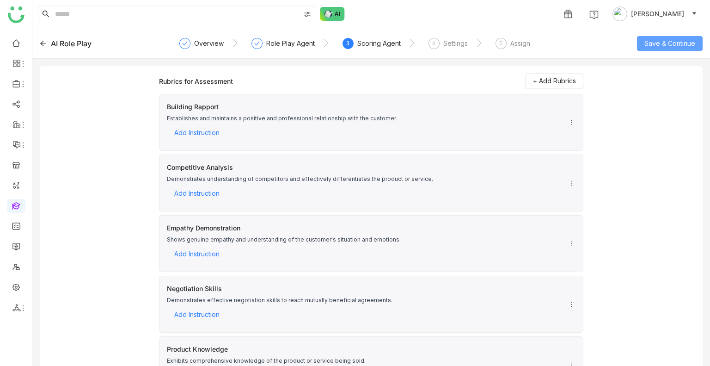
click at [665, 49] on button "Save & Continue" at bounding box center [670, 43] width 66 height 15
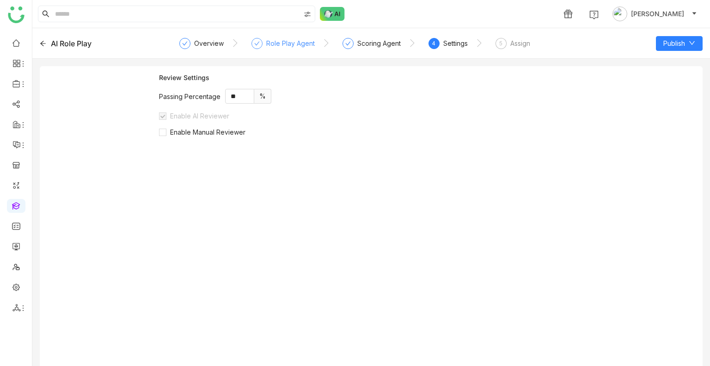
click at [289, 39] on div "Role Play Agent" at bounding box center [290, 43] width 49 height 11
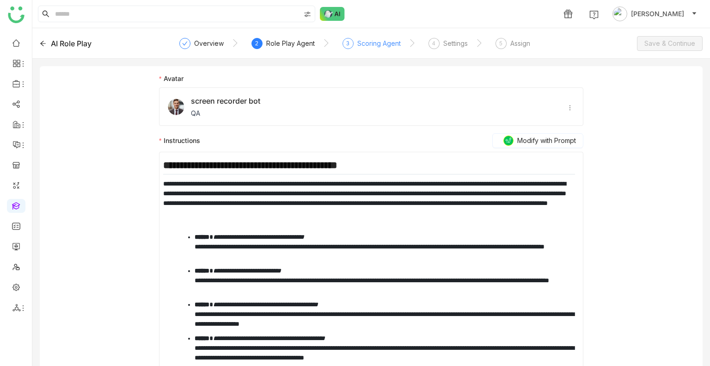
drag, startPoint x: 377, startPoint y: 40, endPoint x: 414, endPoint y: 45, distance: 37.3
click at [377, 40] on div "Scoring Agent" at bounding box center [379, 43] width 43 height 11
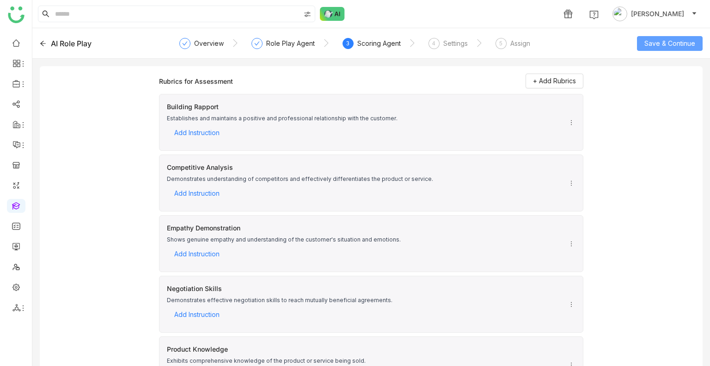
click at [690, 41] on span "Save & Continue" at bounding box center [670, 43] width 51 height 10
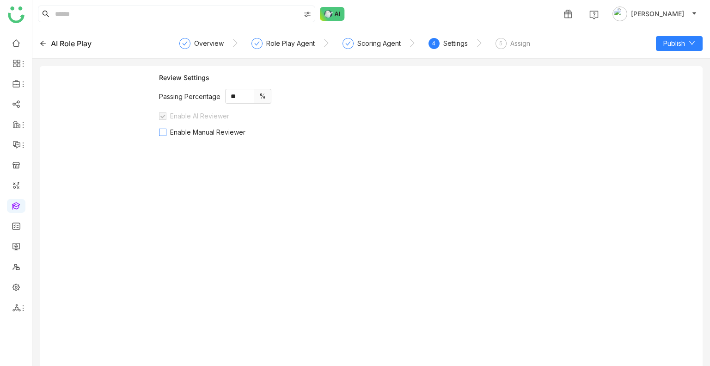
click at [206, 132] on span "Enable Manual Reviewer" at bounding box center [208, 132] width 83 height 8
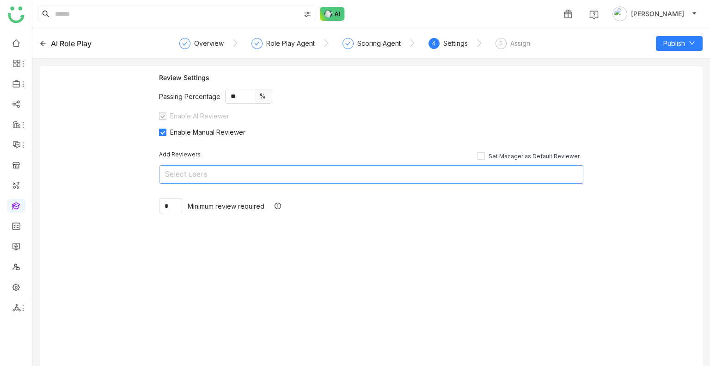
click at [304, 173] on nz-select-top-control "Select users" at bounding box center [371, 174] width 425 height 19
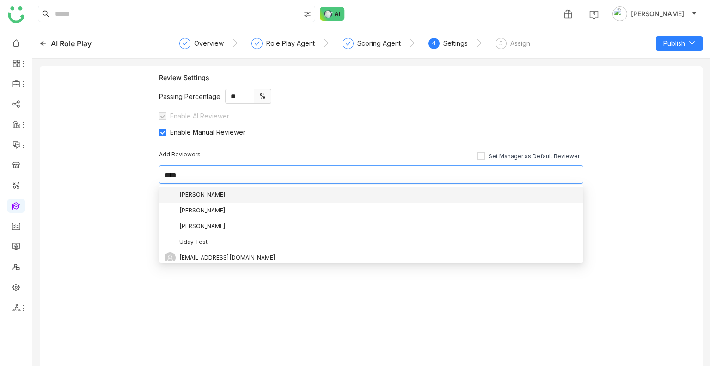
type input "****"
click at [209, 197] on div "[PERSON_NAME]" at bounding box center [202, 195] width 46 height 10
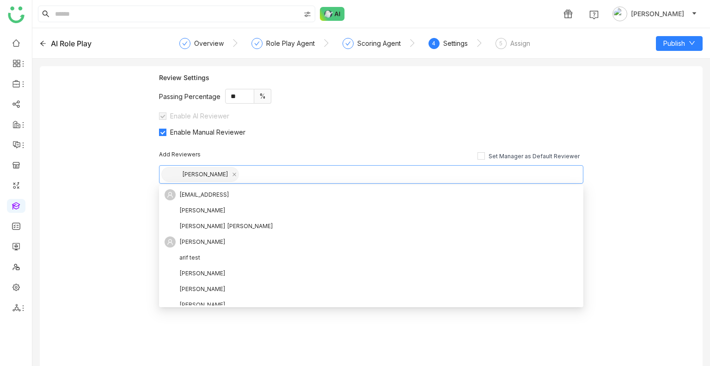
click at [414, 146] on div "Add Reviewers Set Manager as Default Reviewer Uday Bhanu * Minimum review requi…" at bounding box center [371, 182] width 425 height 92
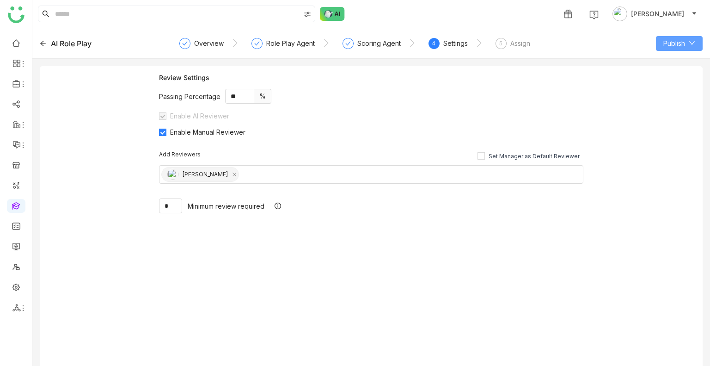
click at [675, 38] on span "Publish" at bounding box center [675, 43] width 22 height 10
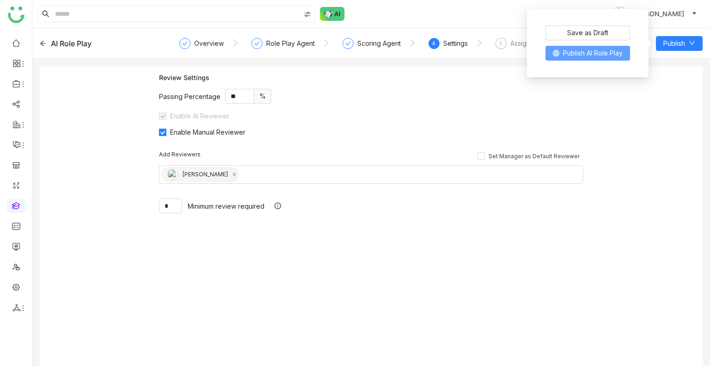
click at [610, 48] on button "Publish AI Role Play" at bounding box center [588, 53] width 85 height 15
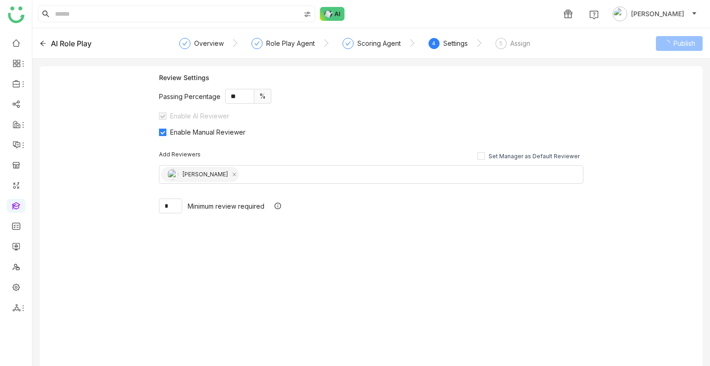
drag, startPoint x: 696, startPoint y: 44, endPoint x: 675, endPoint y: 43, distance: 20.8
click at [695, 43] on button "Publish" at bounding box center [679, 43] width 47 height 15
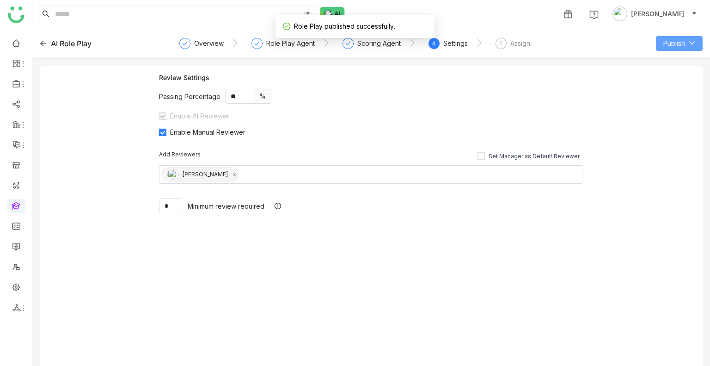
click at [674, 43] on span "Publish" at bounding box center [675, 43] width 22 height 10
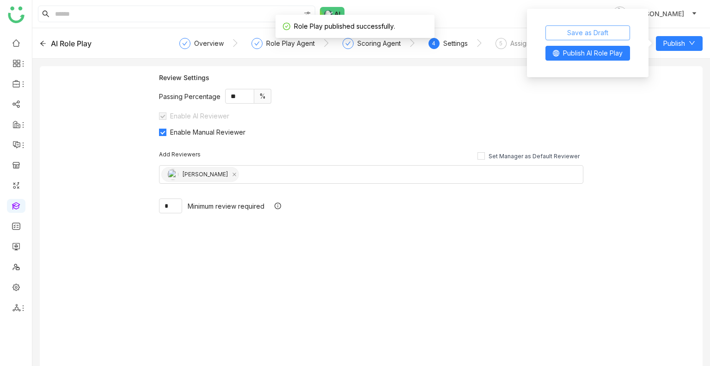
click at [595, 28] on span "Save as Draft" at bounding box center [588, 33] width 41 height 10
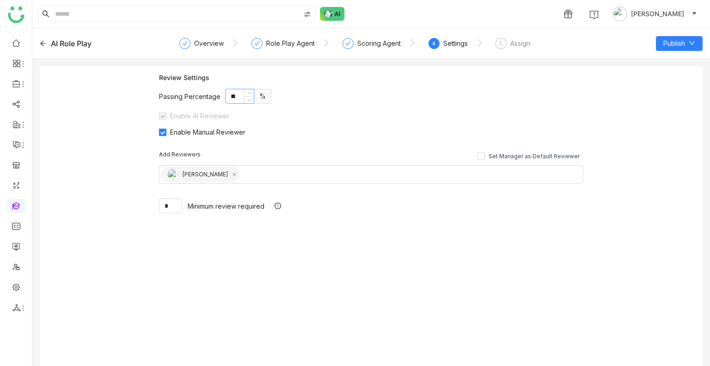
click at [234, 93] on input "**" at bounding box center [240, 96] width 28 height 14
type input "**"
click at [677, 47] on span "Publish" at bounding box center [675, 43] width 22 height 10
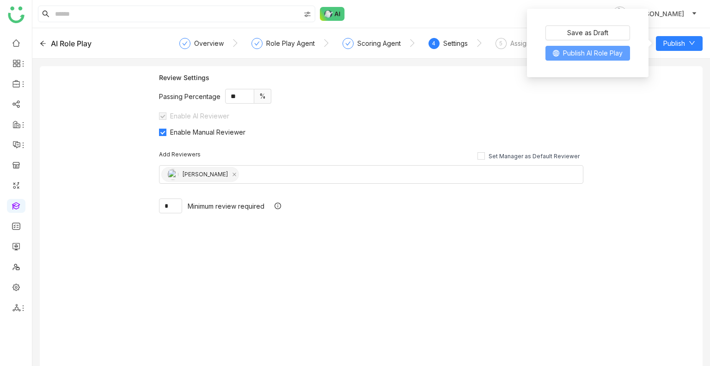
click at [613, 51] on span "Publish AI Role Play" at bounding box center [593, 53] width 60 height 10
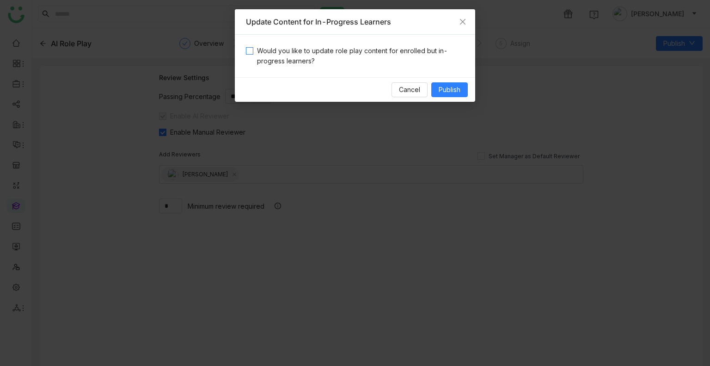
click at [352, 49] on span "Would you like to update role play content for enrolled but in-progress learner…" at bounding box center [358, 56] width 211 height 20
click at [459, 93] on span "Publish" at bounding box center [450, 90] width 22 height 10
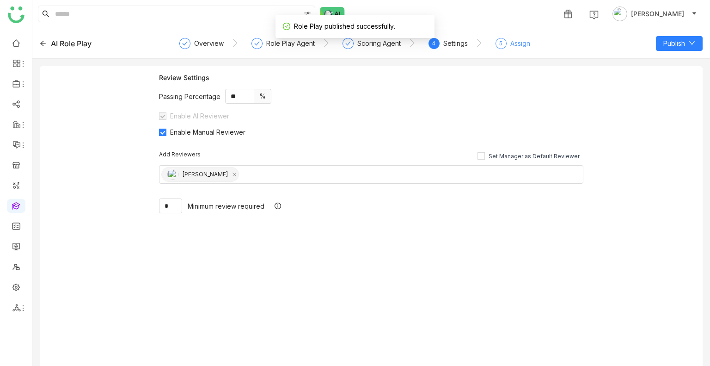
click at [508, 44] on div "5 Assign" at bounding box center [513, 46] width 35 height 17
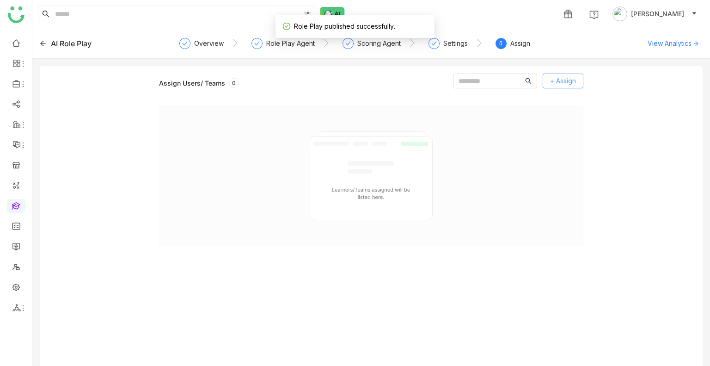
click at [565, 79] on span "+ Assign" at bounding box center [563, 81] width 26 height 10
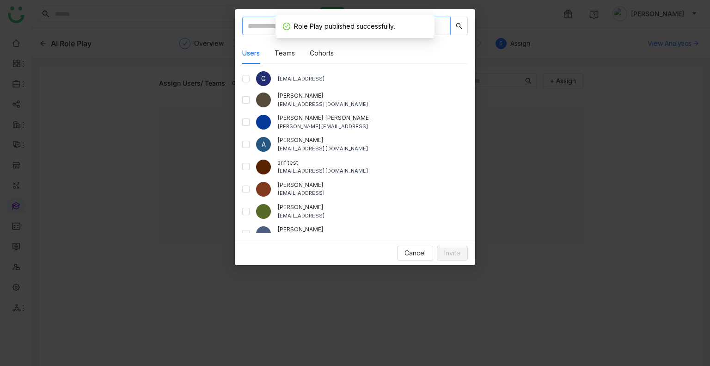
click at [251, 23] on input "text" at bounding box center [346, 26] width 209 height 19
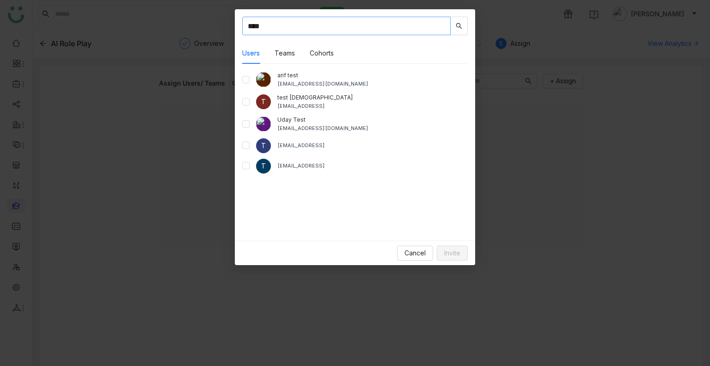
type input "****"
click at [247, 123] on div "Uday Test udaybhanu.gtm@gmail.com" at bounding box center [355, 124] width 226 height 17
click at [447, 246] on button "Invite" at bounding box center [452, 253] width 31 height 15
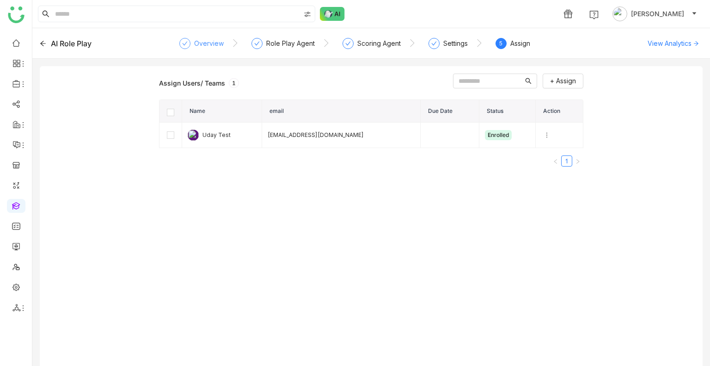
click at [216, 40] on div "Overview" at bounding box center [209, 43] width 30 height 11
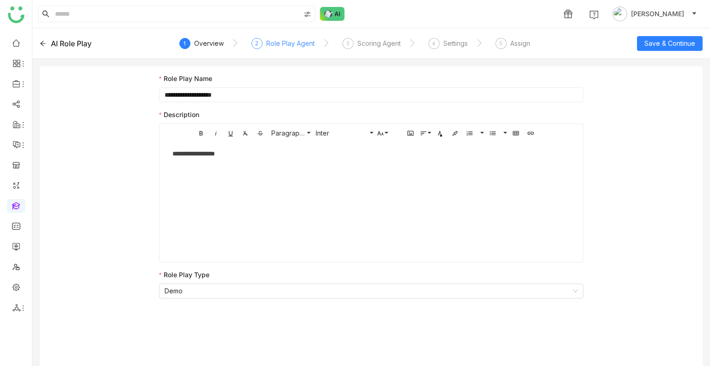
click at [260, 42] on div "2" at bounding box center [257, 43] width 11 height 11
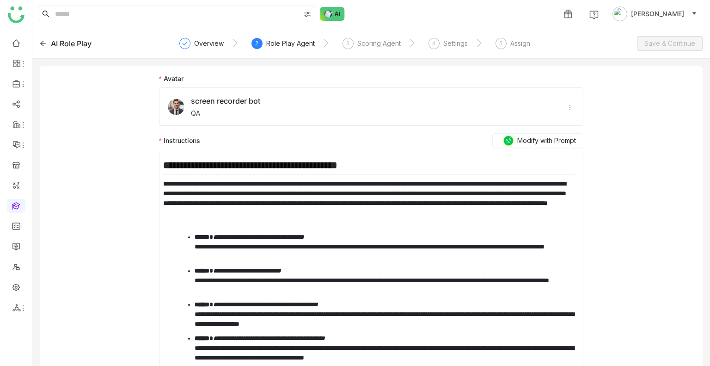
click at [15, 208] on link at bounding box center [16, 205] width 8 height 8
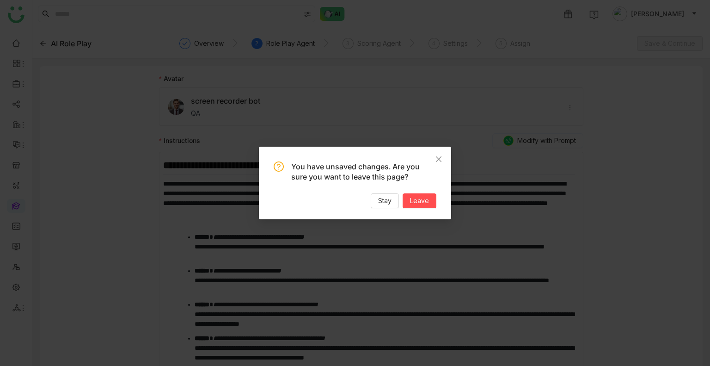
click at [15, 208] on nz-modal-confirm-container "You have unsaved changes. Are you sure you want to leave this page? Stay Leave" at bounding box center [355, 183] width 710 height 366
click at [384, 198] on span "Stay" at bounding box center [384, 201] width 13 height 10
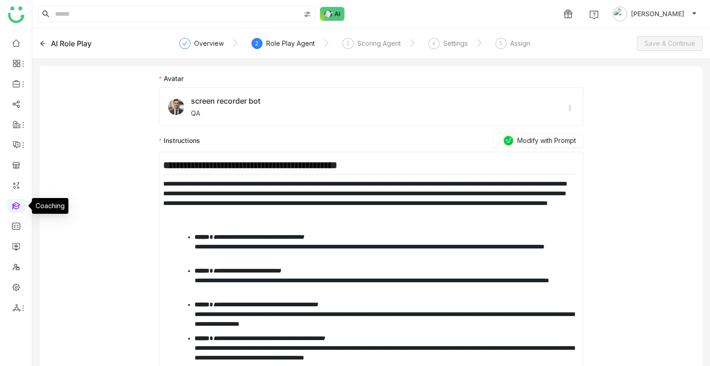
click at [20, 203] on link at bounding box center [16, 205] width 8 height 8
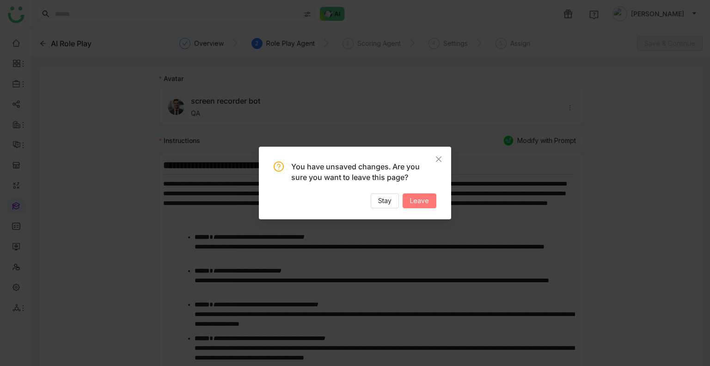
click at [429, 201] on button "Leave" at bounding box center [420, 200] width 34 height 15
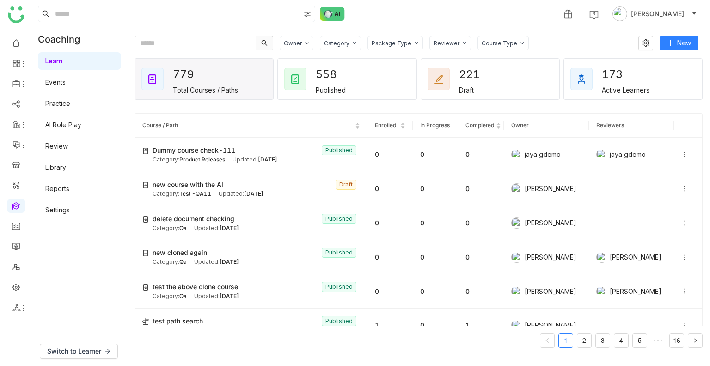
click at [70, 206] on link "Settings" at bounding box center [57, 210] width 25 height 8
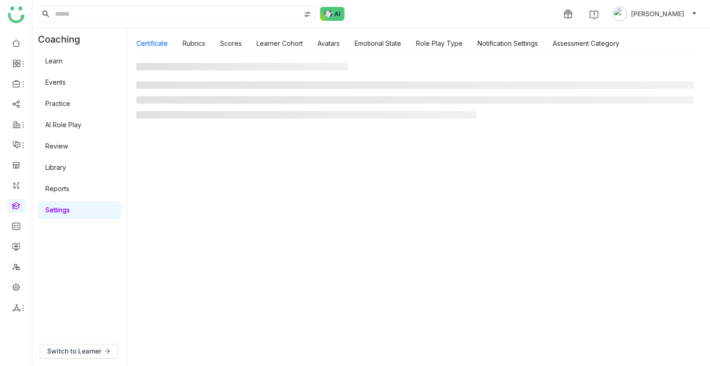
click at [70, 206] on link "Settings" at bounding box center [57, 210] width 25 height 8
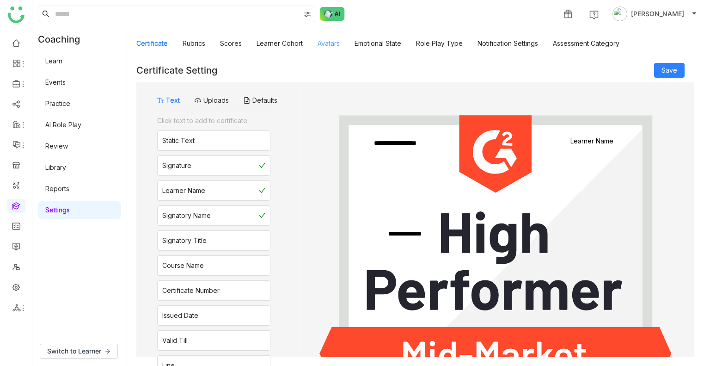
click at [329, 47] on link "Avatars" at bounding box center [329, 43] width 22 height 8
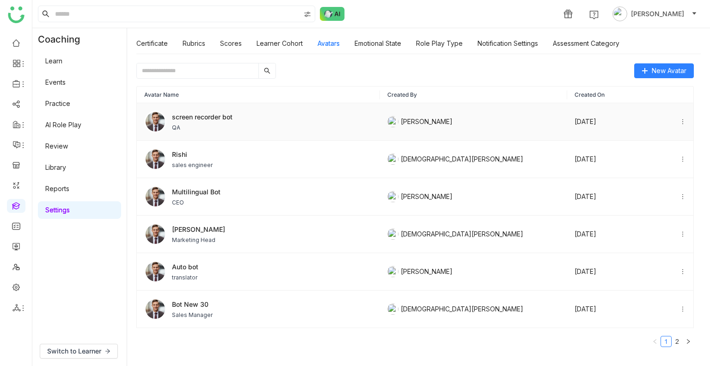
click at [223, 120] on span "screen recorder bot" at bounding box center [202, 117] width 61 height 10
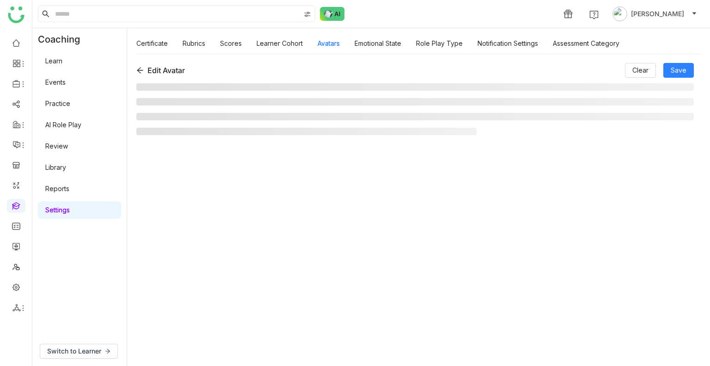
click at [223, 120] on li at bounding box center [415, 116] width 558 height 7
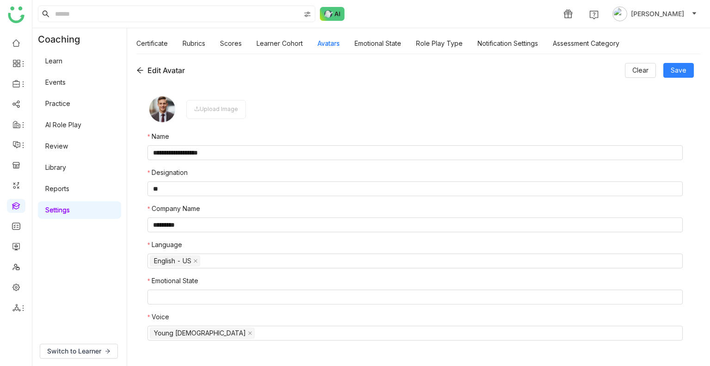
click at [194, 289] on nz-form-label "Emotional State" at bounding box center [416, 283] width 536 height 14
click at [196, 294] on nz-select-top-control at bounding box center [416, 297] width 536 height 15
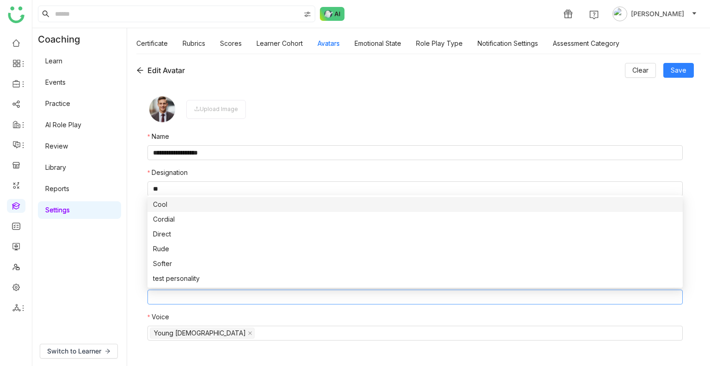
click at [443, 102] on nz-form-item "Upload Image" at bounding box center [416, 109] width 536 height 30
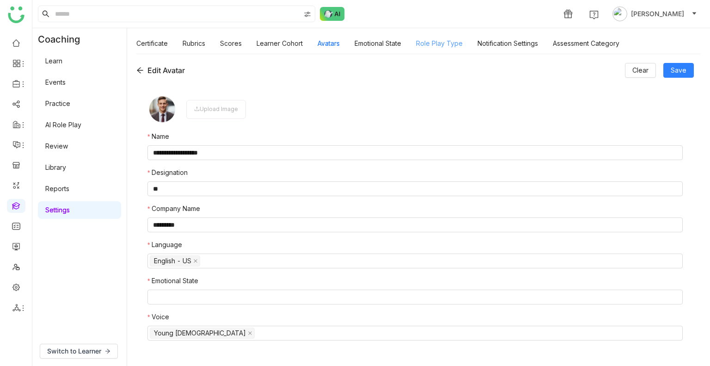
click at [436, 39] on link "Role Play Type" at bounding box center [439, 43] width 47 height 8
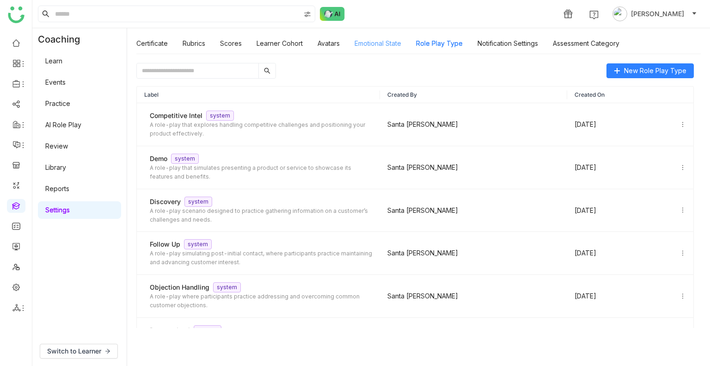
click at [388, 40] on link "Emotional State" at bounding box center [378, 43] width 47 height 8
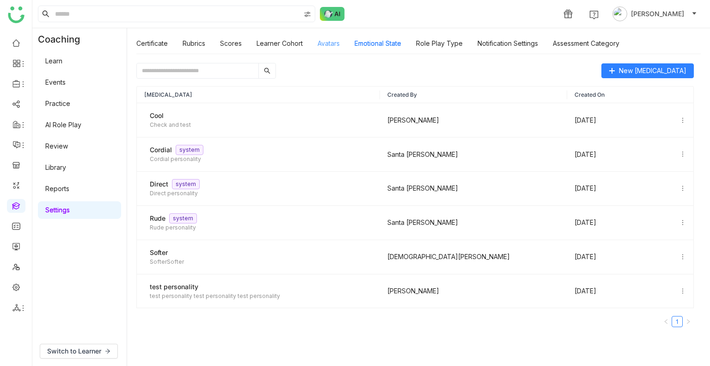
click at [326, 40] on link "Avatars" at bounding box center [329, 43] width 22 height 8
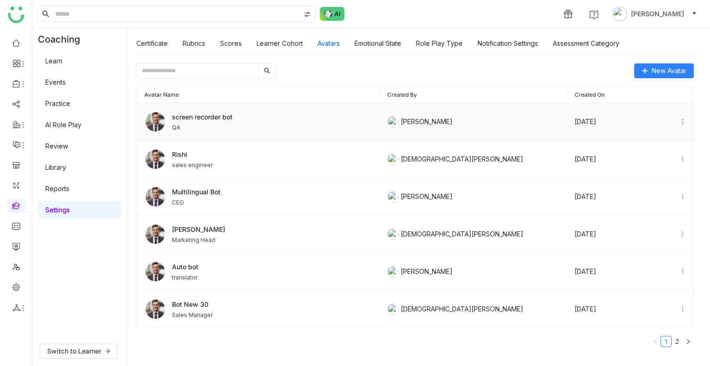
click at [241, 123] on div "screen recorder bot QA" at bounding box center [258, 122] width 228 height 22
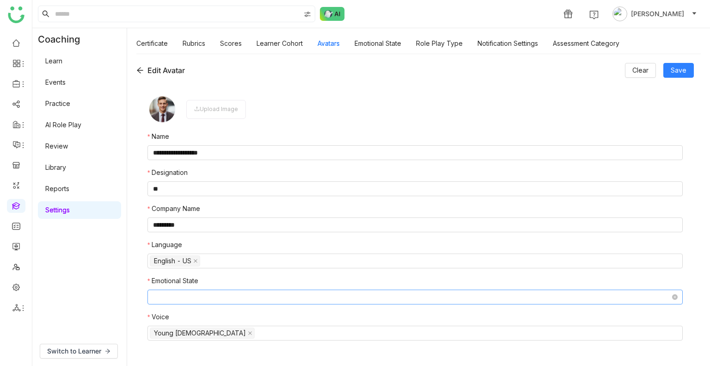
click at [174, 298] on nz-select-top-control at bounding box center [416, 297] width 536 height 15
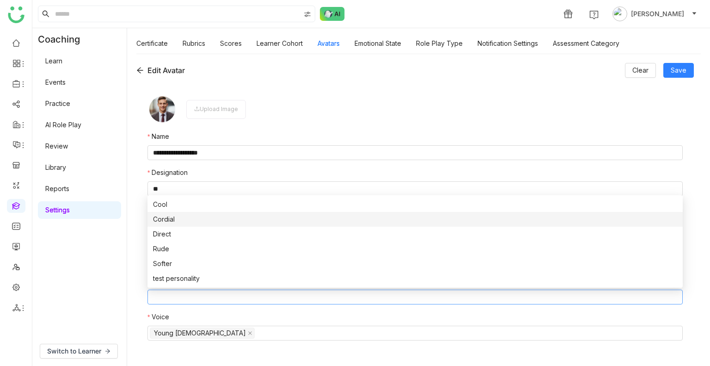
click at [167, 220] on div "Cordial" at bounding box center [415, 219] width 524 height 10
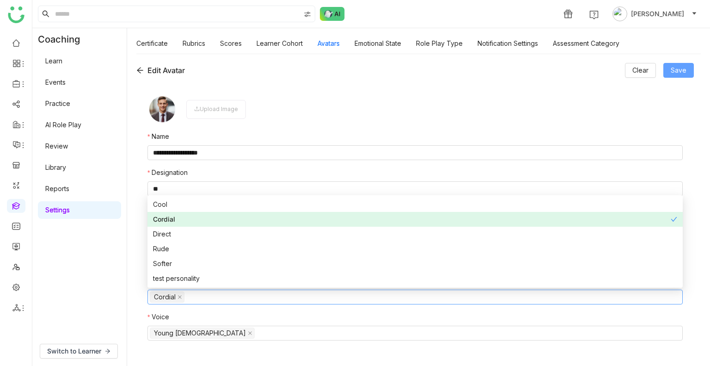
click at [684, 74] on span "Save" at bounding box center [679, 70] width 16 height 10
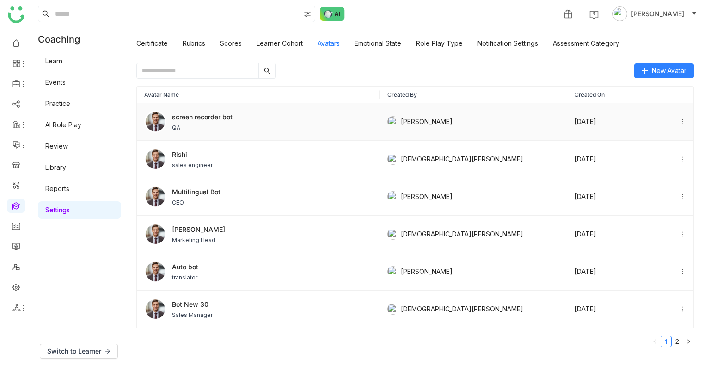
click at [255, 129] on div "screen recorder bot QA" at bounding box center [258, 122] width 228 height 22
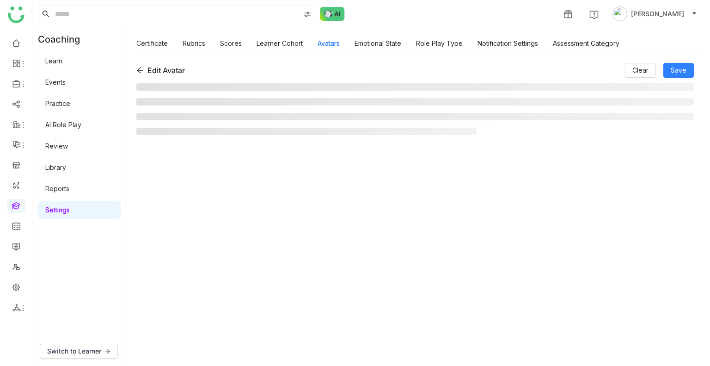
click at [255, 129] on li at bounding box center [306, 131] width 340 height 7
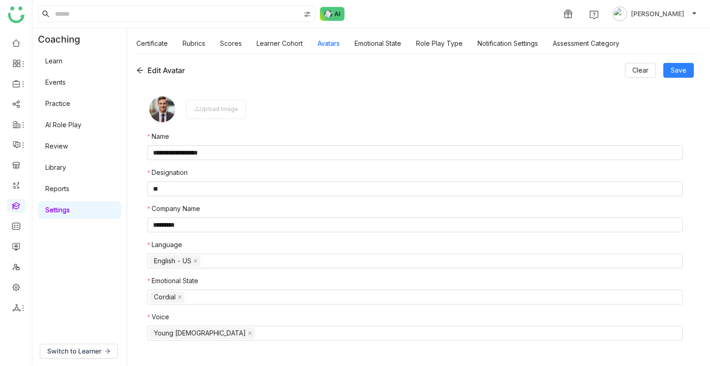
click at [140, 73] on icon at bounding box center [139, 70] width 7 height 7
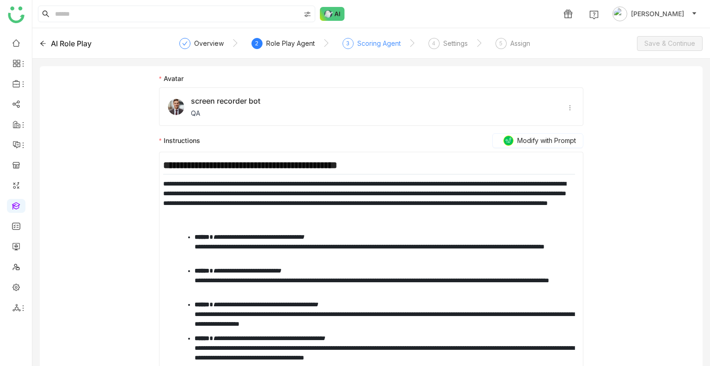
click at [379, 39] on div "Scoring Agent" at bounding box center [379, 43] width 43 height 11
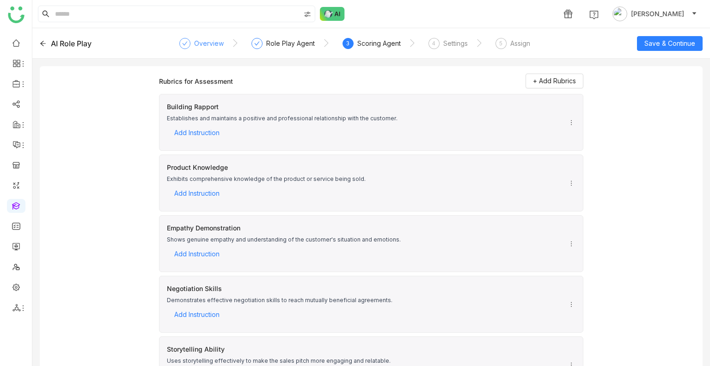
click at [215, 43] on div "Overview" at bounding box center [209, 43] width 30 height 11
